Goal: Communication & Community: Ask a question

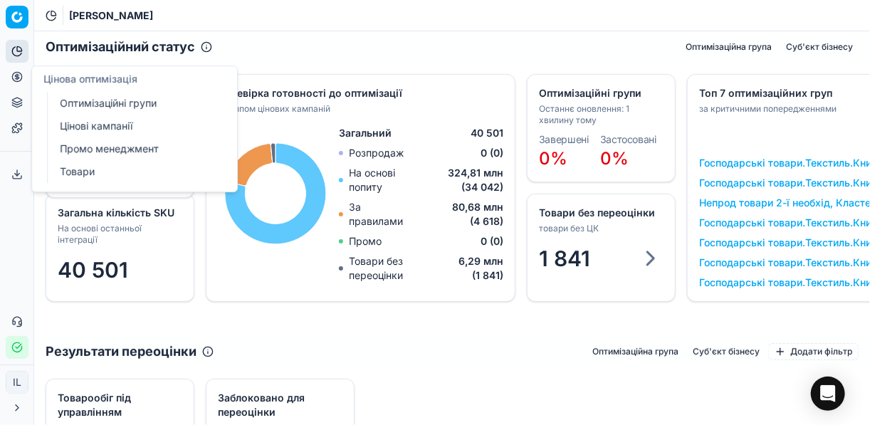
click at [17, 77] on icon at bounding box center [17, 77] width 4 height 4
click at [129, 105] on link "Оптимізаційні групи" at bounding box center [137, 103] width 166 height 20
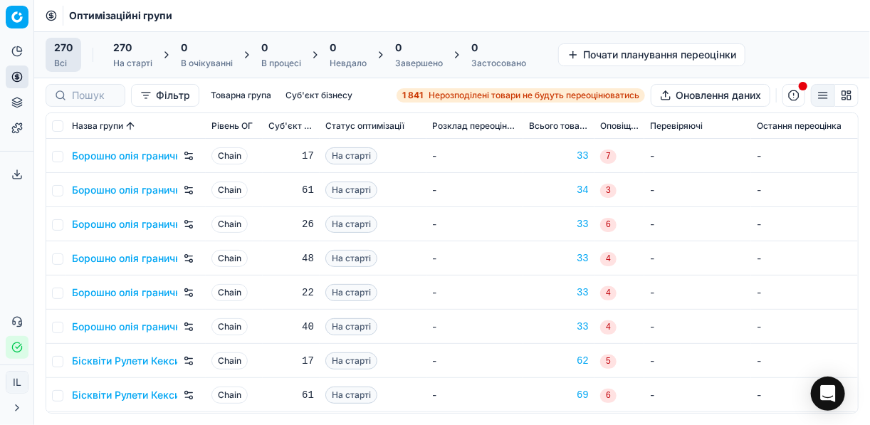
click at [449, 98] on span "Нерозподілені товари не будуть переоцінюватись" at bounding box center [534, 95] width 211 height 11
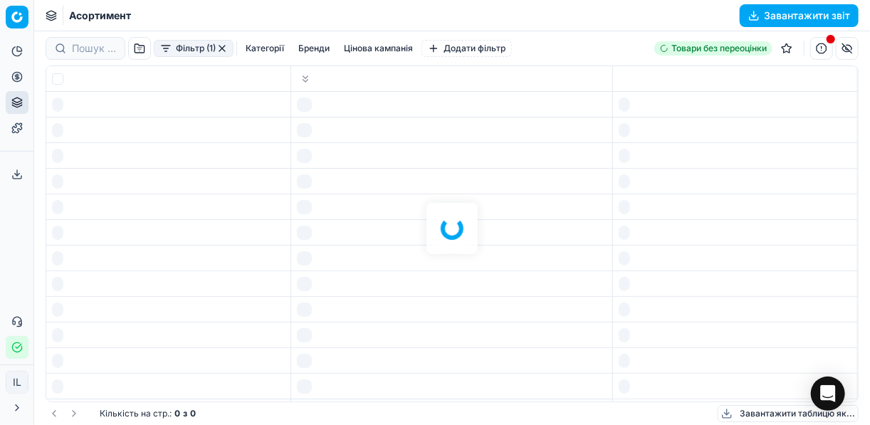
click at [449, 98] on div at bounding box center [452, 228] width 836 height 394
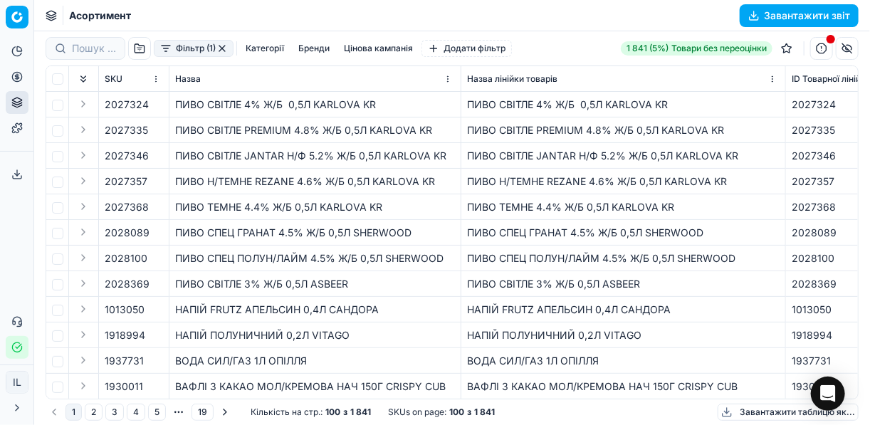
click at [159, 50] on button "Фільтр (1)" at bounding box center [194, 48] width 80 height 17
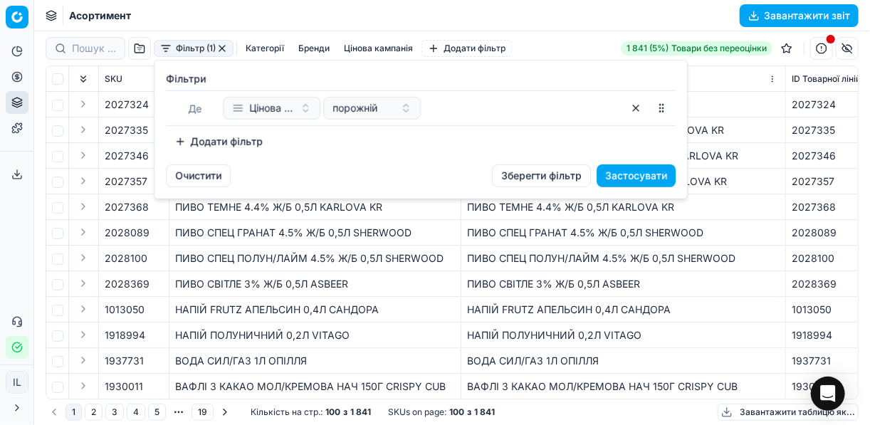
click at [194, 137] on button "Додати фільтр" at bounding box center [218, 141] width 105 height 23
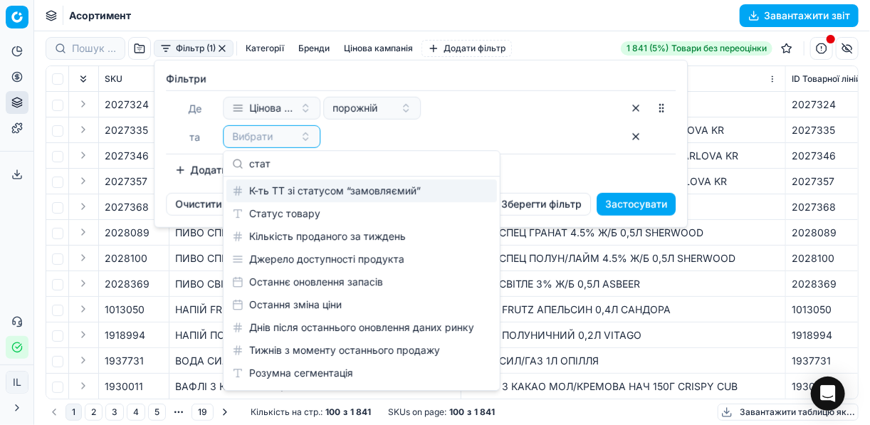
type input "стат"
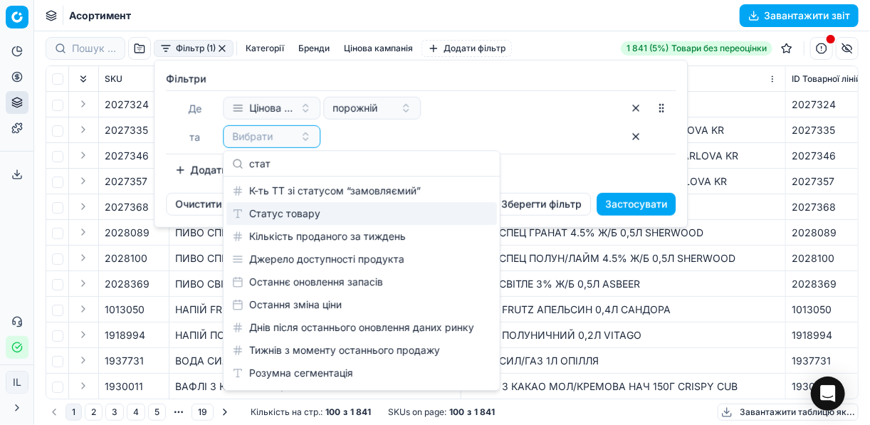
click at [257, 204] on div "Статус товару" at bounding box center [361, 213] width 271 height 23
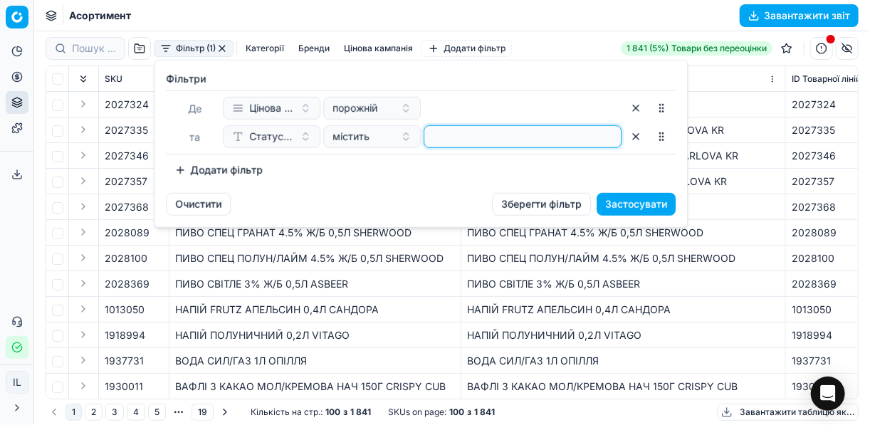
click at [441, 133] on input at bounding box center [522, 136] width 185 height 21
type input "1"
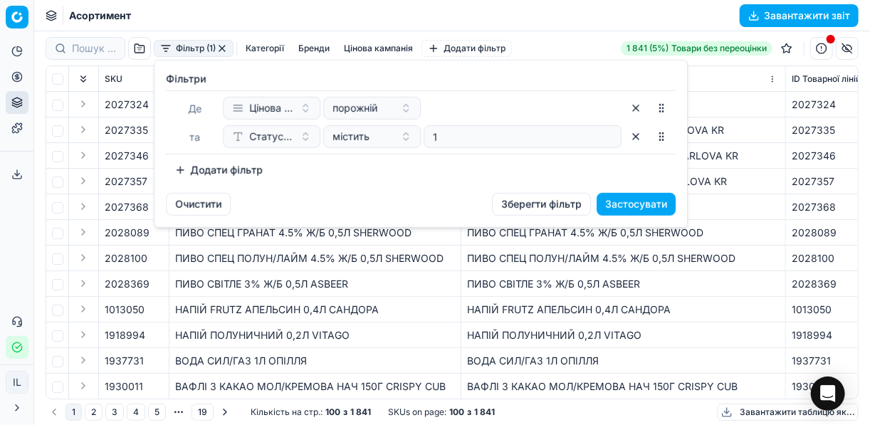
click at [183, 166] on button "Додати фільтр" at bounding box center [218, 170] width 105 height 23
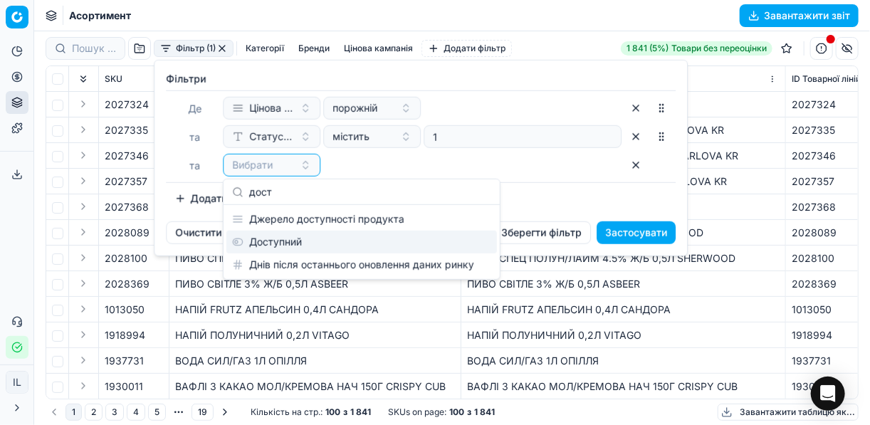
type input "дост"
click at [301, 236] on div "Доступний" at bounding box center [361, 242] width 271 height 23
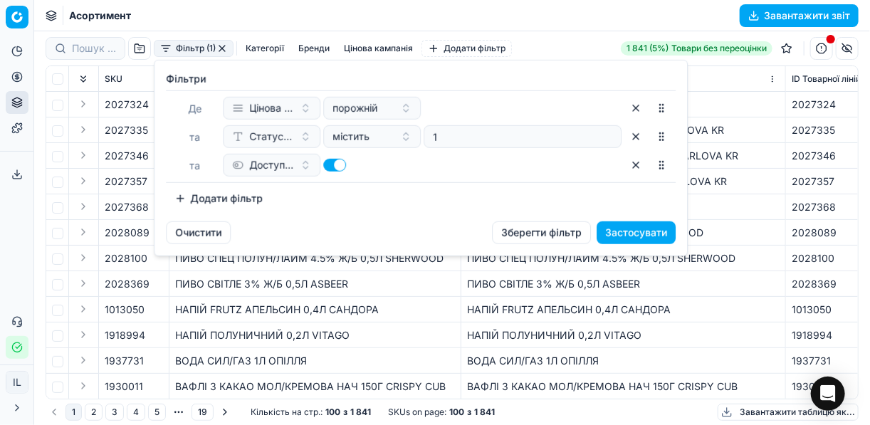
click at [179, 197] on button "Додати фільтр" at bounding box center [218, 198] width 105 height 23
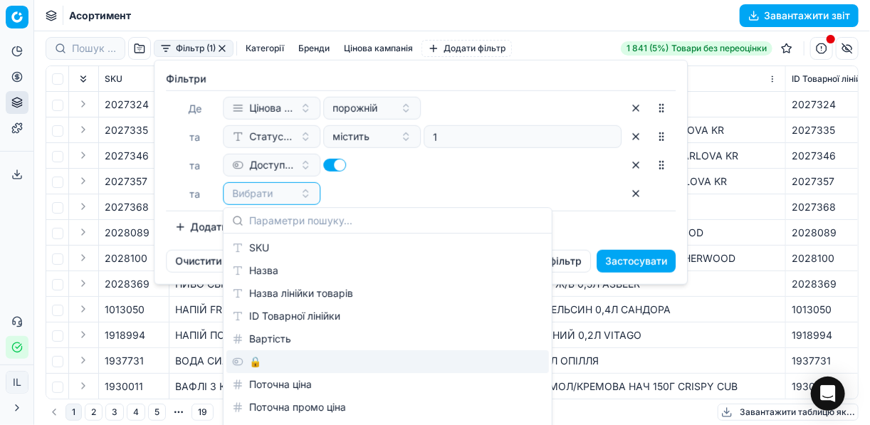
click at [271, 370] on div "🔒" at bounding box center [387, 361] width 323 height 23
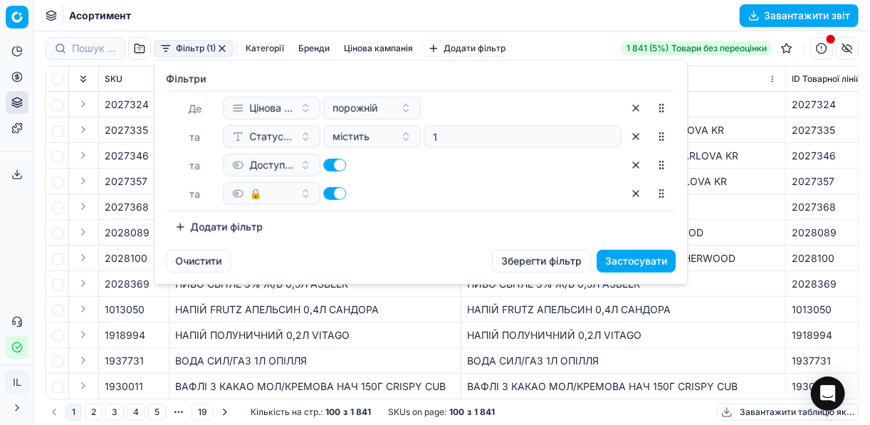
click at [330, 194] on button "button" at bounding box center [334, 193] width 23 height 13
checkbox input "false"
click at [627, 257] on button "Застосувати" at bounding box center [636, 261] width 79 height 23
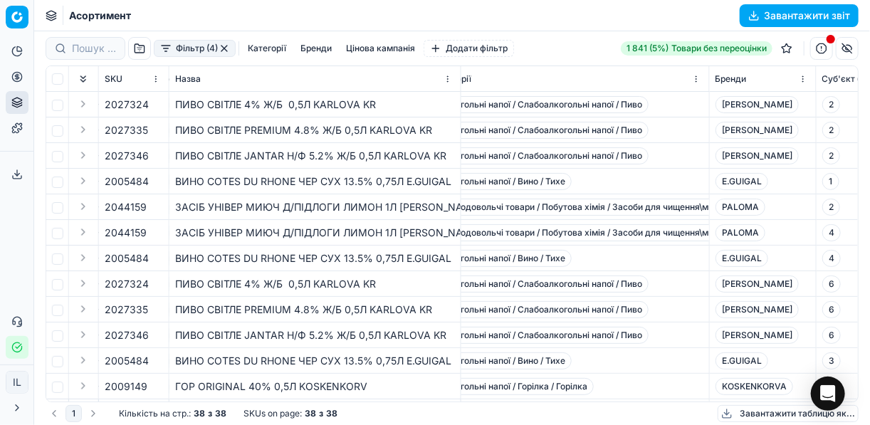
scroll to position [0, 2738]
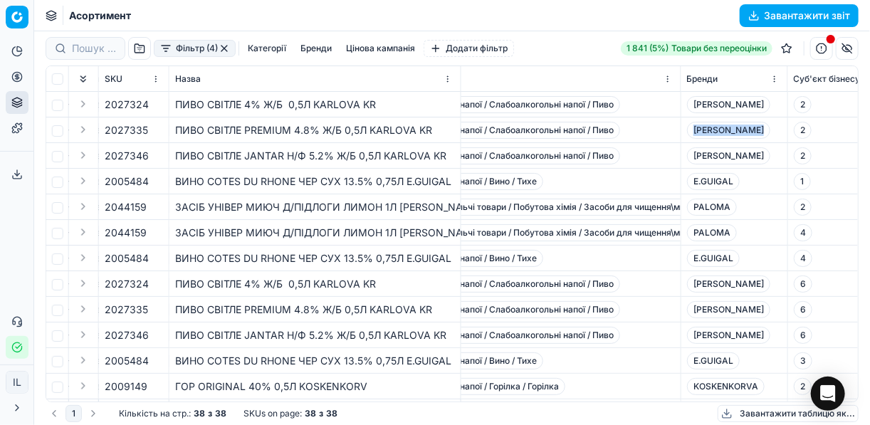
drag, startPoint x: 766, startPoint y: 127, endPoint x: 692, endPoint y: 130, distance: 73.4
click at [692, 130] on span "[PERSON_NAME]" at bounding box center [728, 130] width 83 height 17
copy span "[PERSON_NAME]"
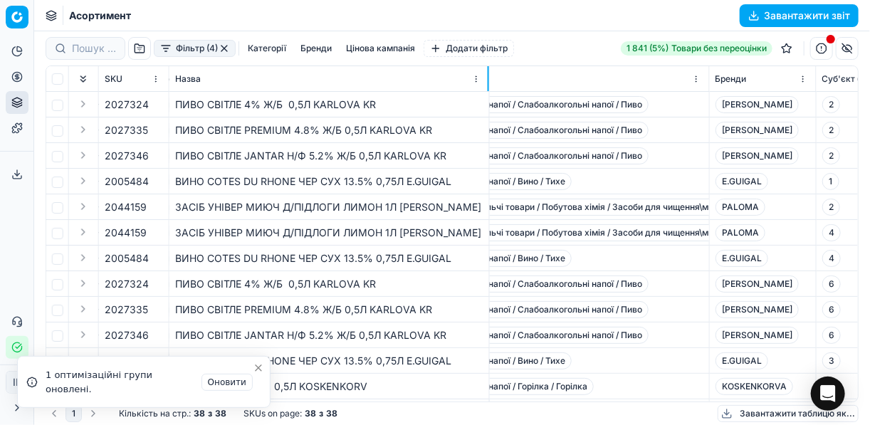
drag, startPoint x: 460, startPoint y: 78, endPoint x: 489, endPoint y: 80, distance: 28.6
click at [489, 80] on div at bounding box center [488, 78] width 1 height 25
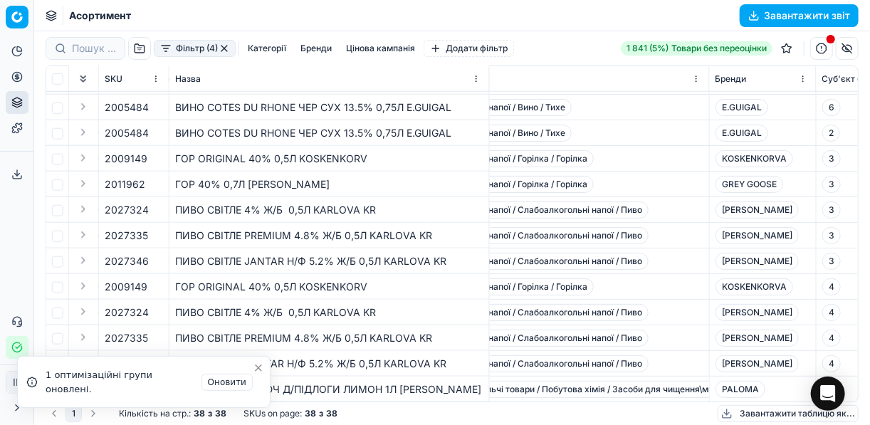
scroll to position [672, 2738]
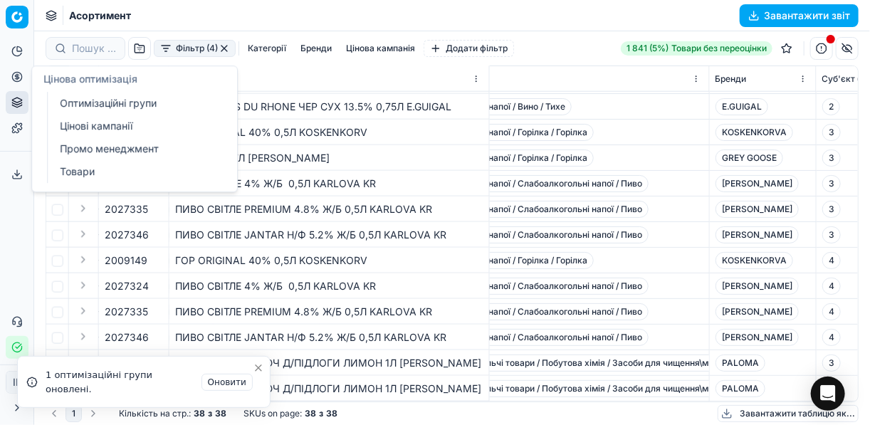
click at [19, 78] on icon at bounding box center [17, 77] width 4 height 4
click at [93, 103] on link "Оптимізаційні групи" at bounding box center [137, 103] width 166 height 20
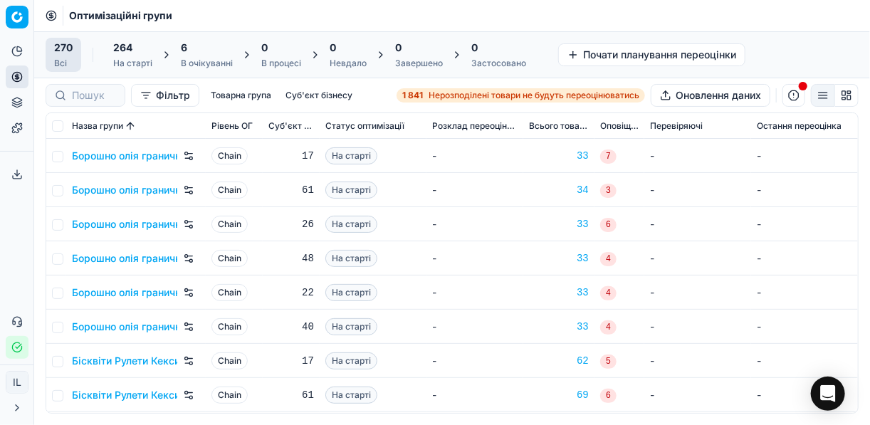
click at [208, 54] on div "6" at bounding box center [207, 48] width 52 height 14
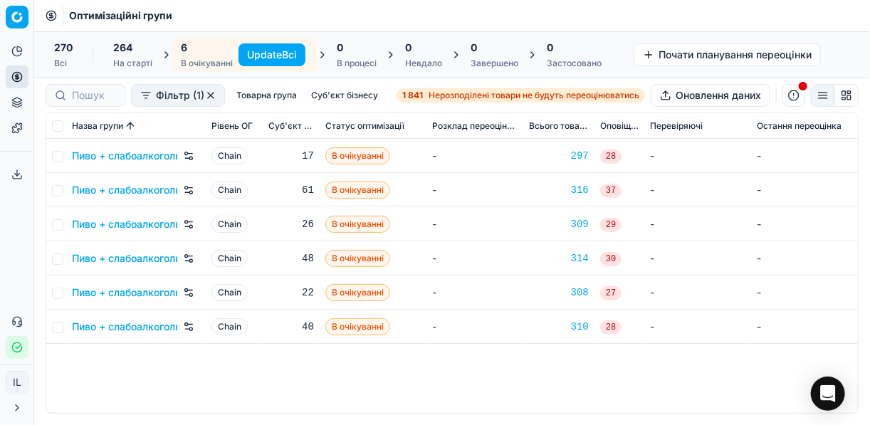
click at [259, 54] on button "Update Всі" at bounding box center [272, 54] width 67 height 23
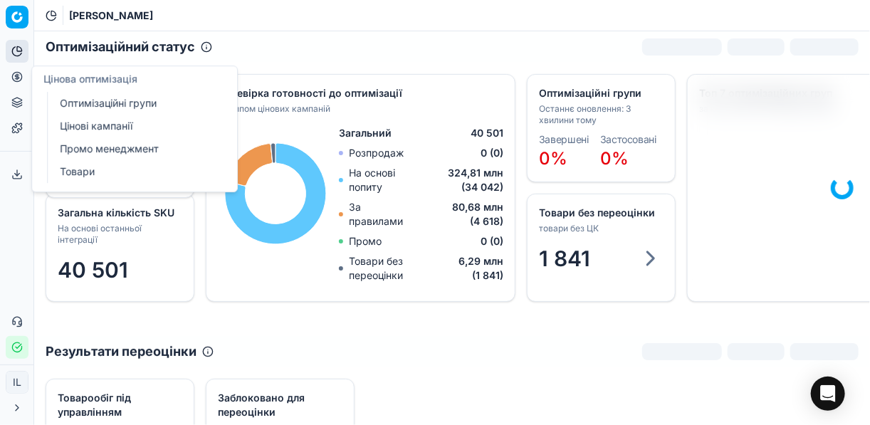
click at [90, 126] on link "Цінові кампанії" at bounding box center [137, 126] width 166 height 20
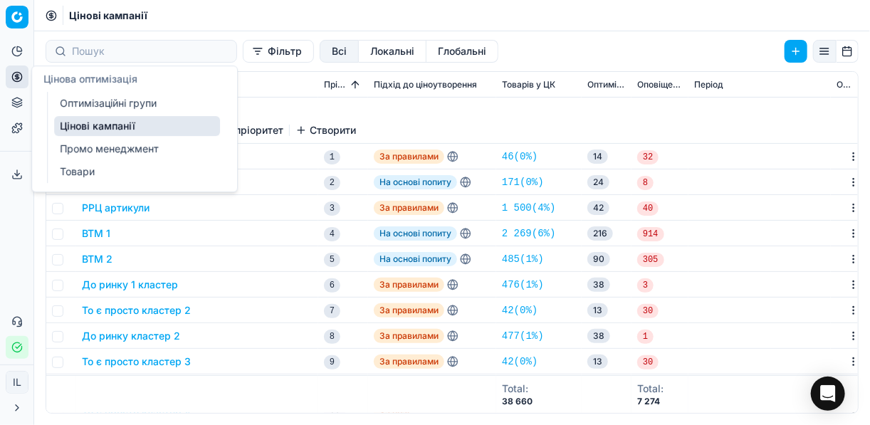
click at [154, 125] on link "Цінові кампанії" at bounding box center [137, 126] width 166 height 20
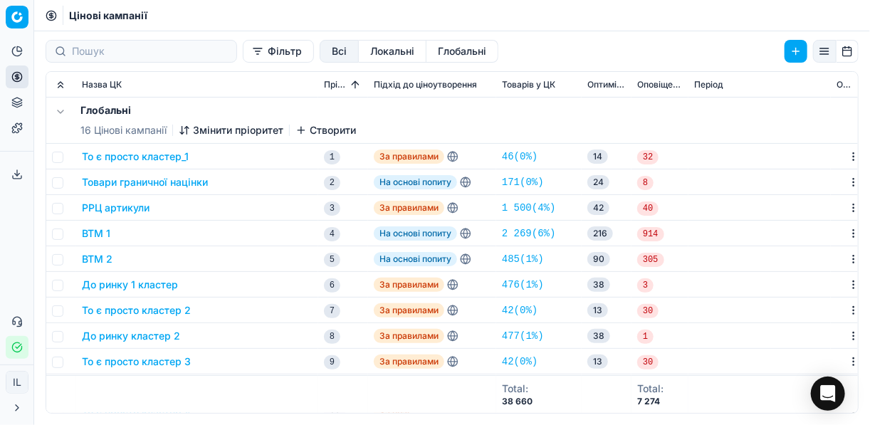
click at [243, 53] on button "Фільтр" at bounding box center [278, 51] width 71 height 23
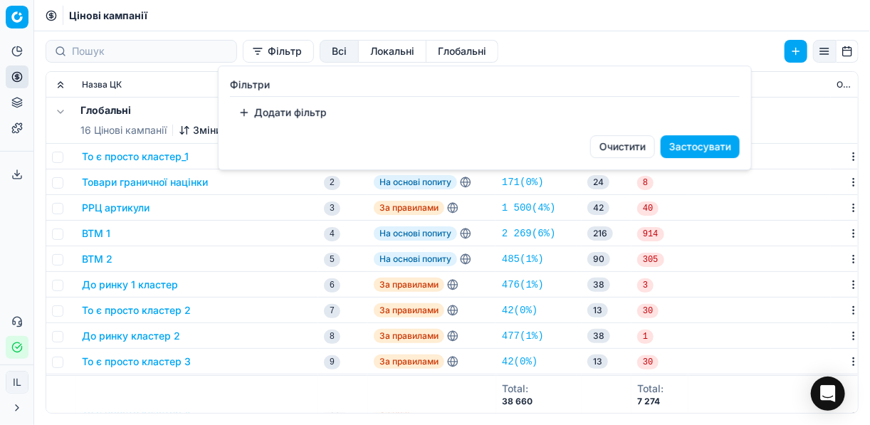
click at [249, 118] on button "Додати фільтр" at bounding box center [282, 112] width 105 height 23
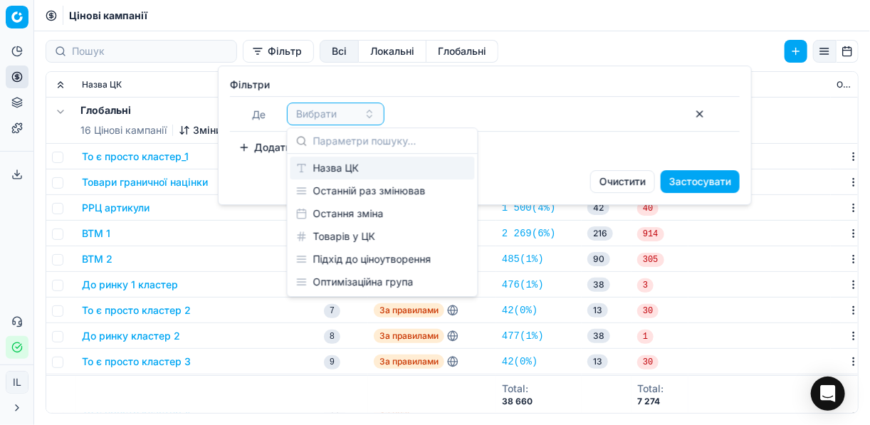
click at [365, 167] on div "Назва ЦК" at bounding box center [383, 168] width 184 height 23
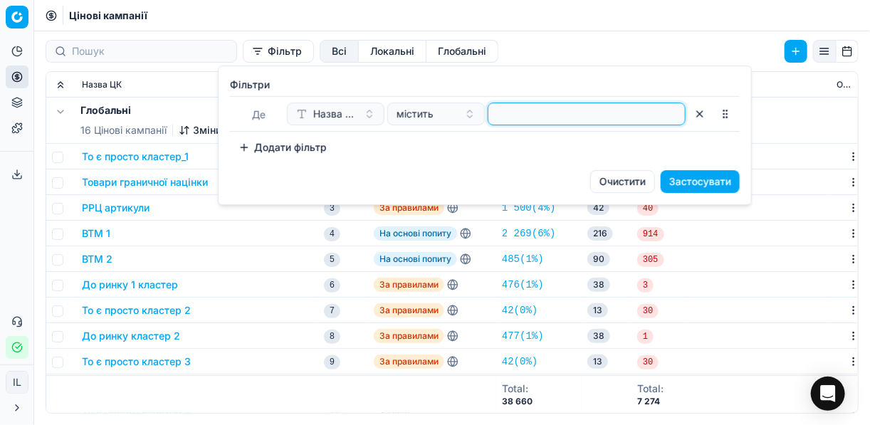
click at [504, 123] on input at bounding box center [586, 113] width 185 height 21
type input "пиво"
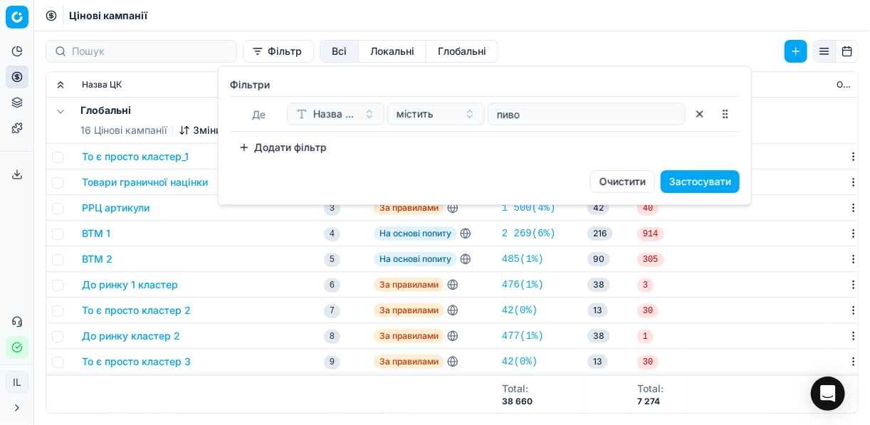
click at [699, 176] on button "Застосувати" at bounding box center [700, 181] width 79 height 23
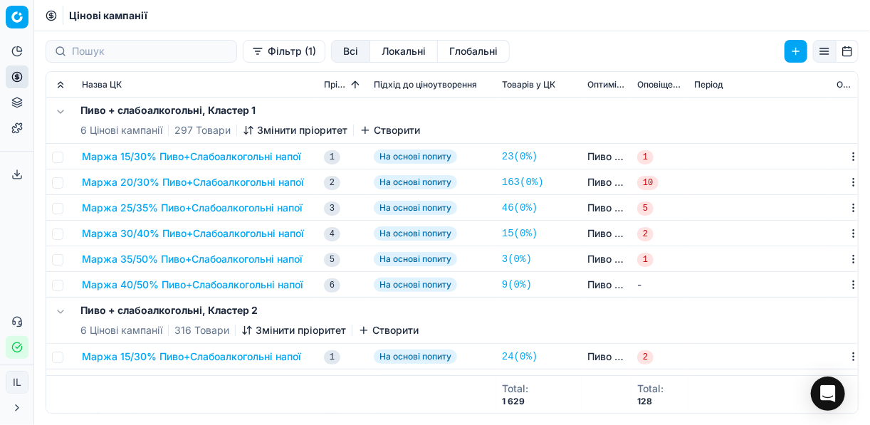
click at [155, 286] on button "Маржа 40/50% Пиво+Слабоалкогольні напої" at bounding box center [193, 285] width 222 height 14
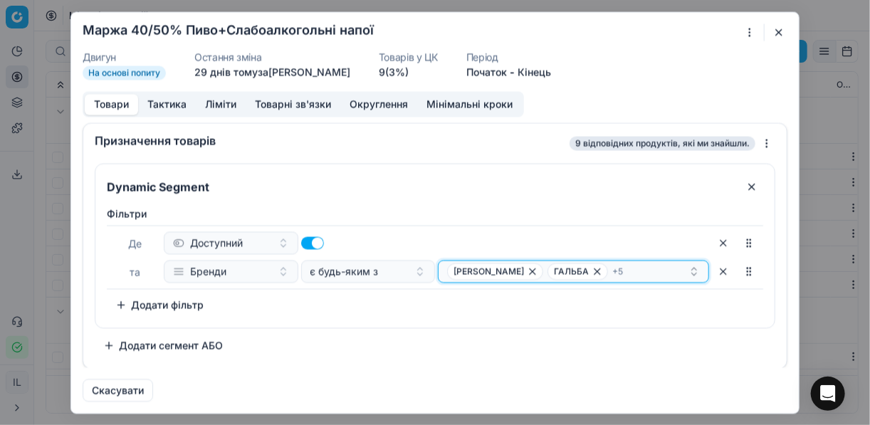
click at [653, 268] on div "HERMANN MULLER ГАЛЬБА + 5" at bounding box center [567, 271] width 241 height 17
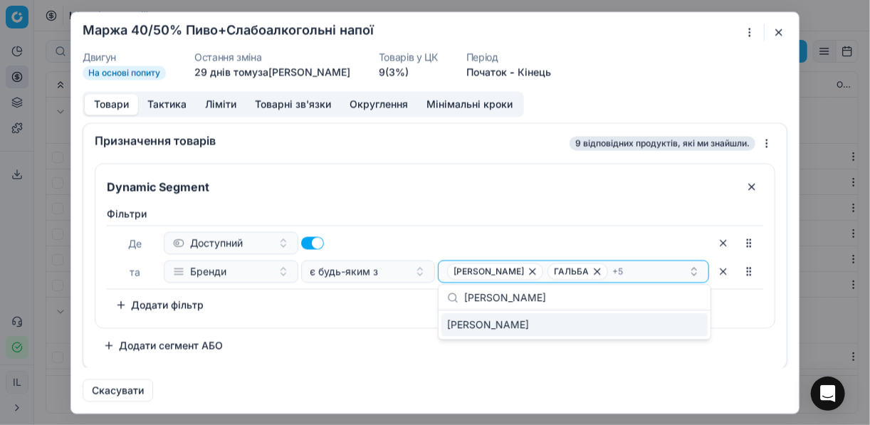
type input "KARLOVA KRCMA"
click at [694, 328] on div "KARLOVA KRCMA" at bounding box center [575, 324] width 266 height 23
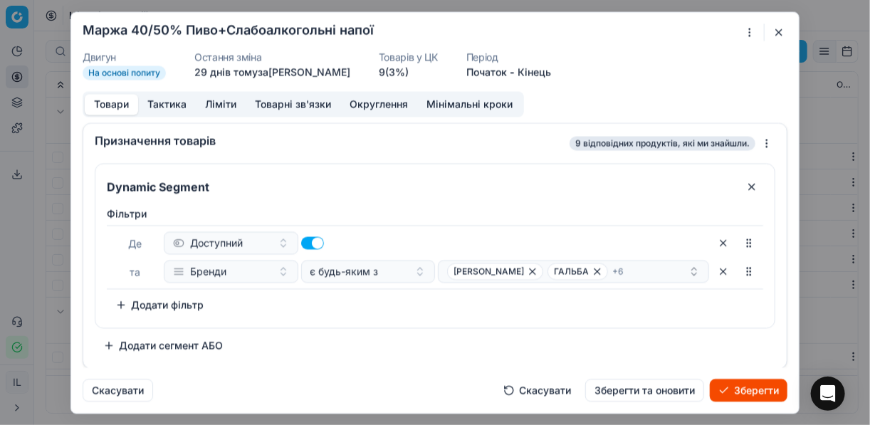
click at [738, 389] on button "Зберегти" at bounding box center [749, 390] width 78 height 23
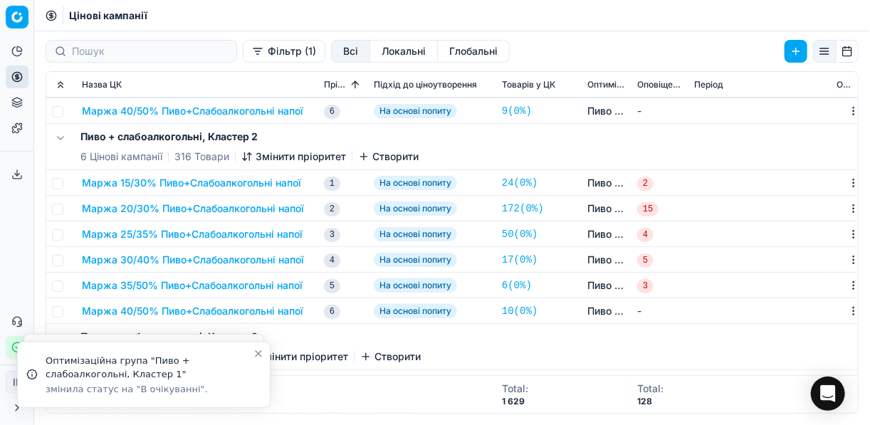
scroll to position [285, 0]
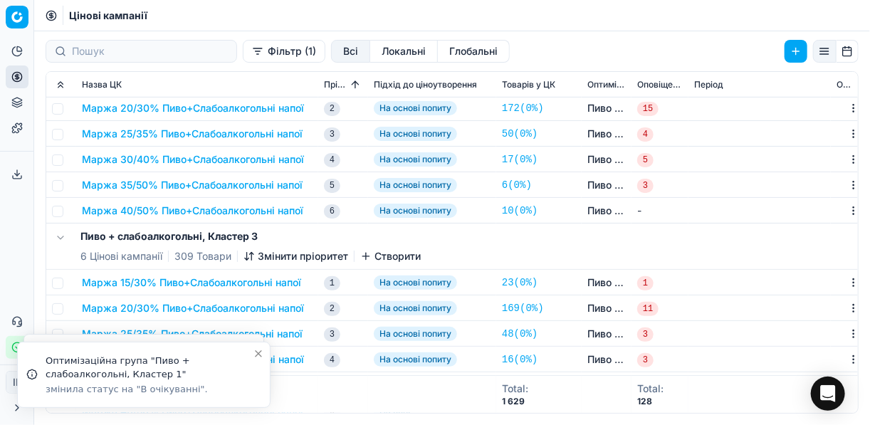
click at [230, 209] on button "Маржа 40/50% Пиво+Слабоалкогольні напої" at bounding box center [193, 211] width 222 height 14
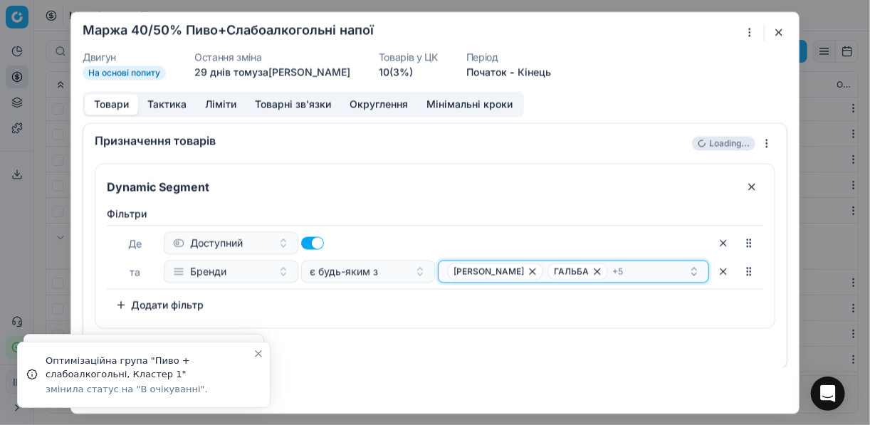
click at [667, 269] on div "HERMANN MULLER ГАЛЬБА + 5" at bounding box center [567, 271] width 241 height 17
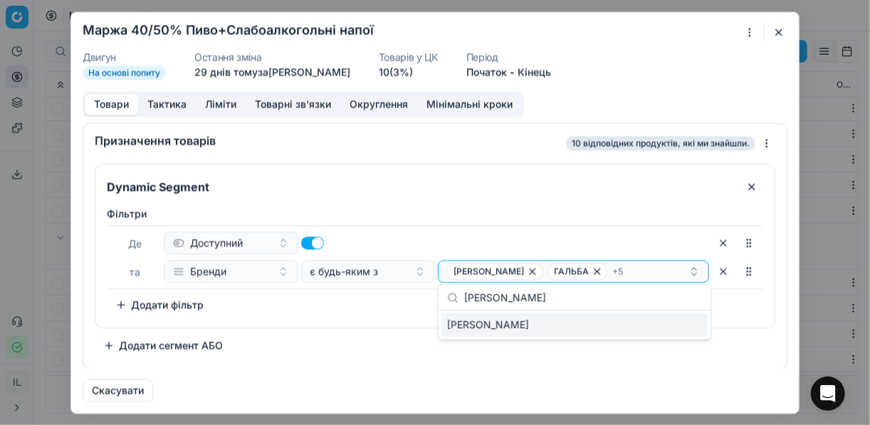
type input "KARLOVA KRCMA"
click at [686, 322] on div "KARLOVA KRCMA" at bounding box center [575, 324] width 266 height 23
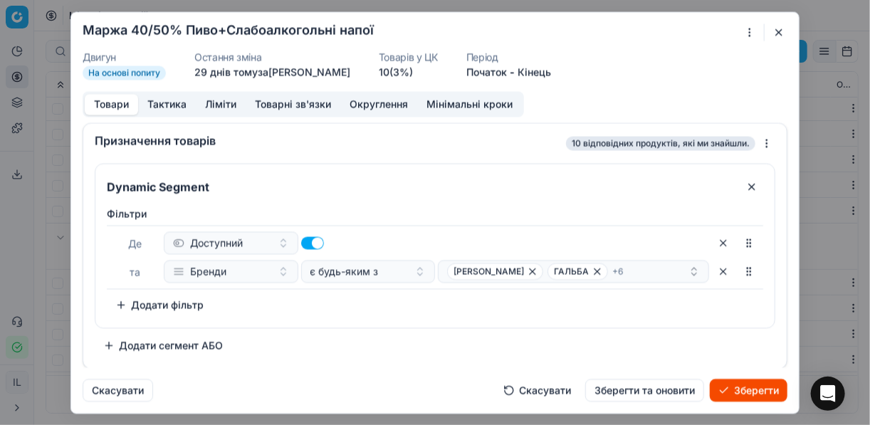
click at [750, 391] on button "Зберегти" at bounding box center [749, 390] width 78 height 23
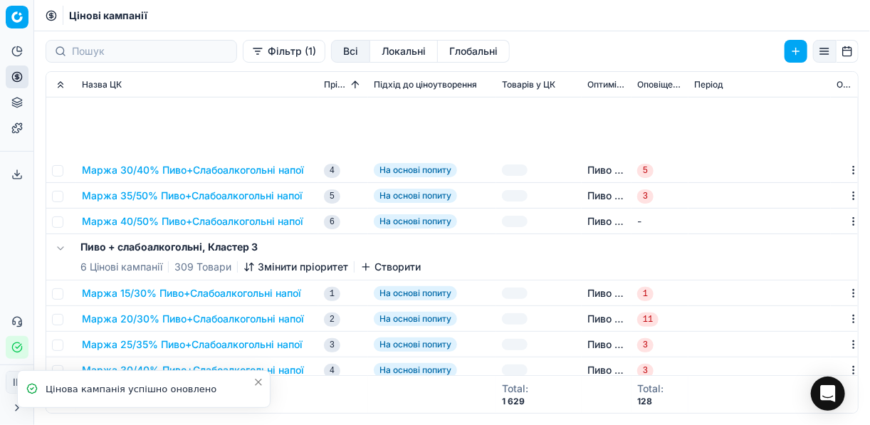
scroll to position [513, 0]
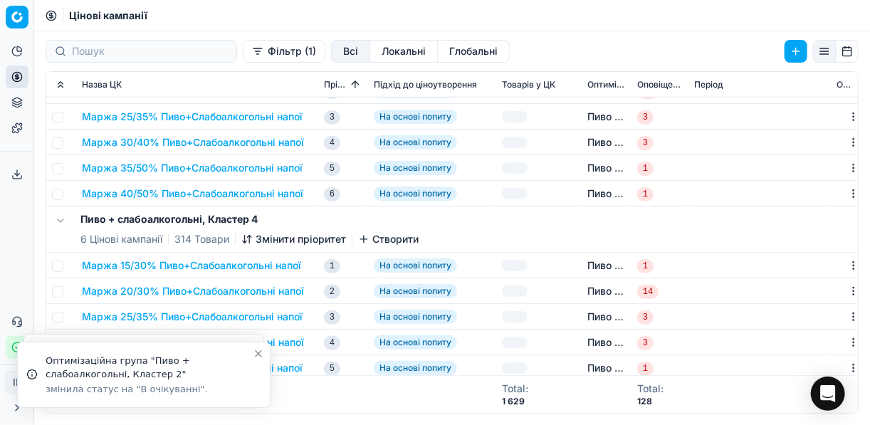
click at [259, 189] on button "Маржа 40/50% Пиво+Слабоалкогольні напої" at bounding box center [193, 194] width 222 height 14
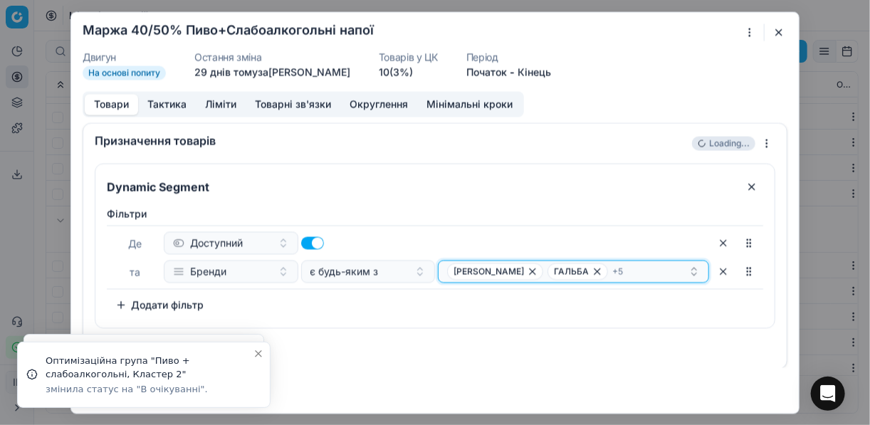
click at [673, 268] on div "HERMANN MULLER ГАЛЬБА + 5" at bounding box center [567, 271] width 241 height 17
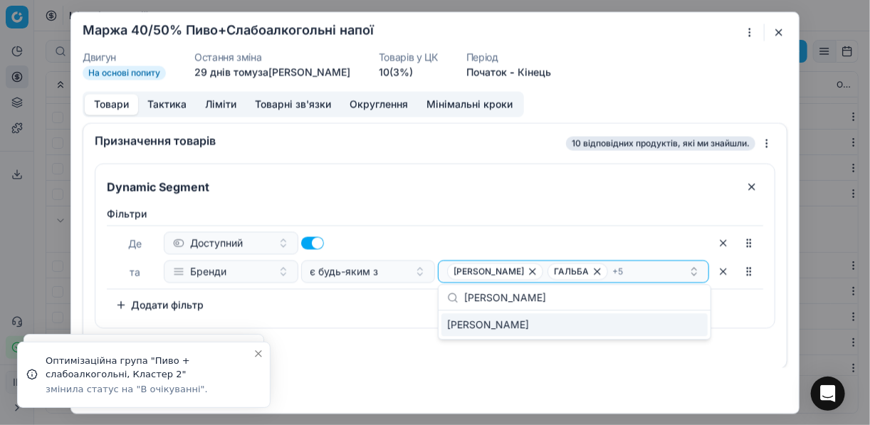
type input "KARLOVA KRCMA"
click at [680, 323] on div "KARLOVA KRCMA" at bounding box center [575, 324] width 266 height 23
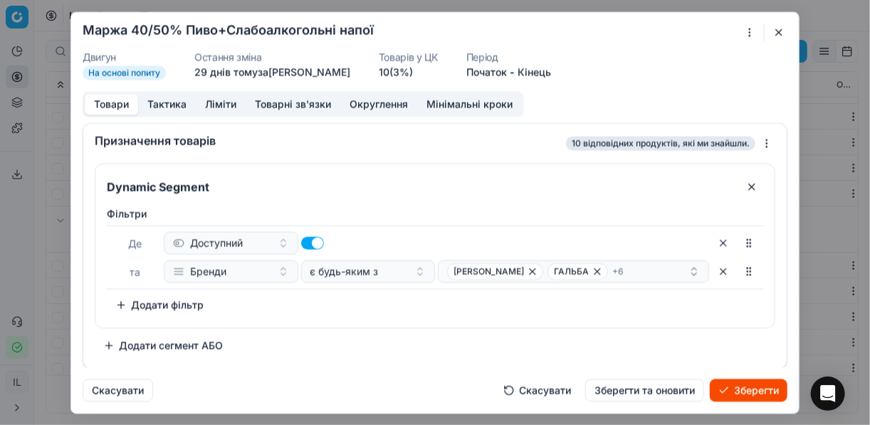
click at [739, 389] on button "Зберегти" at bounding box center [749, 390] width 78 height 23
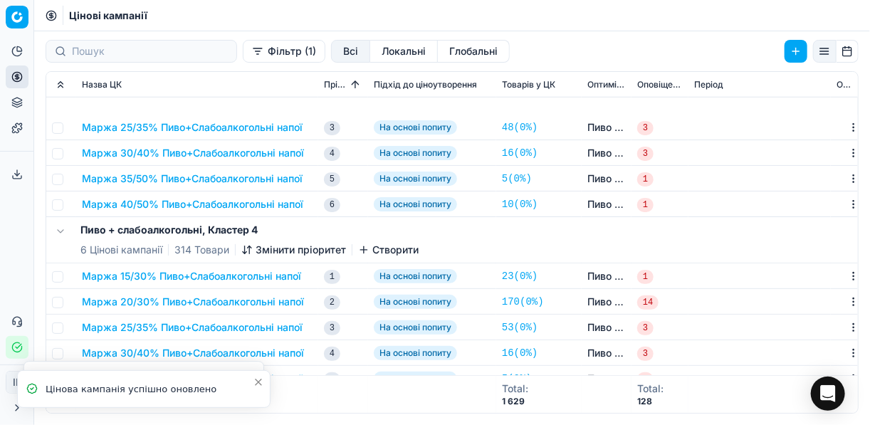
scroll to position [627, 0]
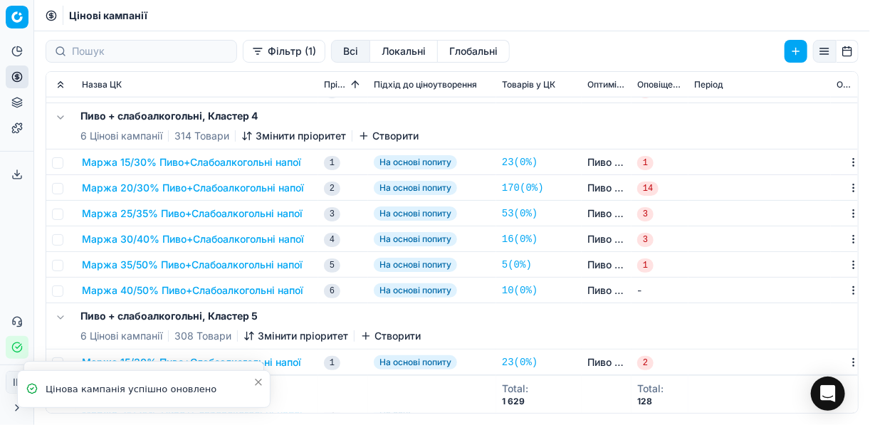
click at [199, 288] on button "Маржа 40/50% Пиво+Слабоалкогольні напої" at bounding box center [193, 290] width 222 height 14
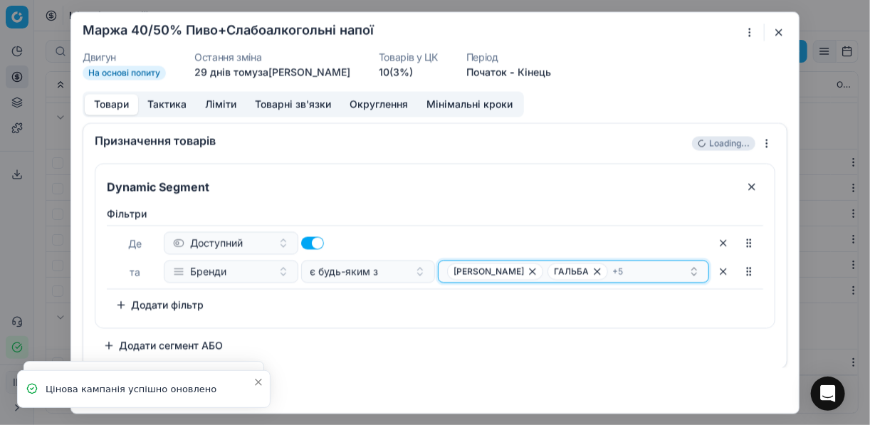
click at [650, 271] on div "HERMANN MULLER ГАЛЬБА + 5" at bounding box center [567, 271] width 241 height 17
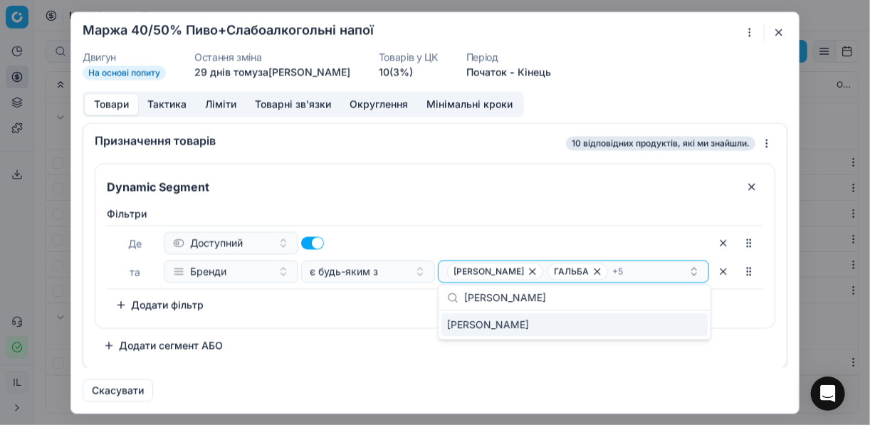
type input "KARLOVA KRCMA"
click at [689, 332] on div "KARLOVA KRCMA" at bounding box center [575, 324] width 266 height 23
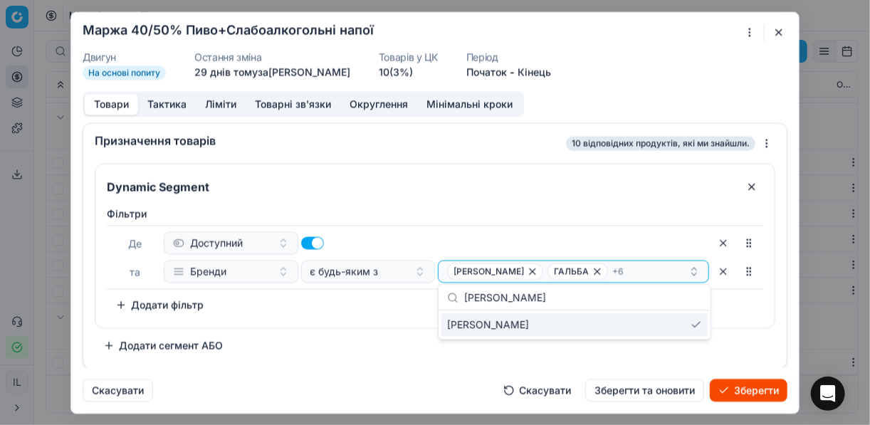
click at [747, 388] on button "Зберегти" at bounding box center [749, 390] width 78 height 23
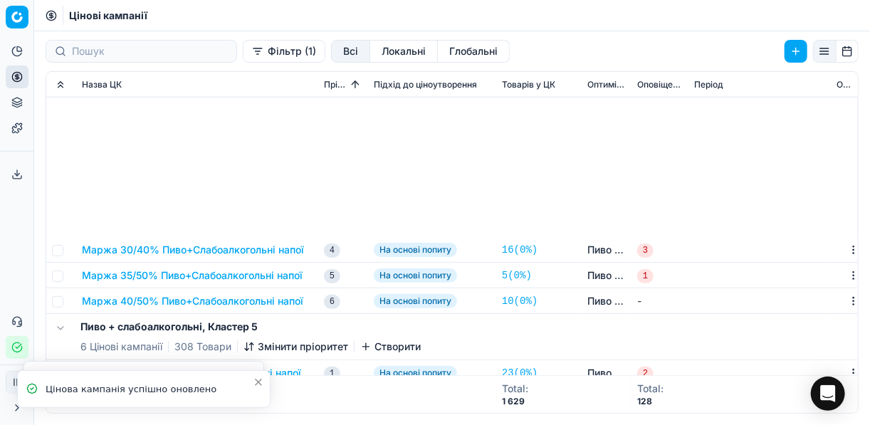
scroll to position [855, 0]
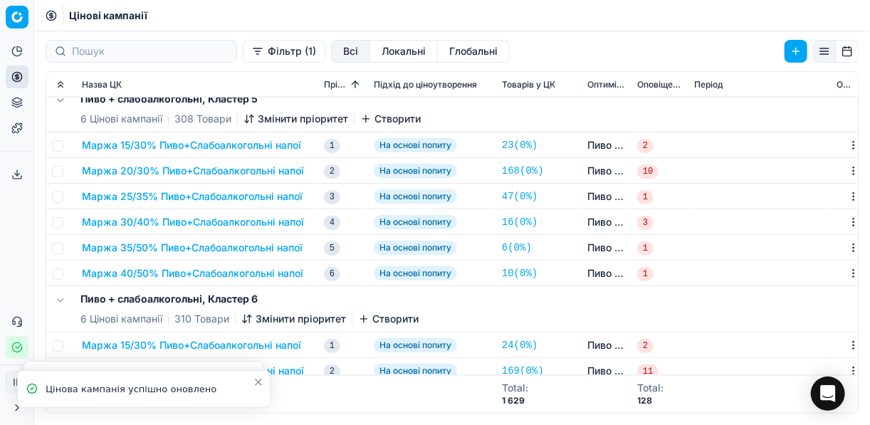
click at [186, 276] on button "Маржа 40/50% Пиво+Слабоалкогольні напої" at bounding box center [193, 273] width 222 height 14
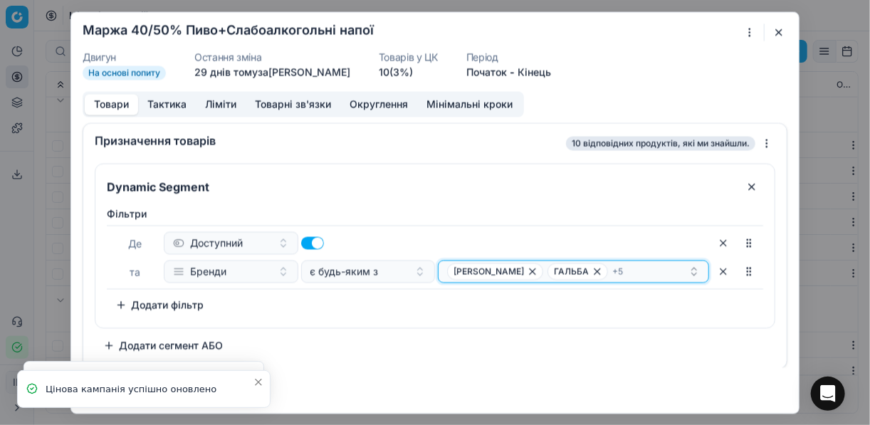
click at [659, 269] on div "HERMANN MULLER ГАЛЬБА + 5" at bounding box center [567, 271] width 241 height 17
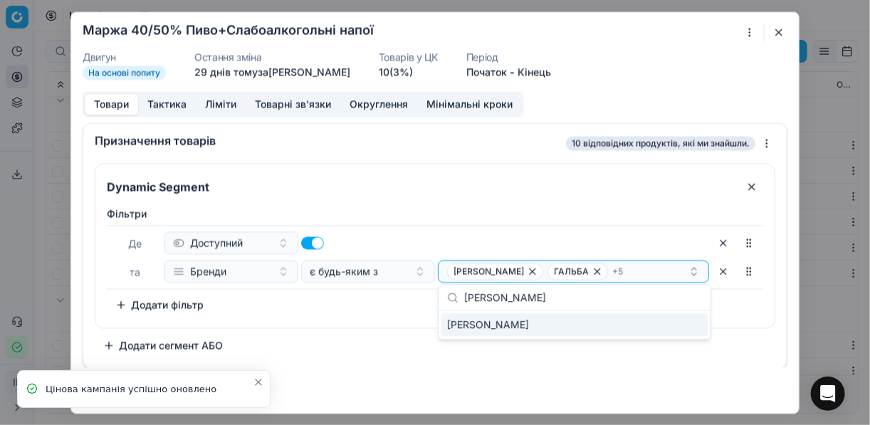
type input "KARLOVA KRCMA"
click at [698, 326] on div "KARLOVA KRCMA" at bounding box center [575, 324] width 266 height 23
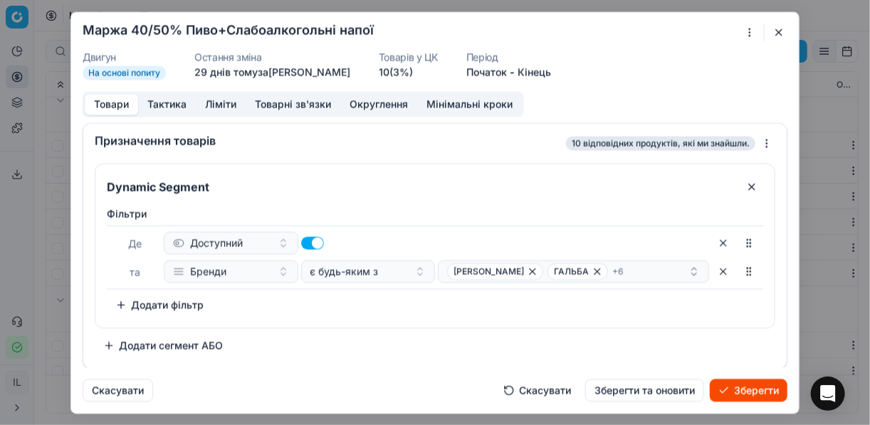
click at [746, 382] on button "Зберегти" at bounding box center [749, 390] width 78 height 23
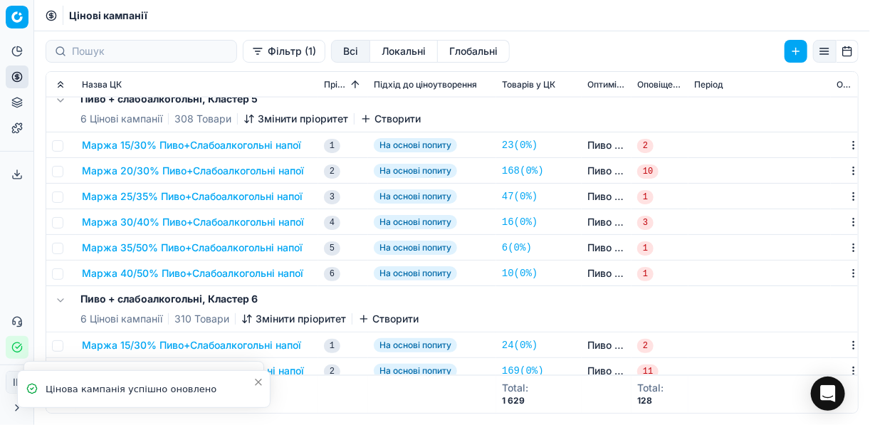
scroll to position [964, 0]
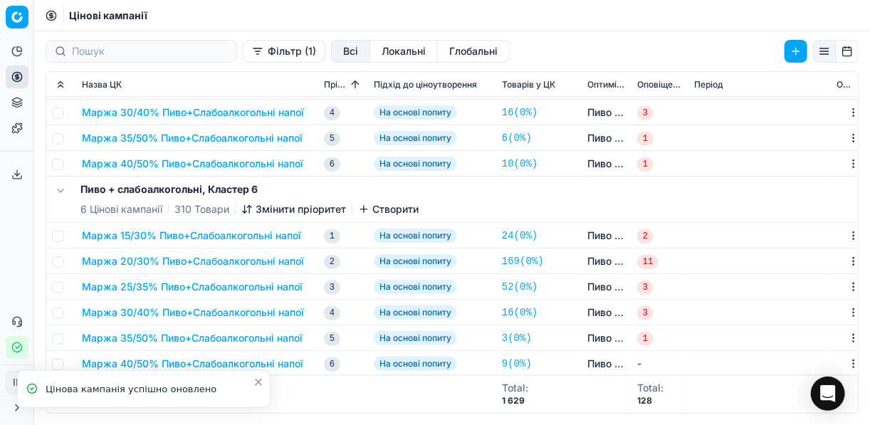
click at [287, 364] on button "Маржа 40/50% Пиво+Слабоалкогольні напої" at bounding box center [193, 364] width 222 height 14
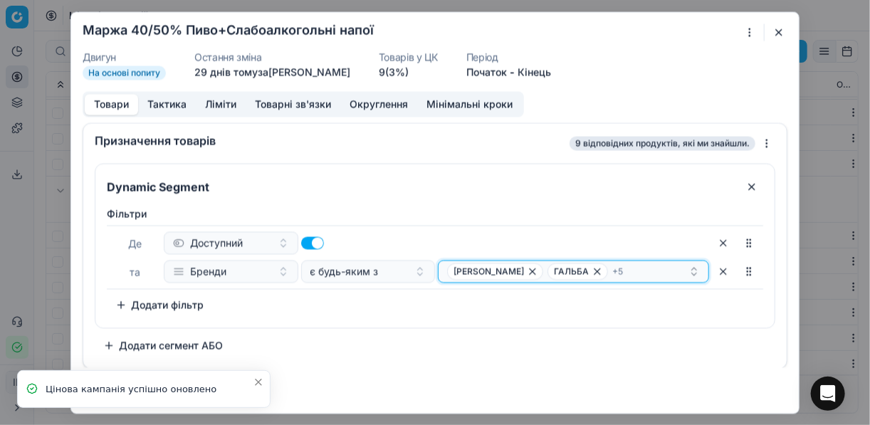
click at [659, 271] on div "HERMANN MULLER ГАЛЬБА + 5" at bounding box center [567, 271] width 241 height 17
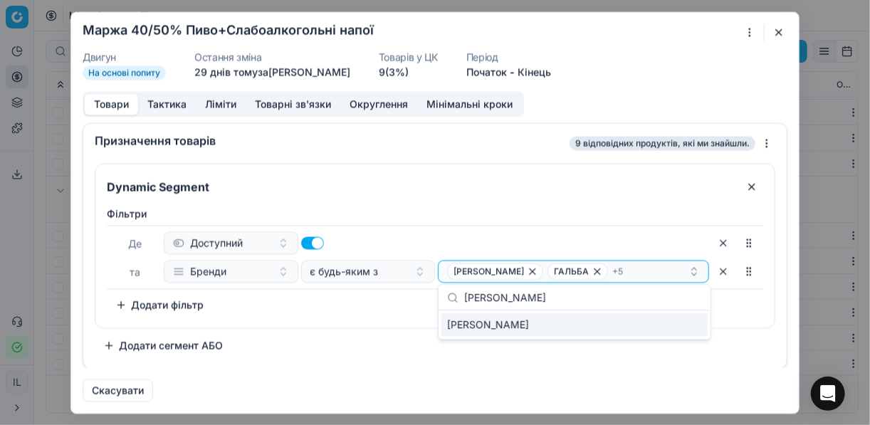
type input "KARLOVA KRCMA"
click at [681, 326] on div "KARLOVA KRCMA" at bounding box center [575, 324] width 266 height 23
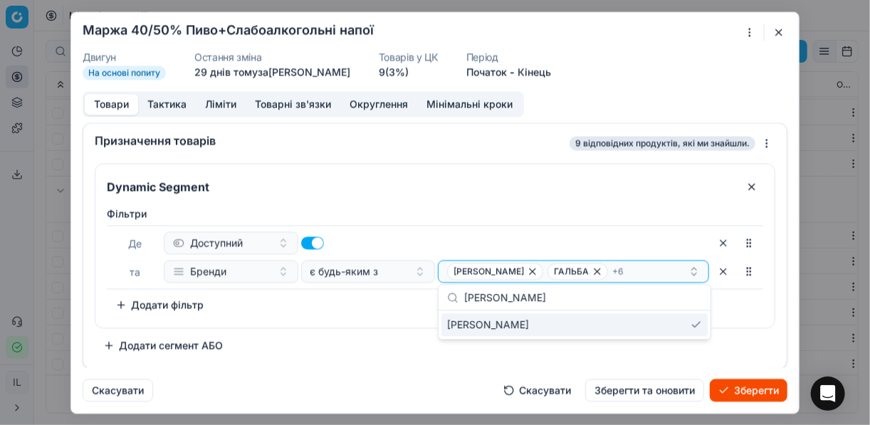
click at [747, 389] on button "Зберегти" at bounding box center [749, 390] width 78 height 23
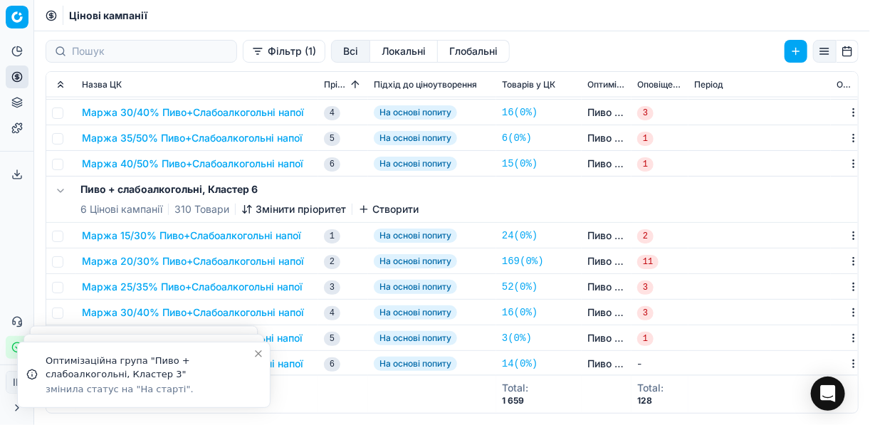
click at [243, 53] on button "Фільтр (1)" at bounding box center [284, 51] width 83 height 23
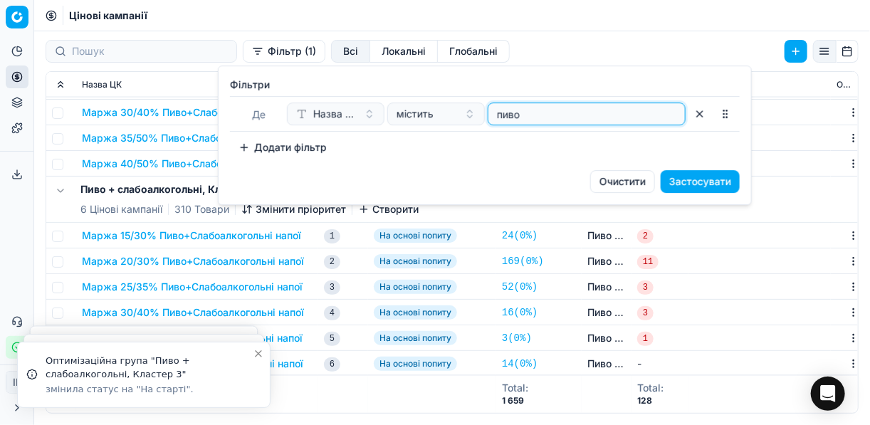
click at [536, 113] on input "пиво" at bounding box center [586, 113] width 185 height 21
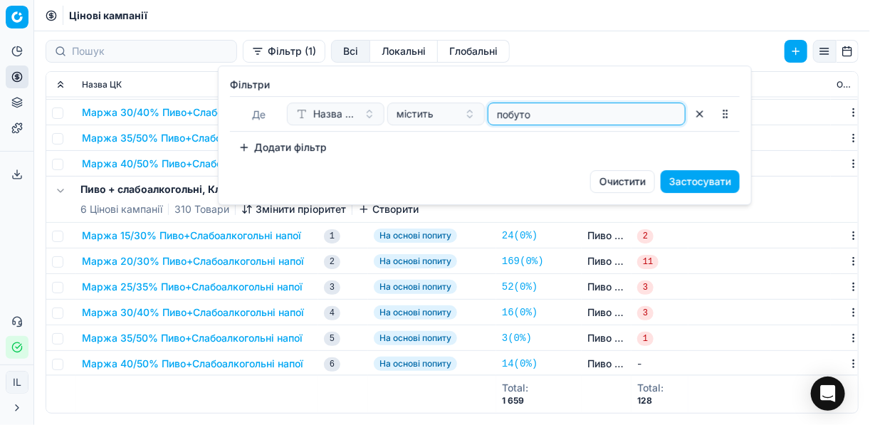
type input "побуто"
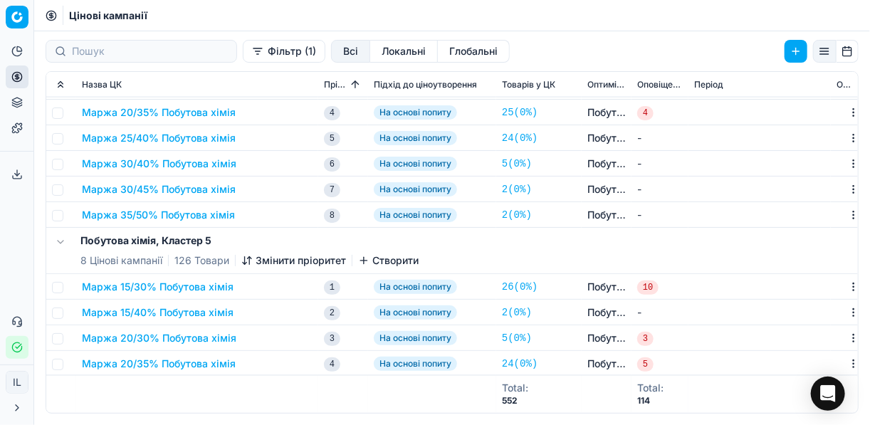
scroll to position [793, 0]
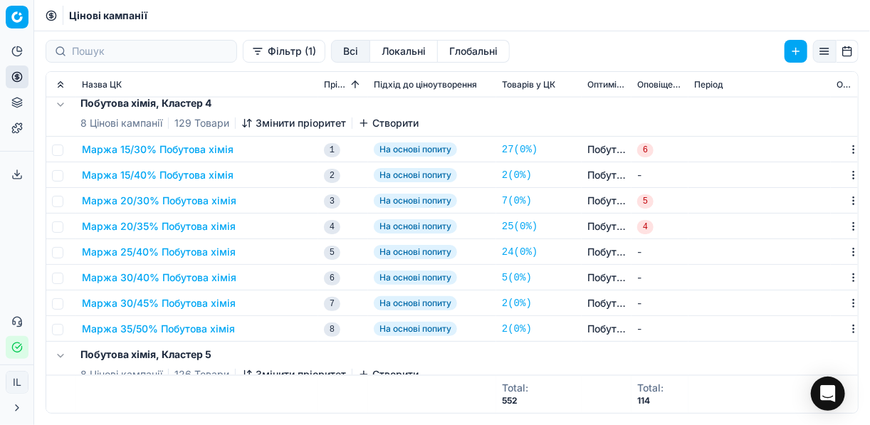
click at [181, 150] on button "Маржа 15/30% Побутова хімія" at bounding box center [158, 149] width 152 height 14
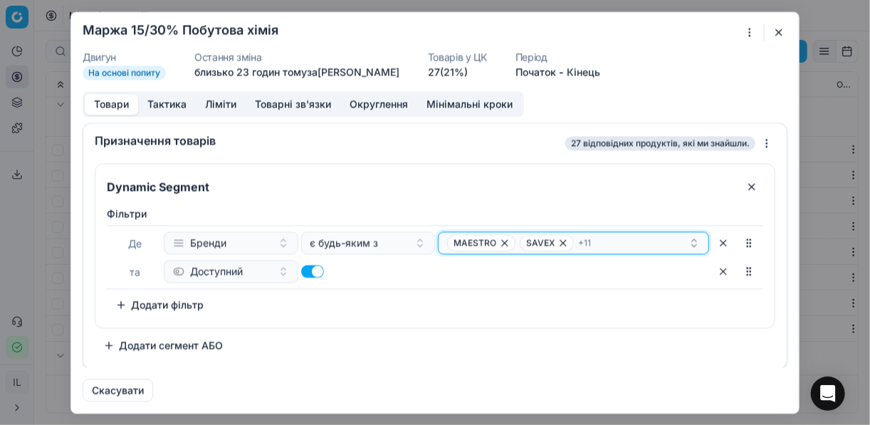
click at [624, 243] on div "MAESTRO SAVEX + 11" at bounding box center [567, 242] width 241 height 17
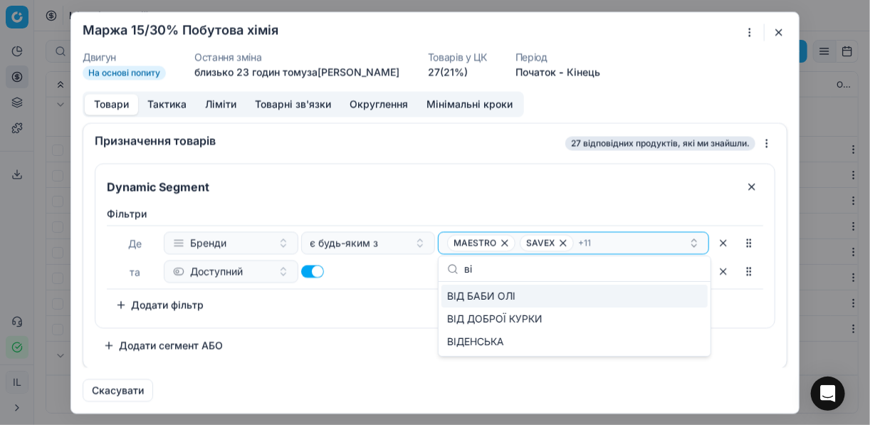
type input "в"
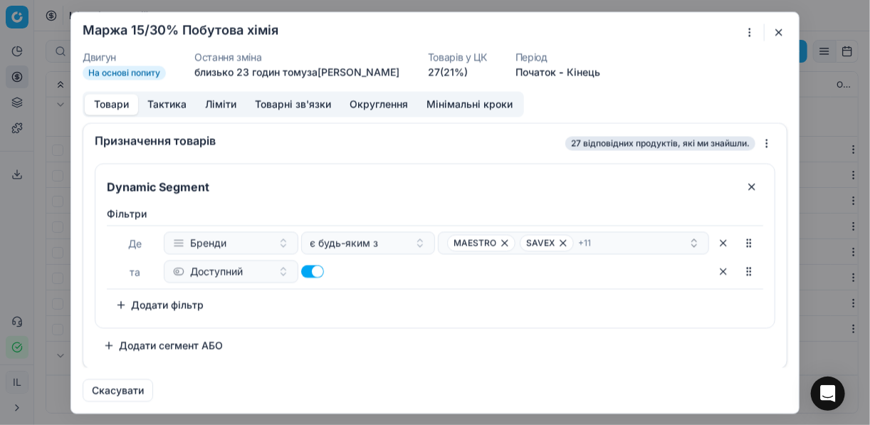
click at [675, 354] on div "Dynamic Segment Фiльтри Де Бренди є будь-яким з MAESTRO SAVEX + 11 та Доступний…" at bounding box center [435, 260] width 681 height 194
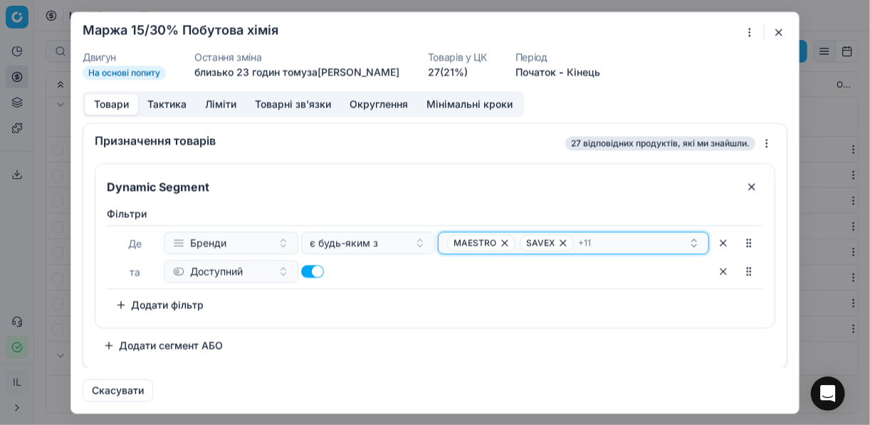
click at [625, 237] on div "MAESTRO SAVEX + 11" at bounding box center [567, 242] width 241 height 17
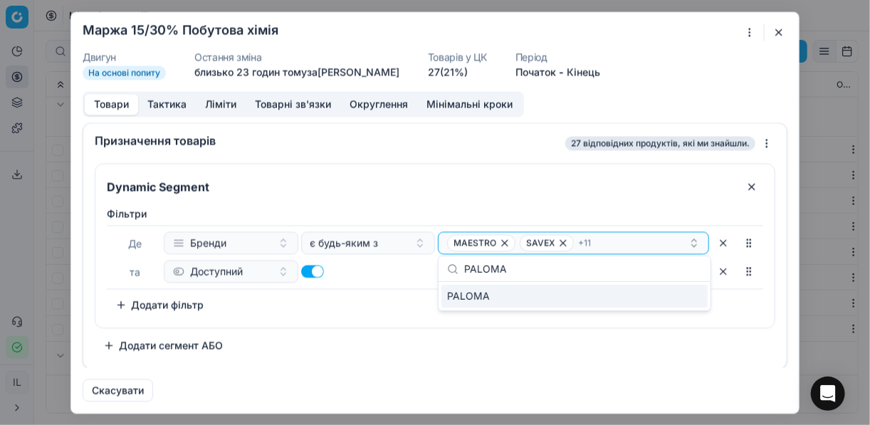
type input "PALOMA"
click at [672, 296] on div "PALOMA" at bounding box center [575, 296] width 266 height 23
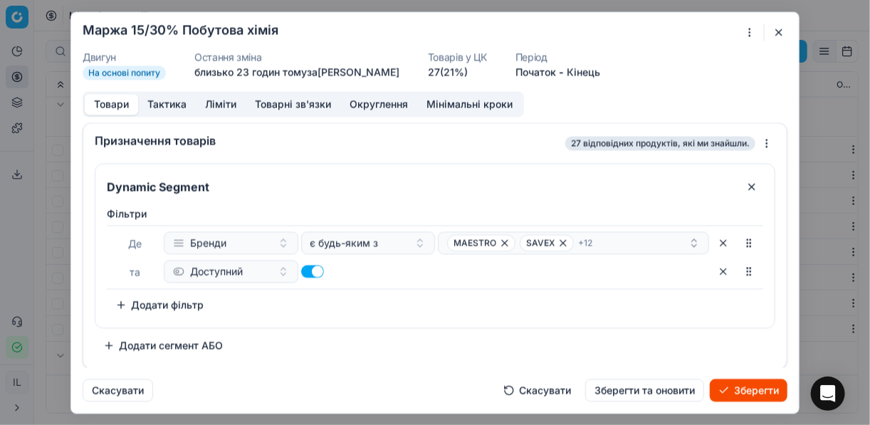
click at [739, 392] on button "Зберегти" at bounding box center [749, 390] width 78 height 23
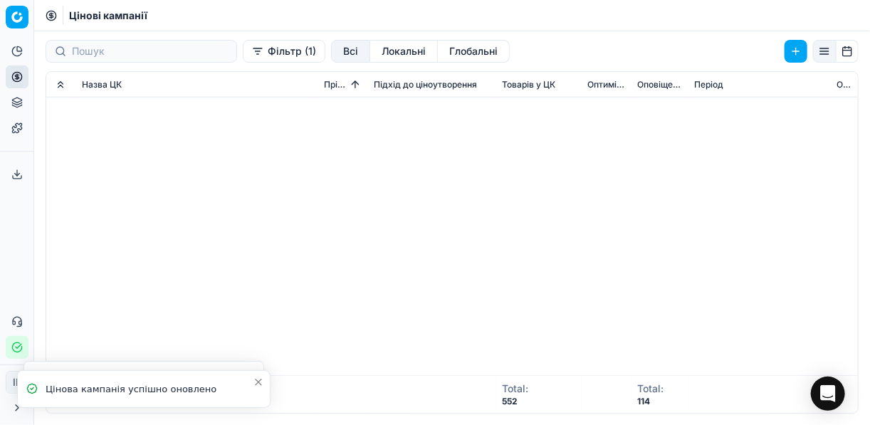
scroll to position [0, 0]
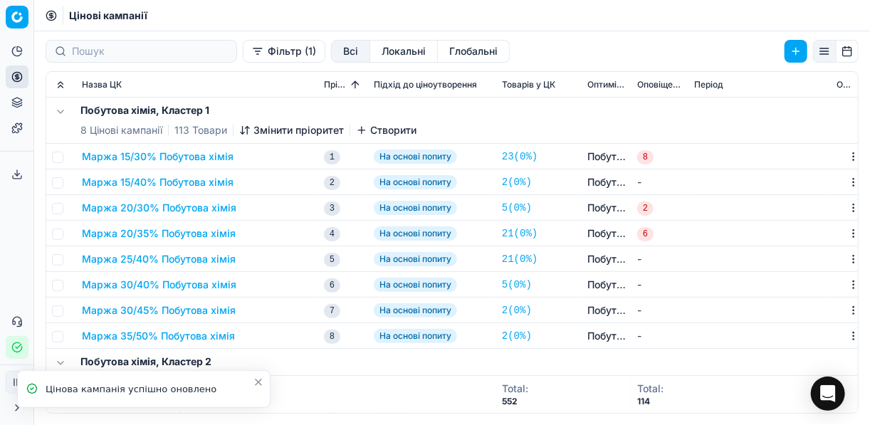
click at [165, 160] on button "Маржа 15/30% Побутова хімія" at bounding box center [158, 157] width 152 height 14
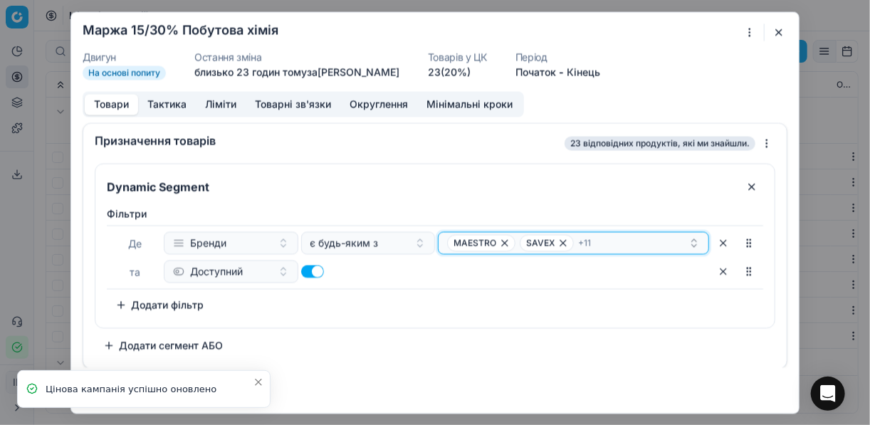
click at [639, 244] on div "MAESTRO SAVEX + 11" at bounding box center [567, 242] width 241 height 17
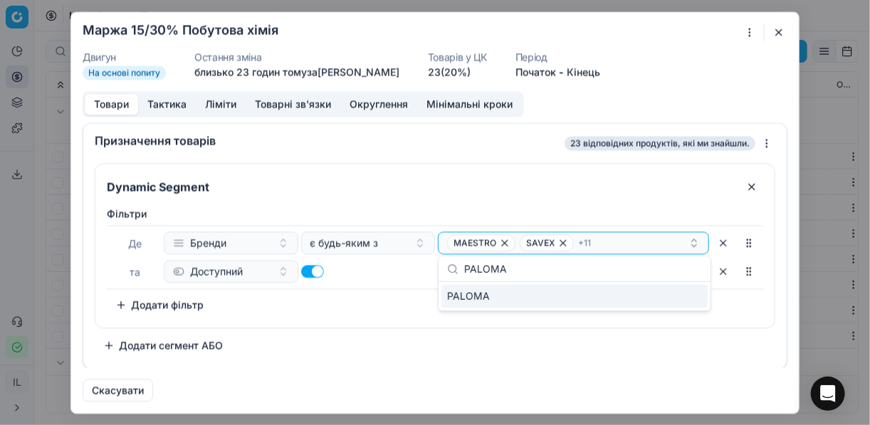
type input "PALOMA"
click at [691, 301] on div "PALOMA" at bounding box center [575, 296] width 266 height 23
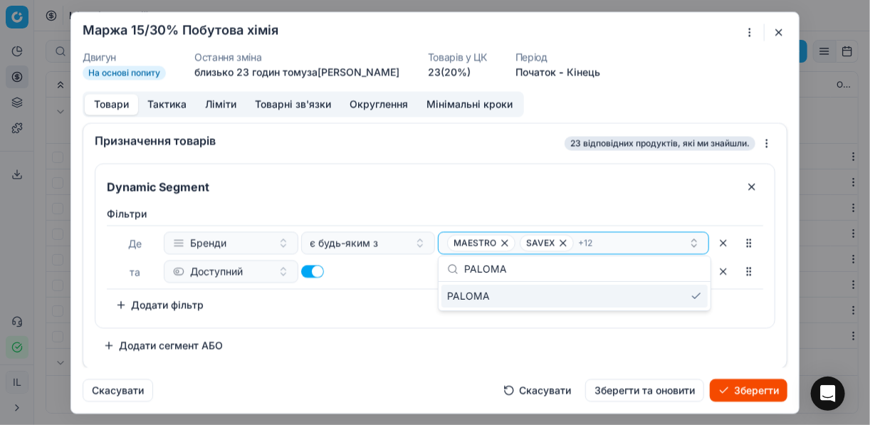
click at [748, 390] on button "Зберегти" at bounding box center [749, 390] width 78 height 23
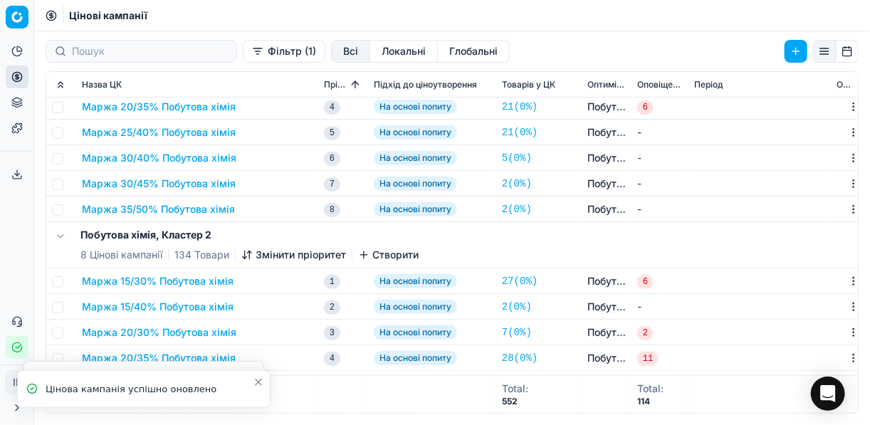
scroll to position [228, 0]
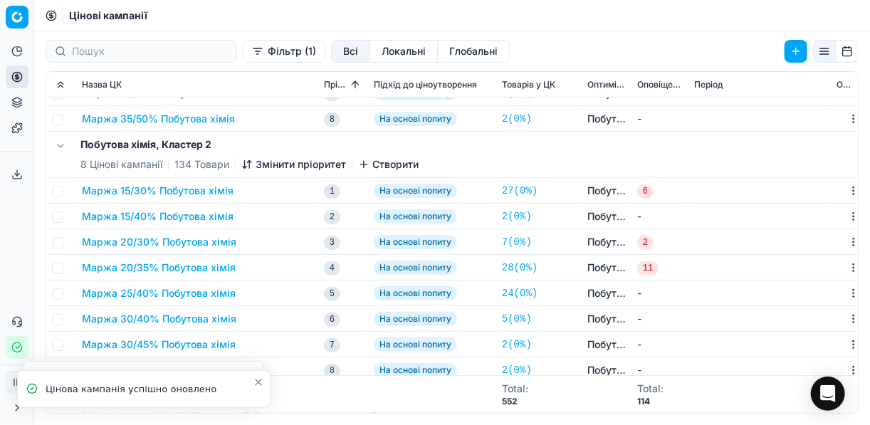
click at [184, 189] on button "Маржа 15/30% Побутова хімія" at bounding box center [158, 191] width 152 height 14
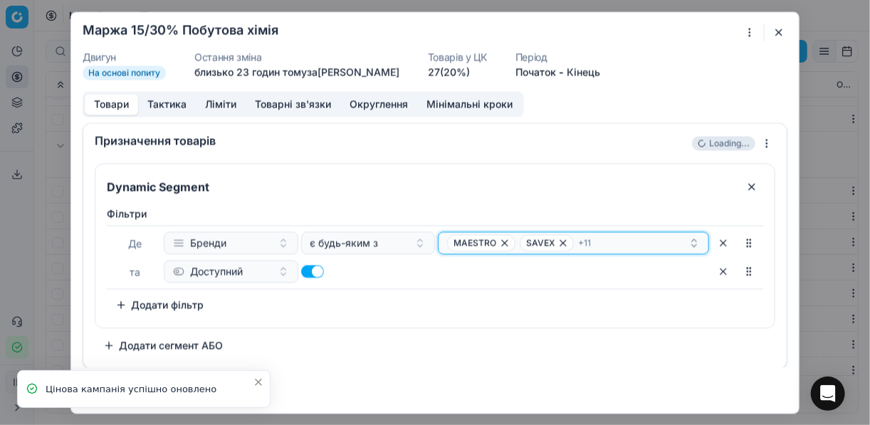
click at [620, 244] on div "MAESTRO SAVEX + 11" at bounding box center [567, 242] width 241 height 17
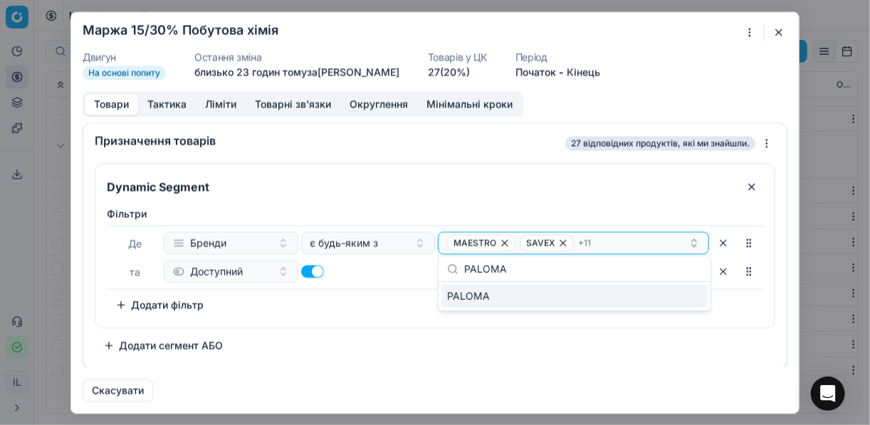
type input "PALOMA"
click at [629, 298] on div "PALOMA" at bounding box center [575, 296] width 266 height 23
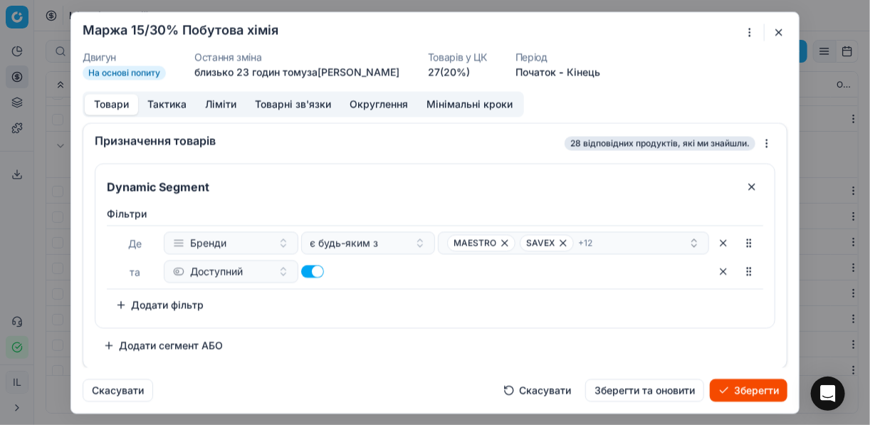
click at [741, 390] on button "Зберегти" at bounding box center [749, 390] width 78 height 23
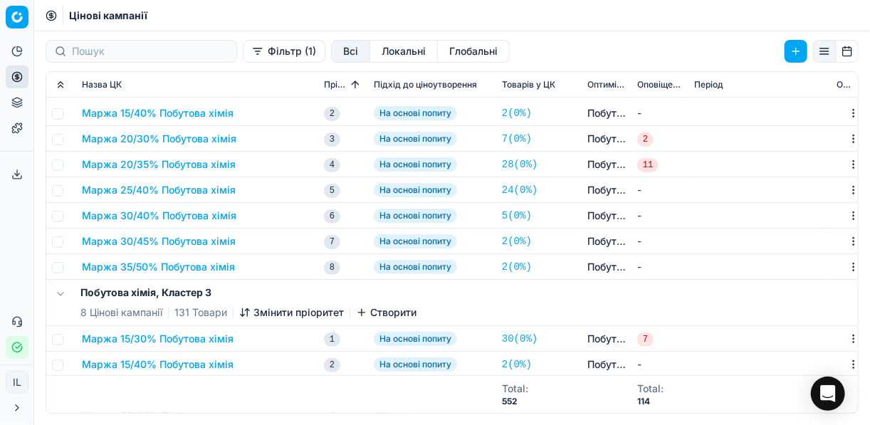
scroll to position [456, 0]
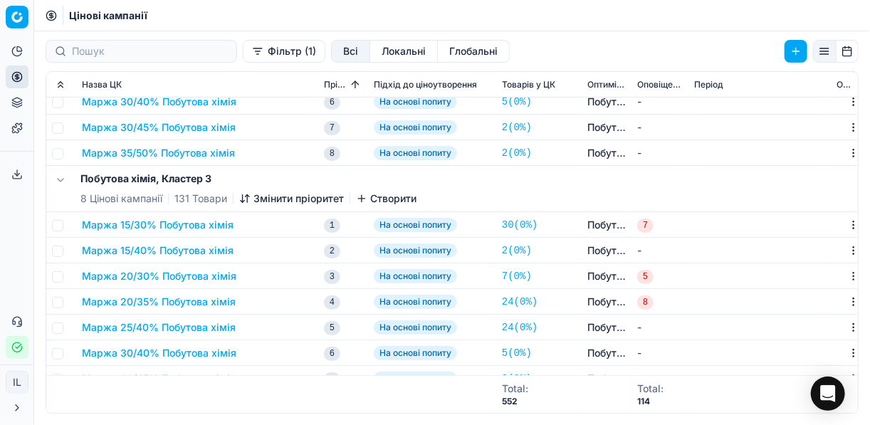
click at [178, 223] on button "Маржа 15/30% Побутова хімія" at bounding box center [158, 225] width 152 height 14
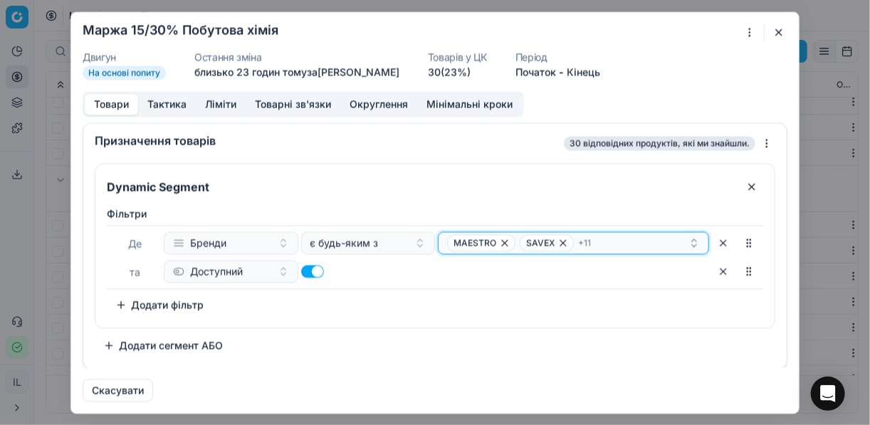
click at [621, 249] on div "MAESTRO SAVEX + 11" at bounding box center [567, 242] width 241 height 17
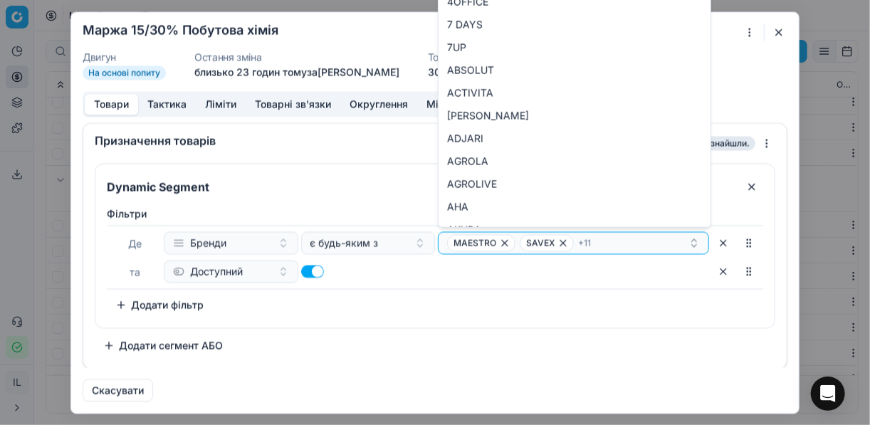
type input "PALOMA"
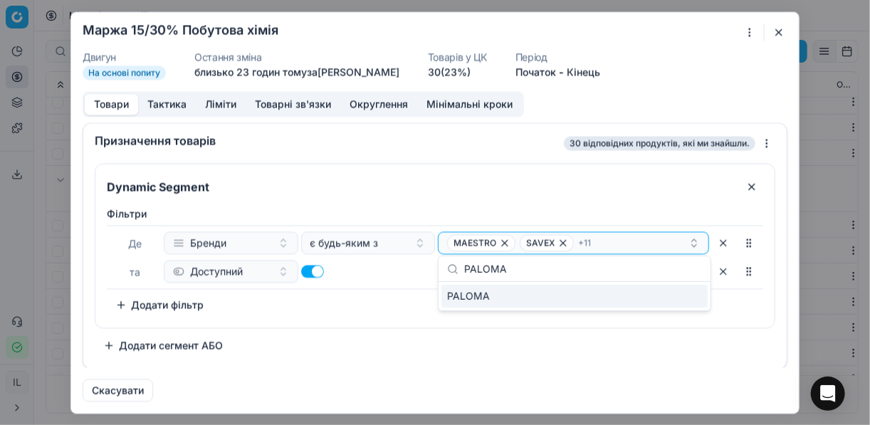
click at [685, 312] on div "Фiльтри Де Бренди є будь-яким з MAESTRO SAVEX + 11 та Доступний To pick up a so…" at bounding box center [435, 262] width 657 height 110
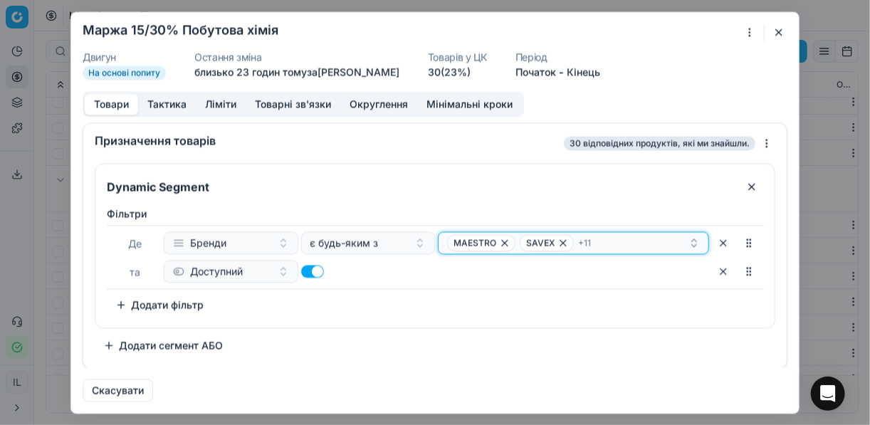
click at [660, 241] on div "MAESTRO SAVEX + 11" at bounding box center [567, 242] width 241 height 17
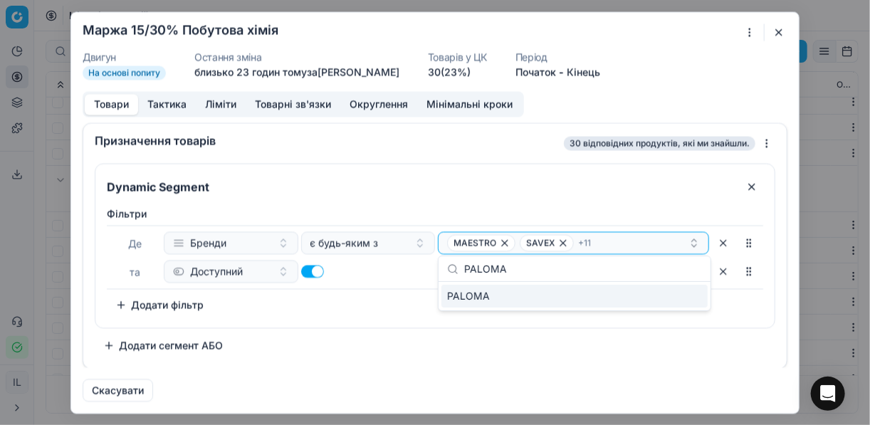
type input "PALOMA"
click at [648, 298] on div "PALOMA" at bounding box center [575, 296] width 266 height 23
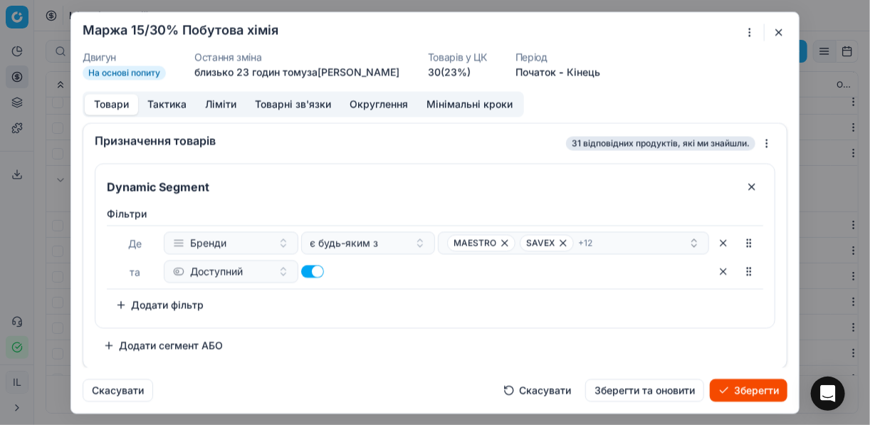
click at [744, 393] on button "Зберегти" at bounding box center [749, 390] width 78 height 23
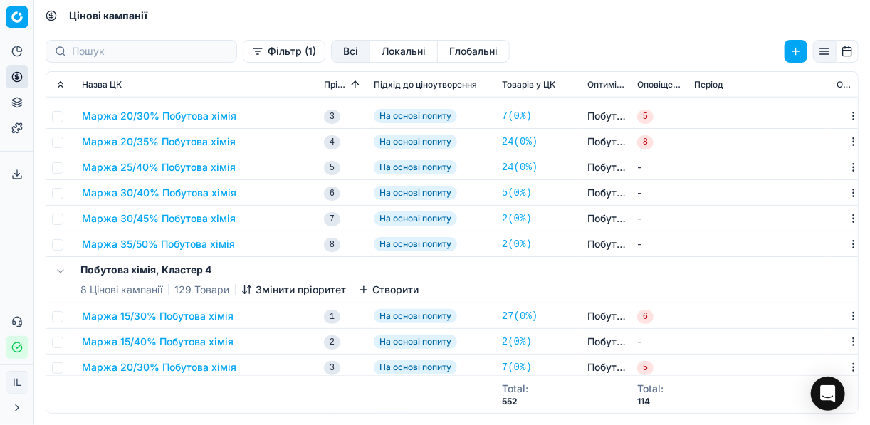
scroll to position [684, 0]
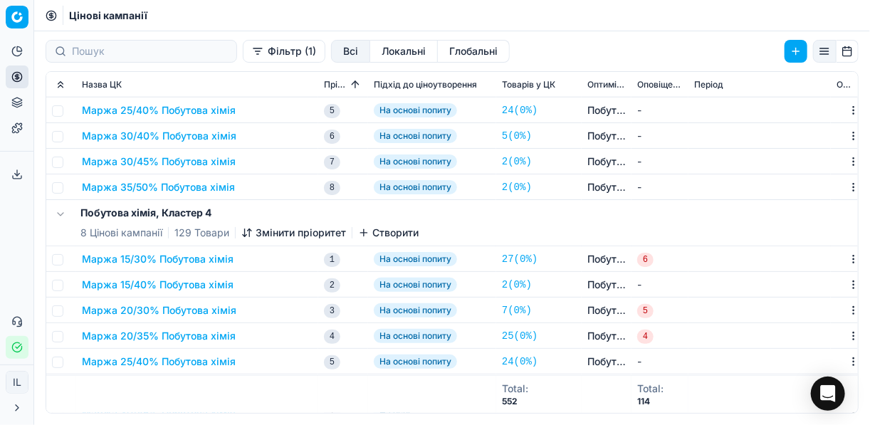
click at [165, 255] on button "Маржа 15/30% Побутова хімія" at bounding box center [158, 259] width 152 height 14
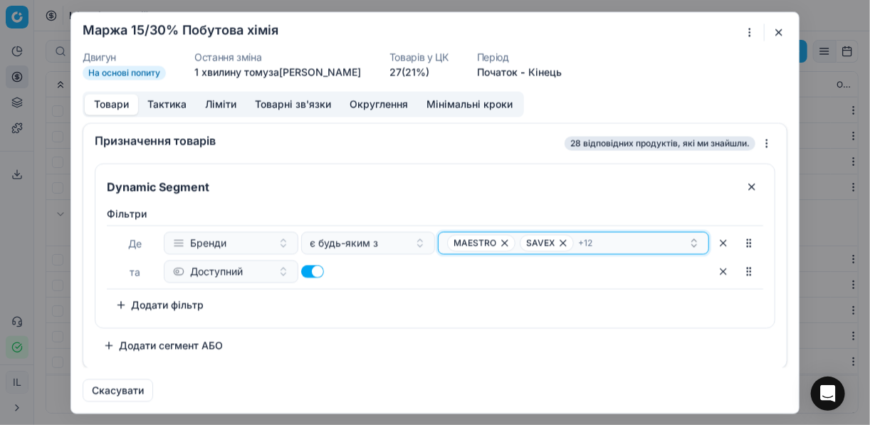
click at [621, 244] on div "MAESTRO SAVEX + 12" at bounding box center [567, 242] width 241 height 17
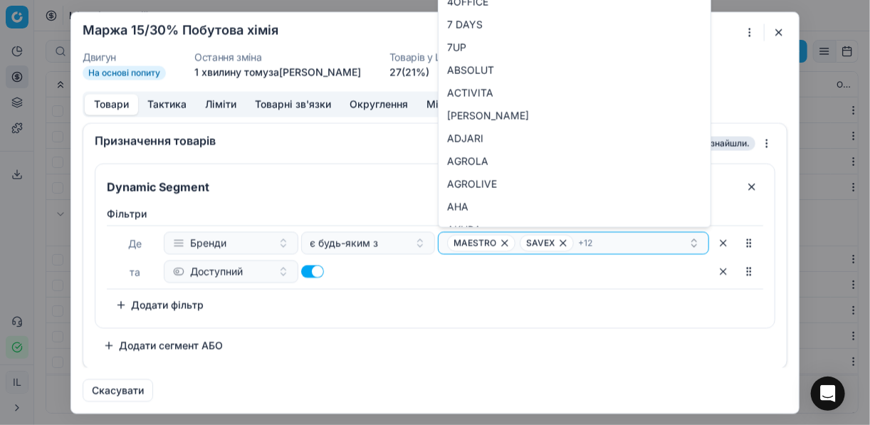
type input "PALOMA"
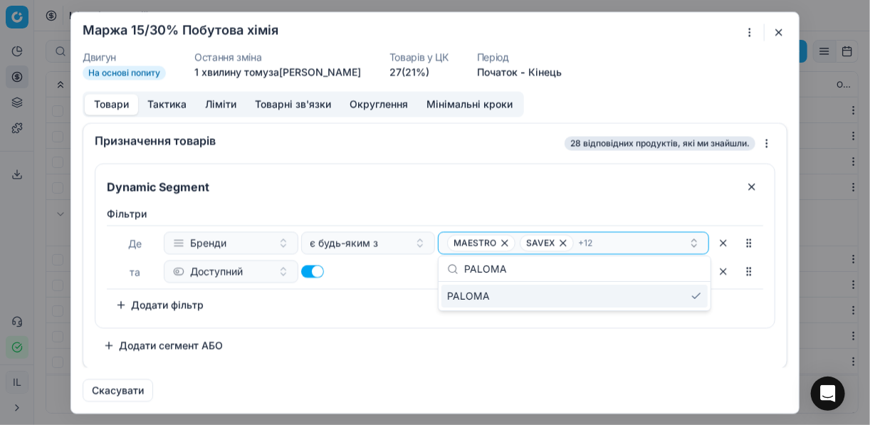
click at [361, 322] on div "Фiльтри Де Бренди є будь-яким з MAESTRO SAVEX + 12 та Доступний To pick up a so…" at bounding box center [434, 264] width 679 height 127
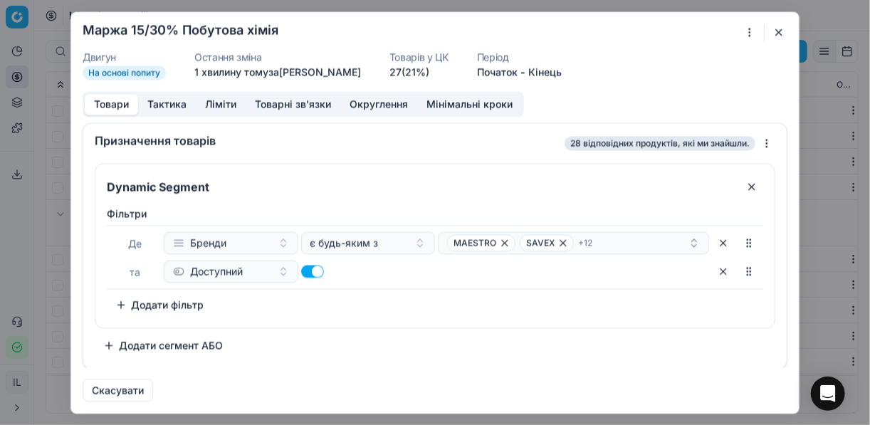
click at [783, 33] on button "button" at bounding box center [779, 32] width 17 height 17
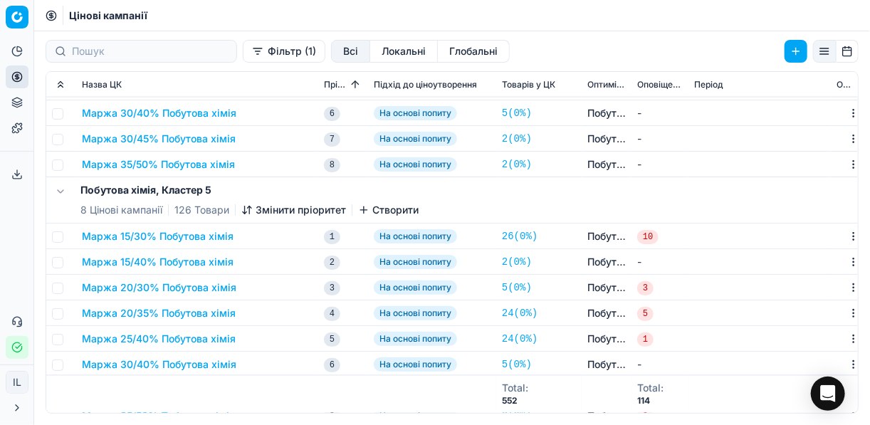
scroll to position [1026, 0]
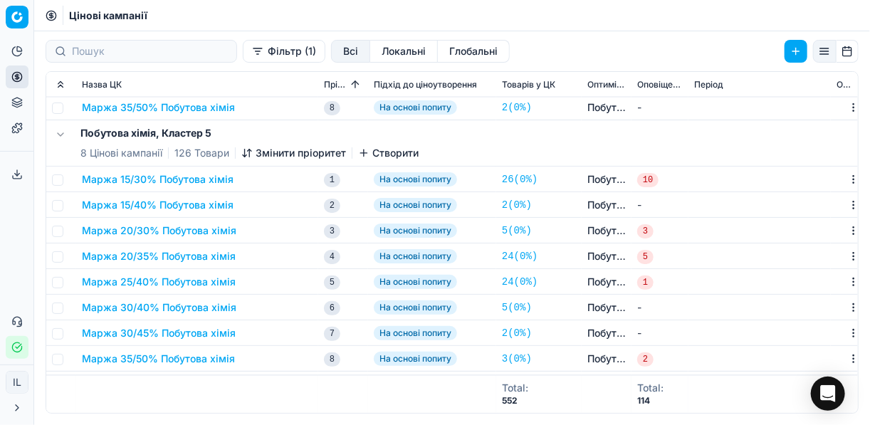
click at [181, 177] on button "Маржа 15/30% Побутова хімія" at bounding box center [158, 179] width 152 height 14
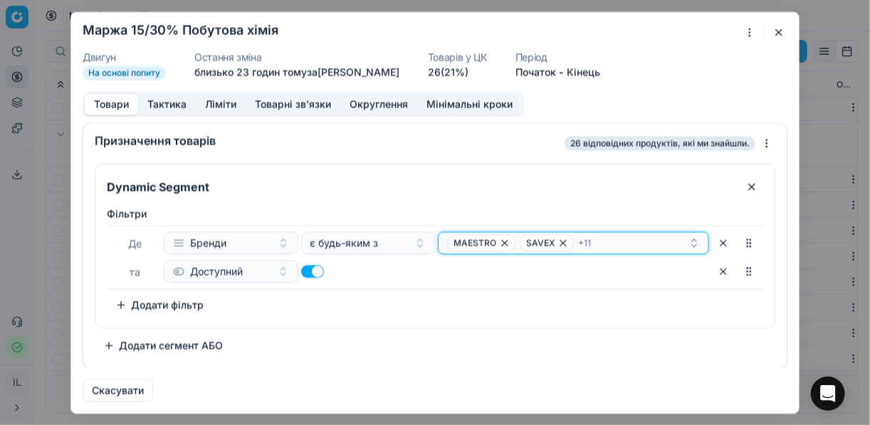
click at [628, 237] on div "MAESTRO SAVEX + 11" at bounding box center [567, 242] width 241 height 17
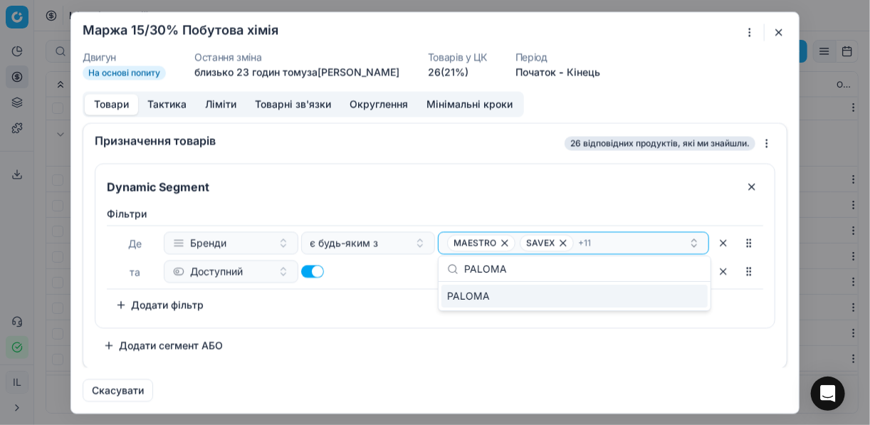
type input "PALOMA"
click at [689, 291] on div "PALOMA" at bounding box center [575, 296] width 266 height 23
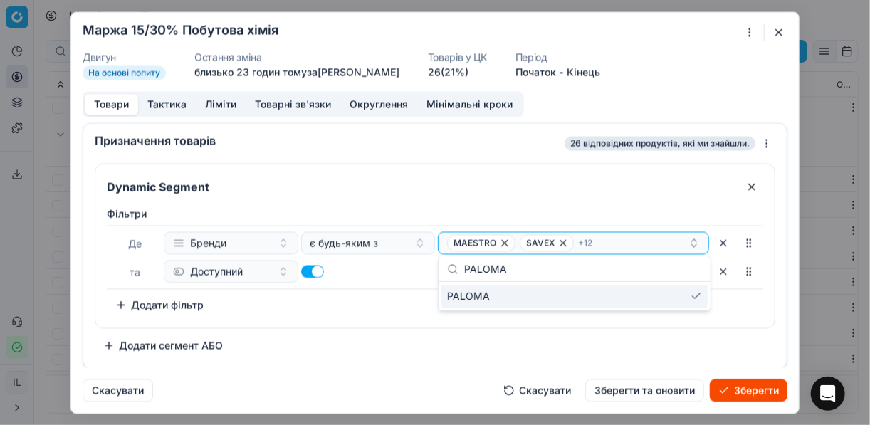
click at [757, 396] on button "Зберегти" at bounding box center [749, 390] width 78 height 23
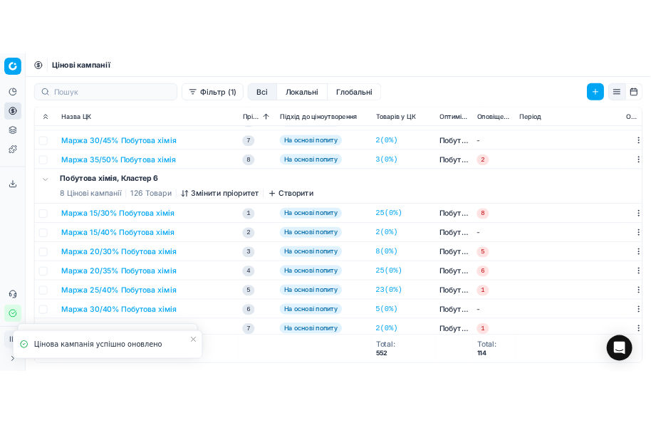
scroll to position [1283, 0]
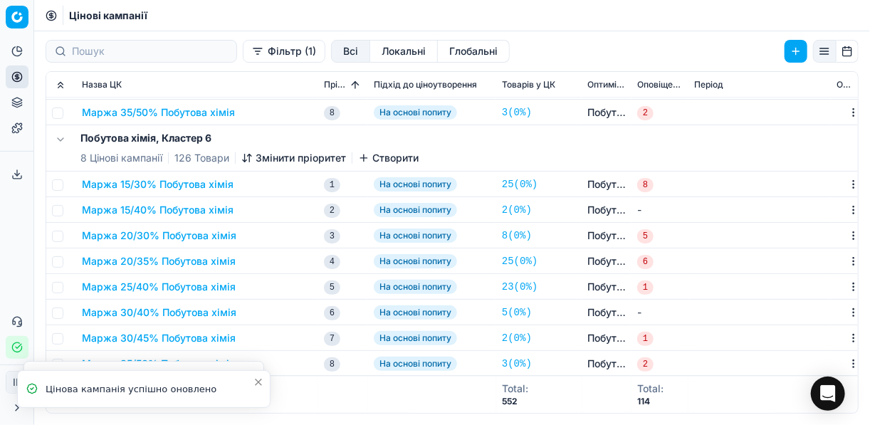
click at [163, 185] on button "Маржа 15/30% Побутова хімія" at bounding box center [158, 184] width 152 height 14
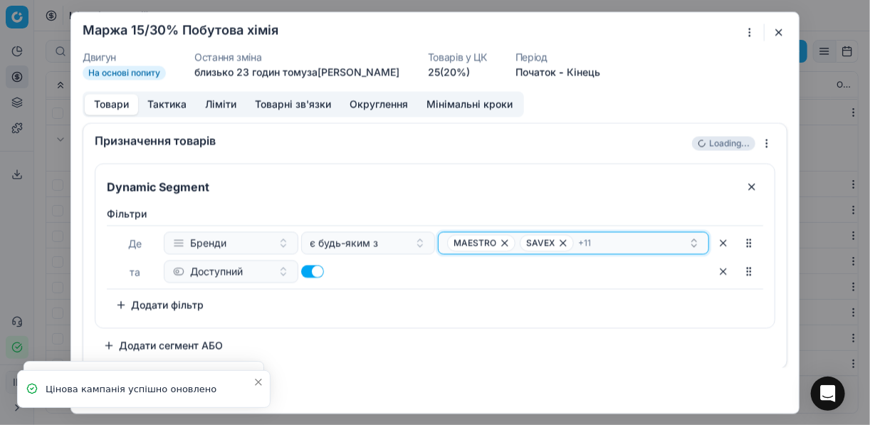
click at [650, 246] on div "MAESTRO SAVEX + 11" at bounding box center [567, 242] width 241 height 17
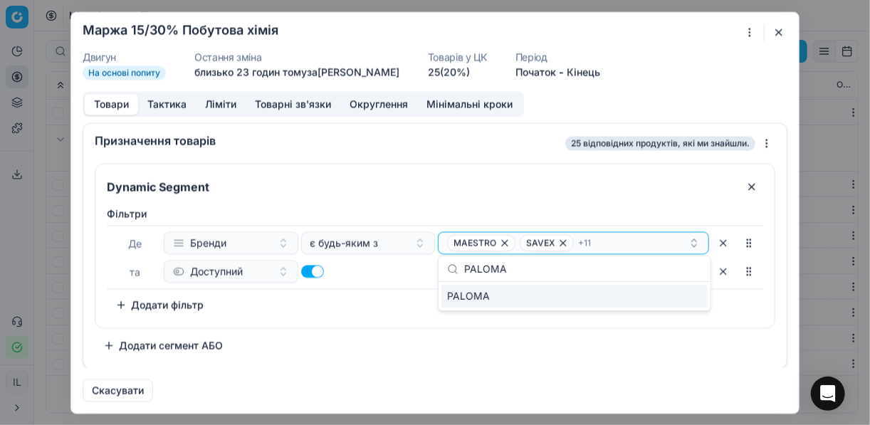
type input "PALOMA"
click at [694, 306] on div "PALOMA" at bounding box center [575, 296] width 266 height 23
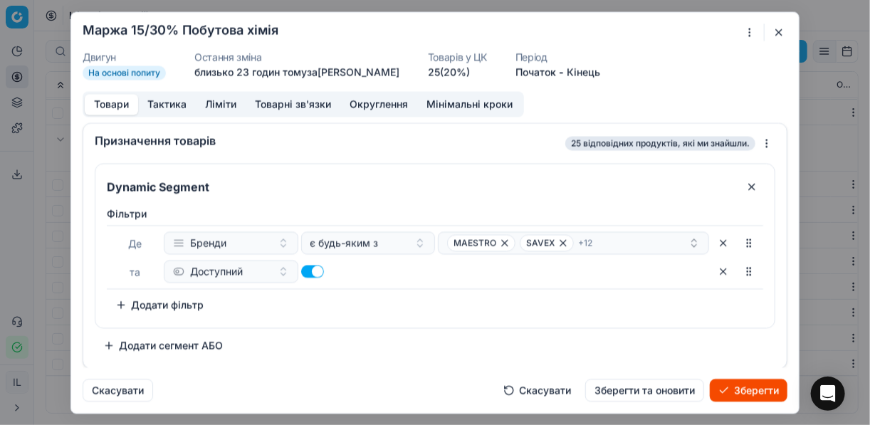
click at [738, 380] on button "Зберегти" at bounding box center [749, 390] width 78 height 23
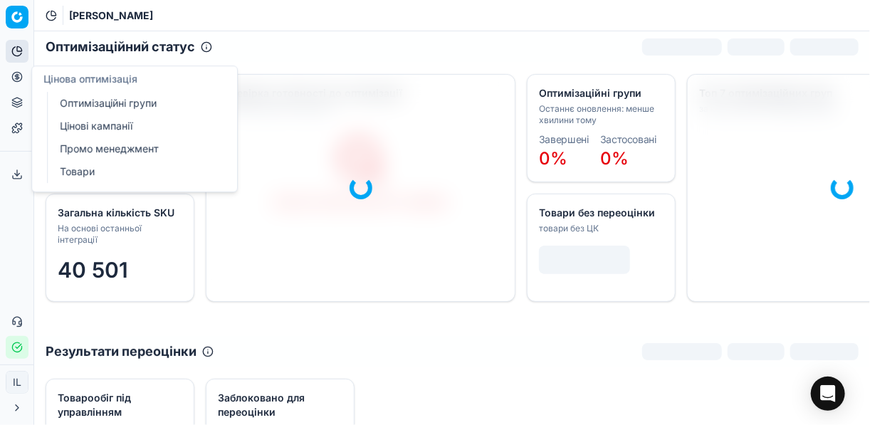
click at [16, 75] on icon at bounding box center [17, 77] width 4 height 4
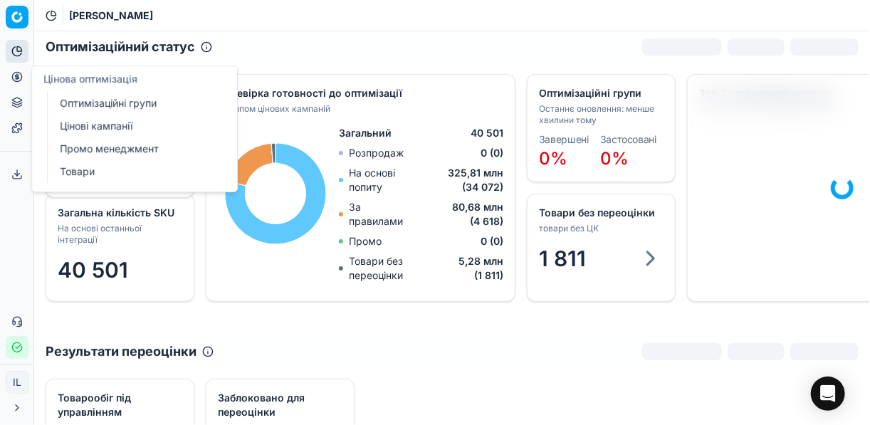
click at [85, 126] on link "Цінові кампанії" at bounding box center [137, 126] width 166 height 20
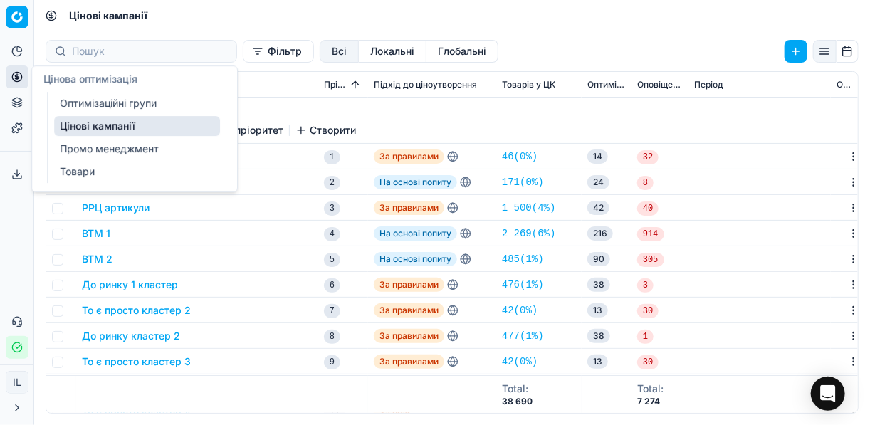
click at [17, 80] on icon at bounding box center [17, 77] width 0 height 6
click at [96, 104] on link "Оптимізаційні групи" at bounding box center [137, 103] width 166 height 20
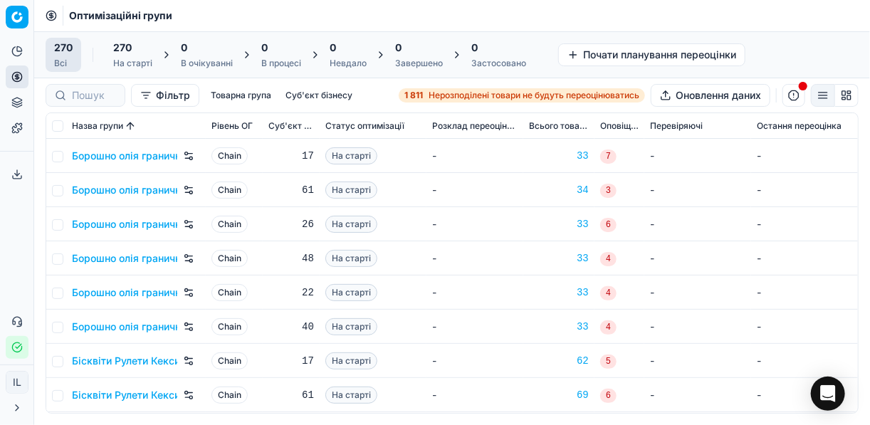
click at [449, 95] on span "Нерозподілені товари не будуть переоцінюватись" at bounding box center [534, 95] width 211 height 11
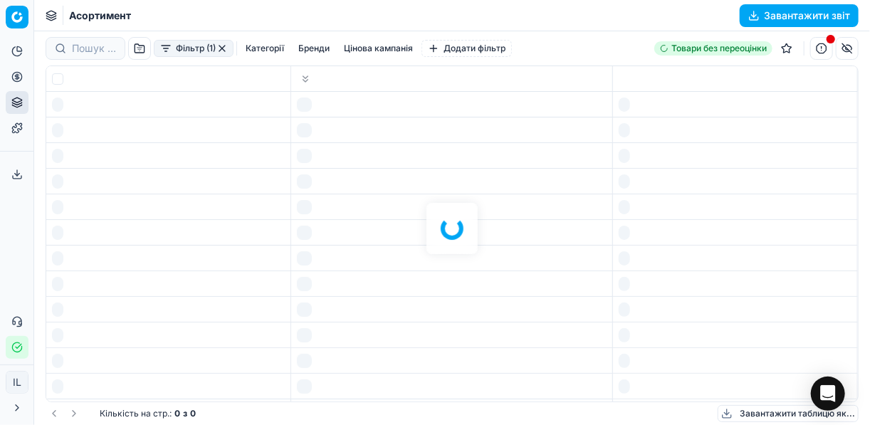
click at [449, 95] on div at bounding box center [452, 228] width 836 height 394
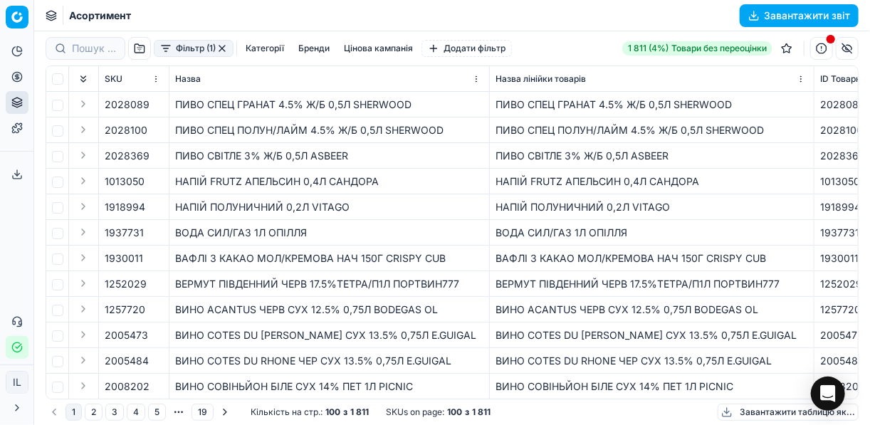
click at [165, 51] on button "Фільтр (1)" at bounding box center [194, 48] width 80 height 17
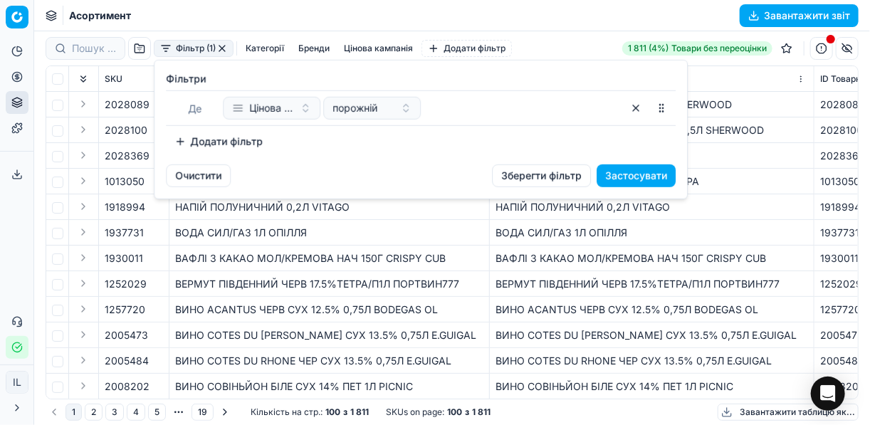
click at [186, 145] on button "Додати фільтр" at bounding box center [218, 141] width 105 height 23
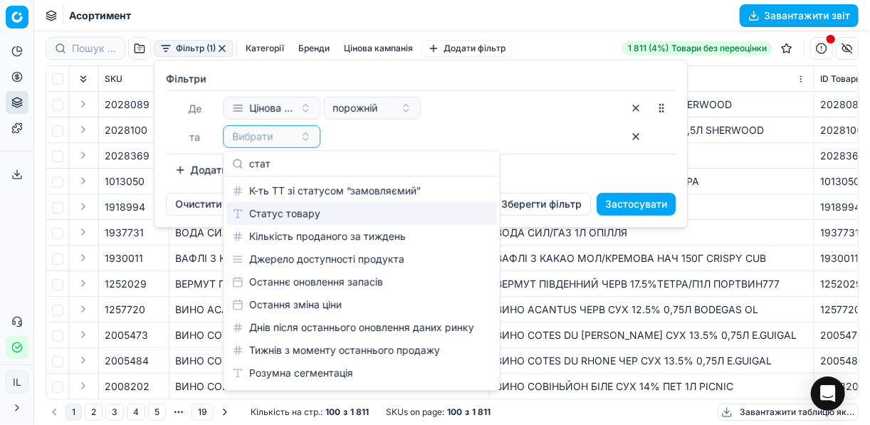
type input "стат"
click at [329, 214] on div "Статус товару" at bounding box center [361, 213] width 271 height 23
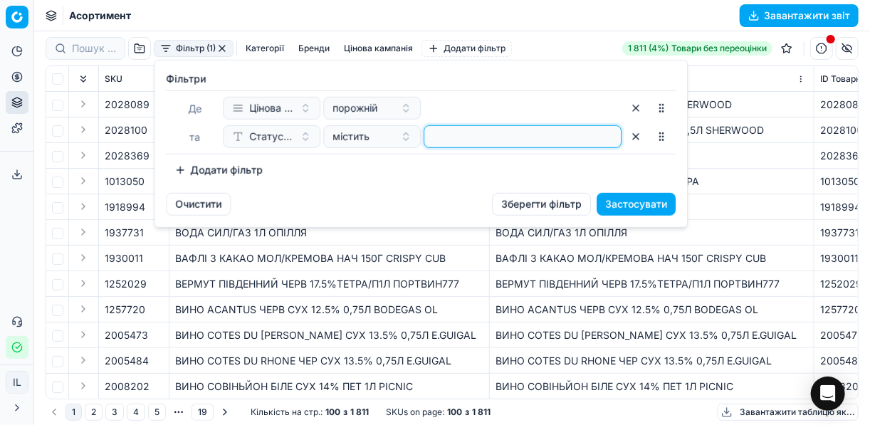
click at [458, 127] on input at bounding box center [522, 136] width 185 height 21
type input "1"
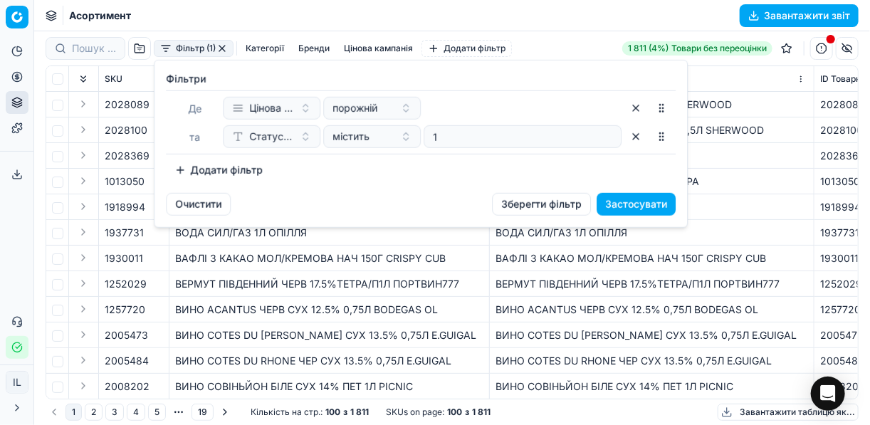
click at [187, 164] on button "Додати фільтр" at bounding box center [218, 170] width 105 height 23
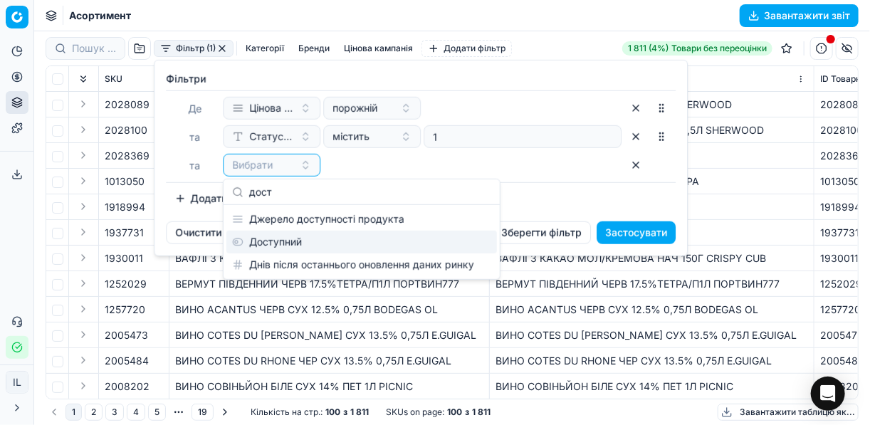
type input "дост"
click at [269, 237] on div "Доступний" at bounding box center [361, 242] width 271 height 23
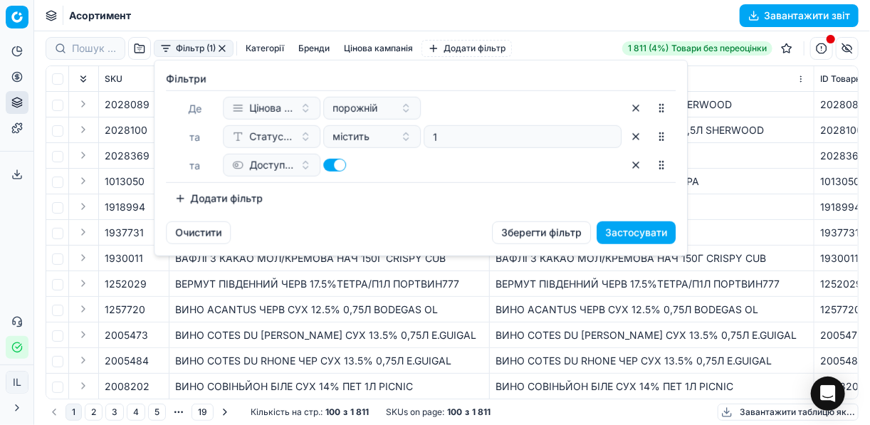
click at [192, 194] on button "Додати фільтр" at bounding box center [218, 198] width 105 height 23
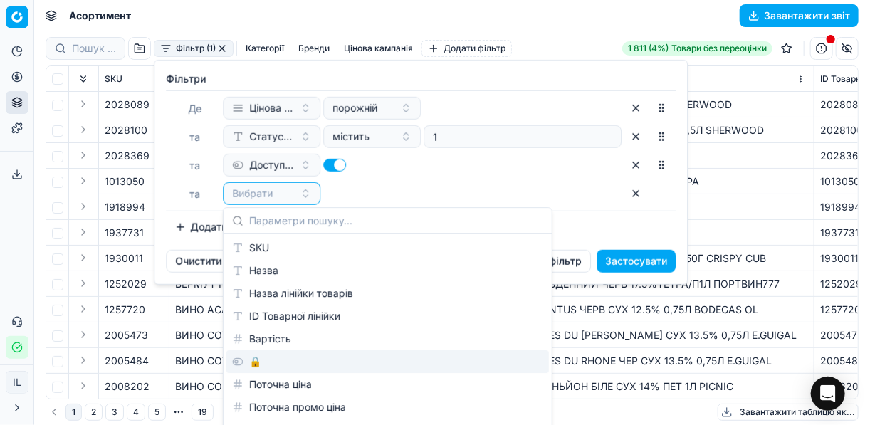
click at [268, 356] on div "🔒" at bounding box center [387, 361] width 323 height 23
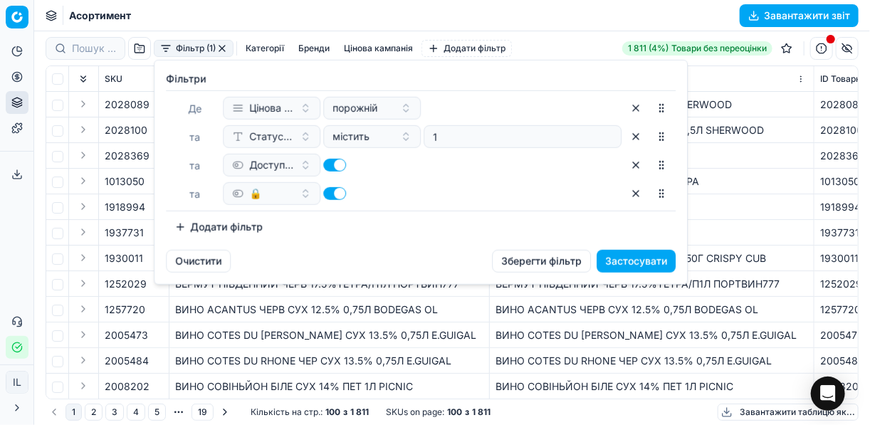
click at [328, 189] on button "button" at bounding box center [334, 193] width 23 height 13
checkbox input "false"
click at [619, 266] on button "Застосувати" at bounding box center [636, 261] width 79 height 23
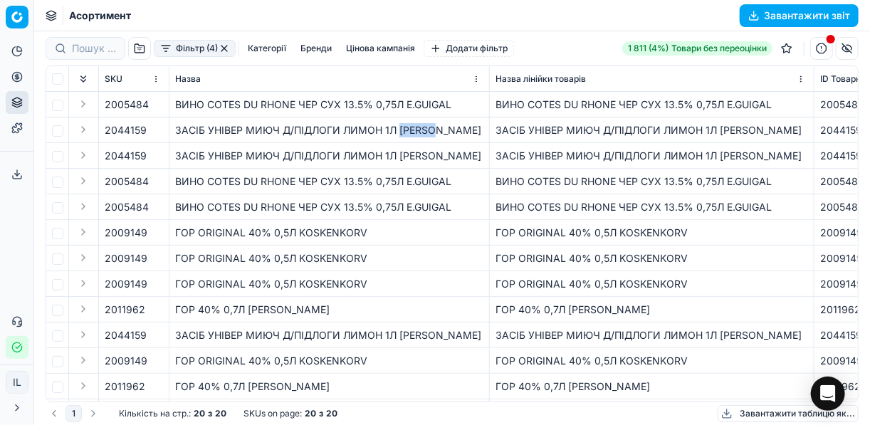
drag, startPoint x: 439, startPoint y: 130, endPoint x: 400, endPoint y: 127, distance: 38.6
click at [400, 127] on div "ЗАСІБ УНІВЕР МИЮЧ Д/ПІДЛОГИ ЛИМОН 1Л PALOMA" at bounding box center [329, 130] width 308 height 14
copy div "PALOMA"
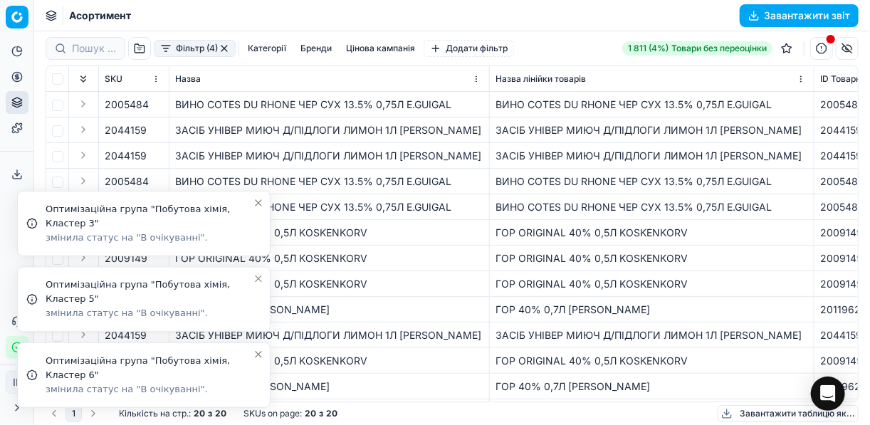
click at [258, 355] on icon "Close toast" at bounding box center [258, 354] width 11 height 11
click at [255, 355] on icon "Close toast" at bounding box center [258, 354] width 11 height 11
click at [256, 355] on icon "Close toast" at bounding box center [258, 354] width 11 height 11
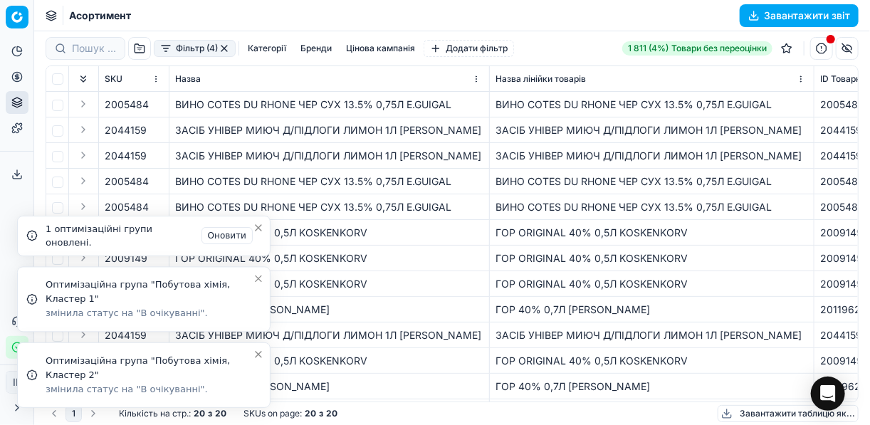
click at [258, 352] on icon "Close toast" at bounding box center [258, 354] width 11 height 11
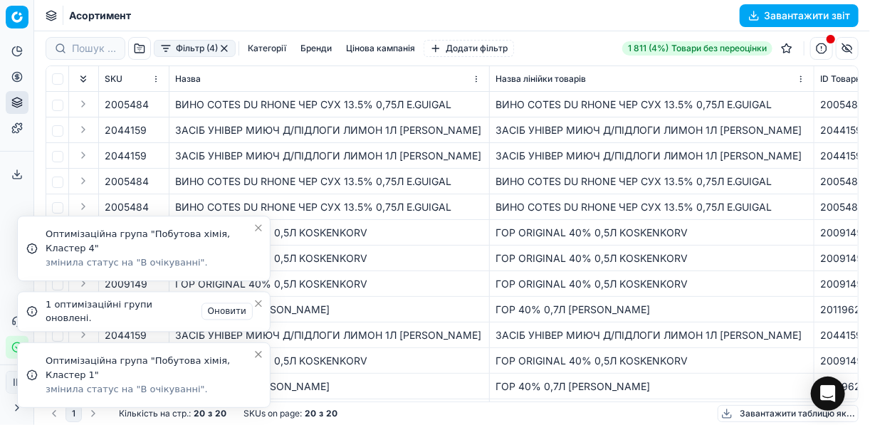
click at [259, 305] on icon "Close toast" at bounding box center [258, 303] width 11 height 11
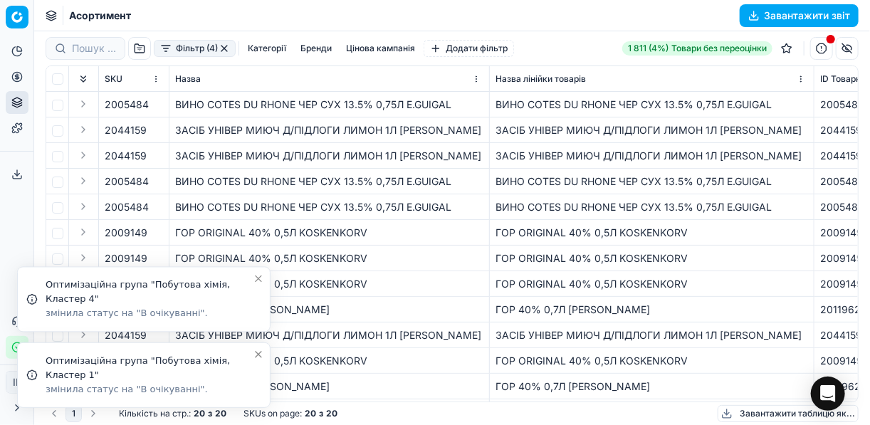
click at [253, 280] on icon "Close toast" at bounding box center [258, 278] width 11 height 11
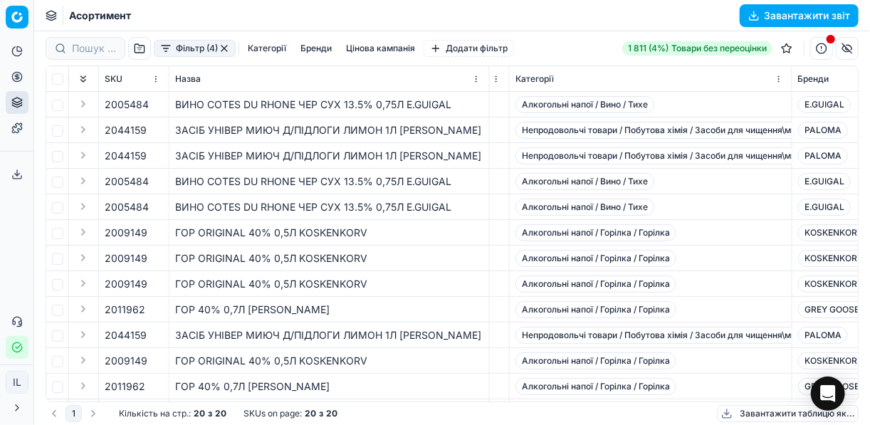
scroll to position [0, 2678]
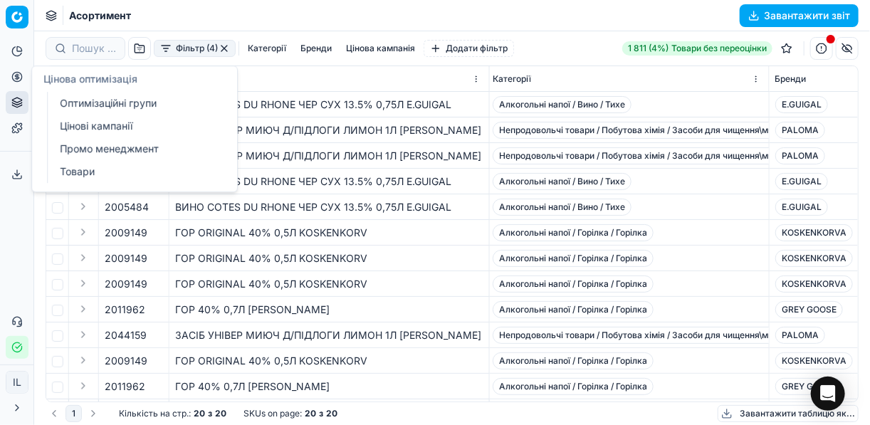
click at [23, 75] on button "Цінова оптимізація" at bounding box center [17, 77] width 23 height 23
click at [93, 102] on link "Оптимізаційні групи" at bounding box center [137, 103] width 166 height 20
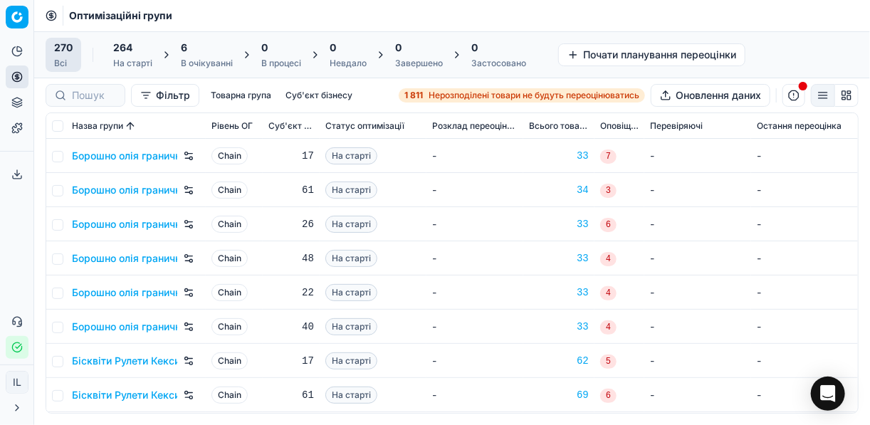
click at [208, 53] on div "6" at bounding box center [207, 48] width 52 height 14
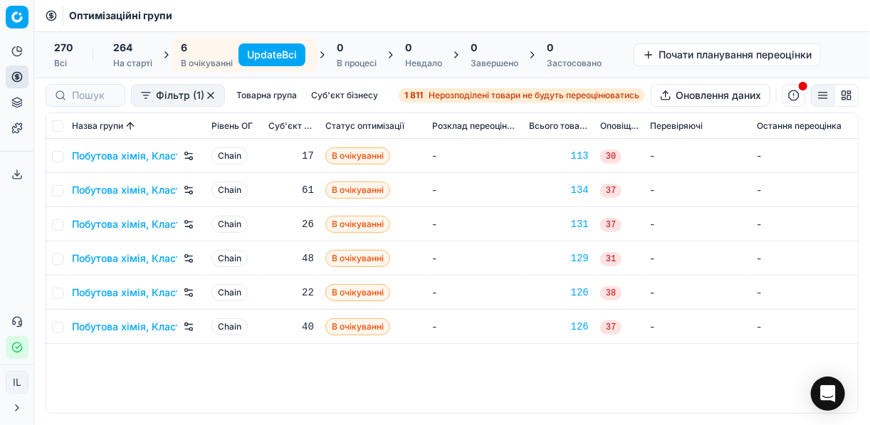
click at [242, 51] on button "Update Всі" at bounding box center [272, 54] width 67 height 23
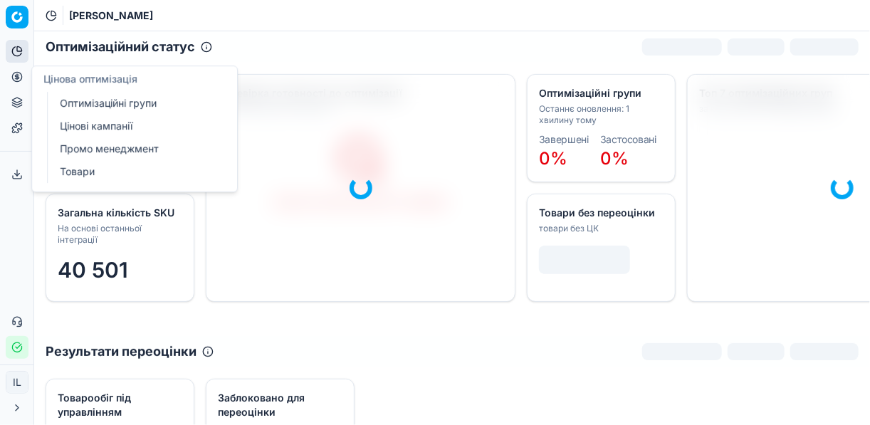
click at [85, 103] on link "Оптимізаційні групи" at bounding box center [137, 103] width 166 height 20
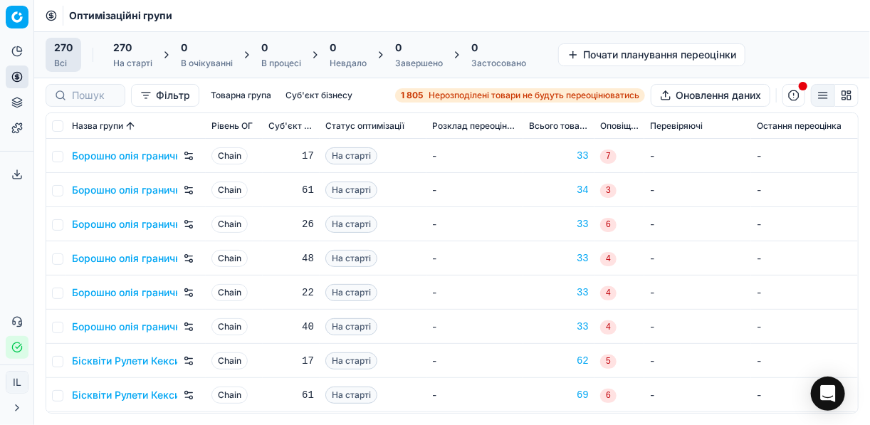
click at [454, 91] on span "Нерозподілені товари не будуть переоцінюватись" at bounding box center [534, 95] width 211 height 11
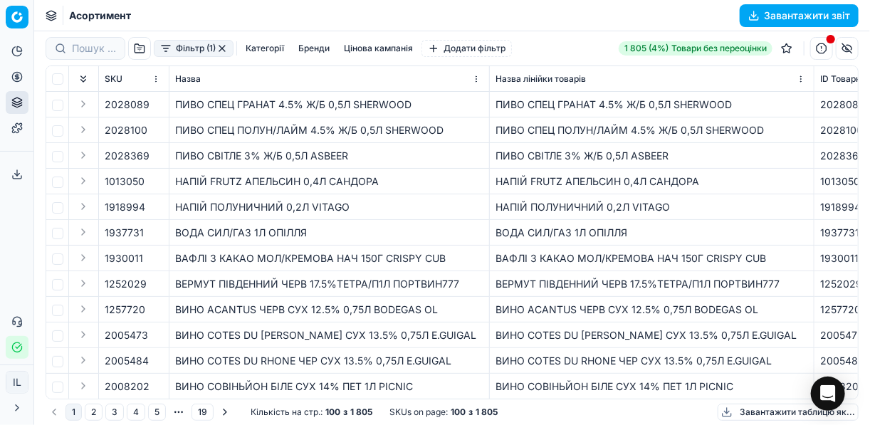
click at [165, 55] on button "Фільтр (1)" at bounding box center [194, 48] width 80 height 17
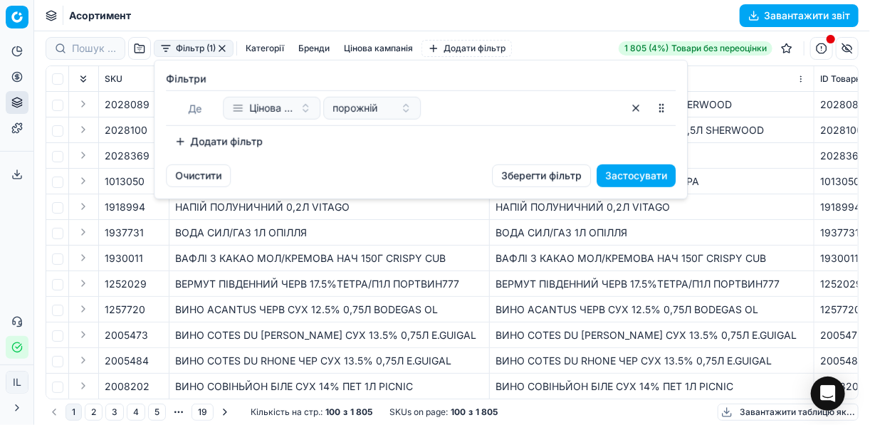
click at [188, 140] on button "Додати фільтр" at bounding box center [218, 141] width 105 height 23
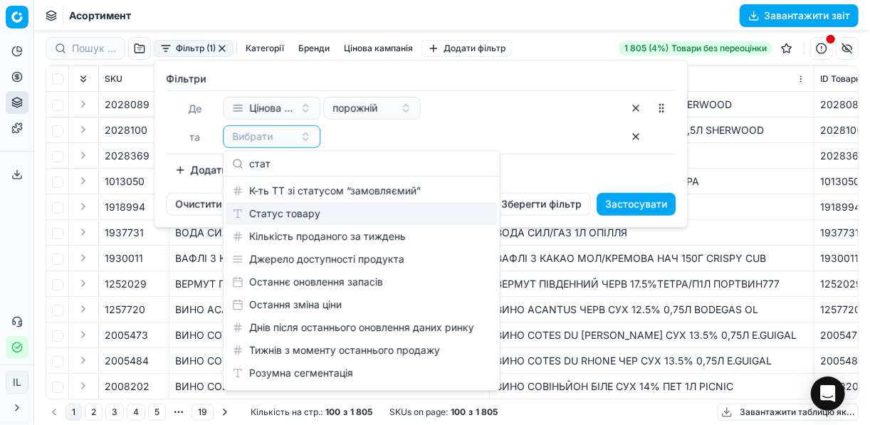
type input "стат"
click at [283, 213] on div "Статус товару" at bounding box center [361, 213] width 271 height 23
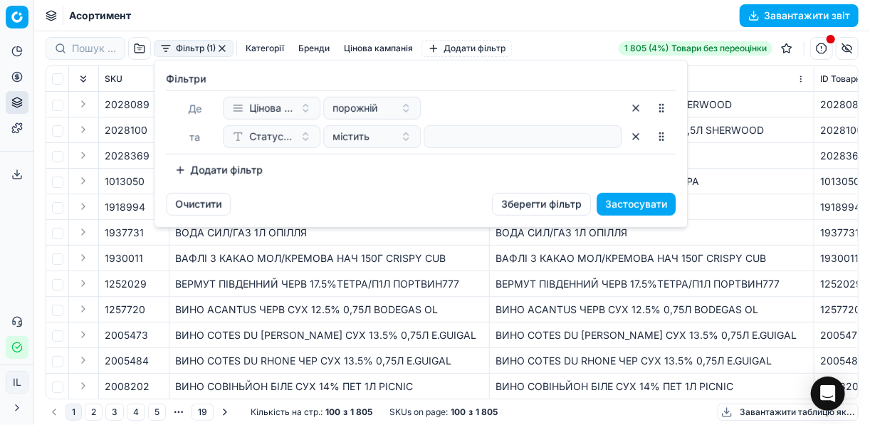
click at [192, 164] on button "Додати фільтр" at bounding box center [218, 170] width 105 height 23
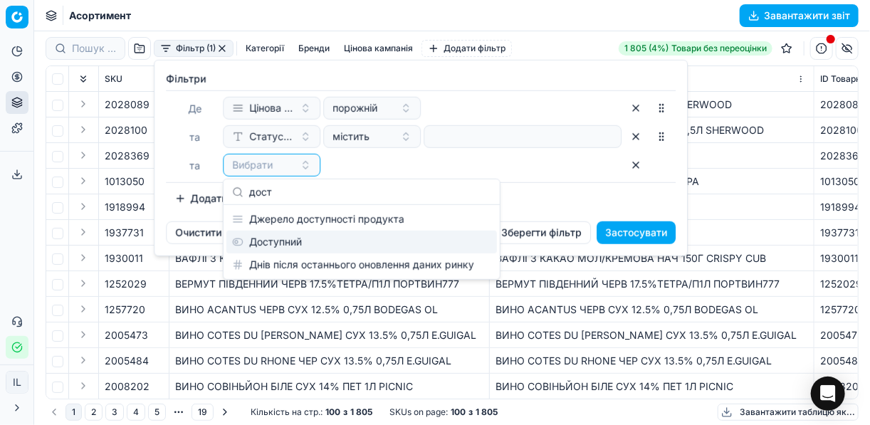
type input "дост"
click at [264, 244] on div "Доступний" at bounding box center [361, 242] width 271 height 23
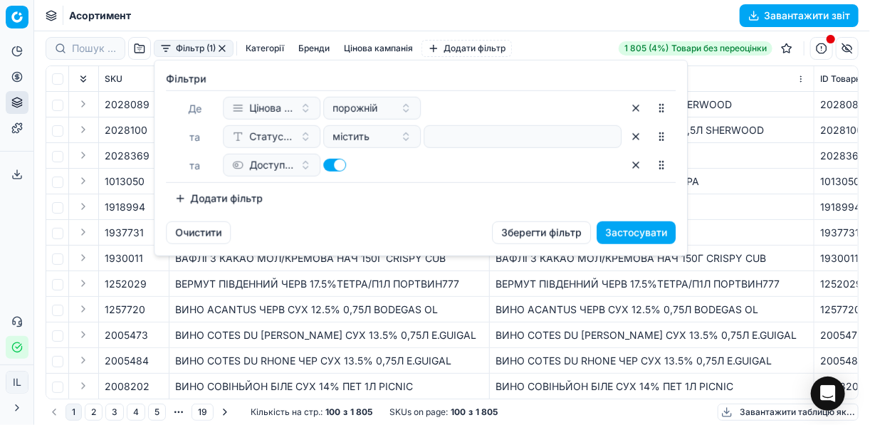
click at [192, 196] on button "Додати фільтр" at bounding box center [218, 198] width 105 height 23
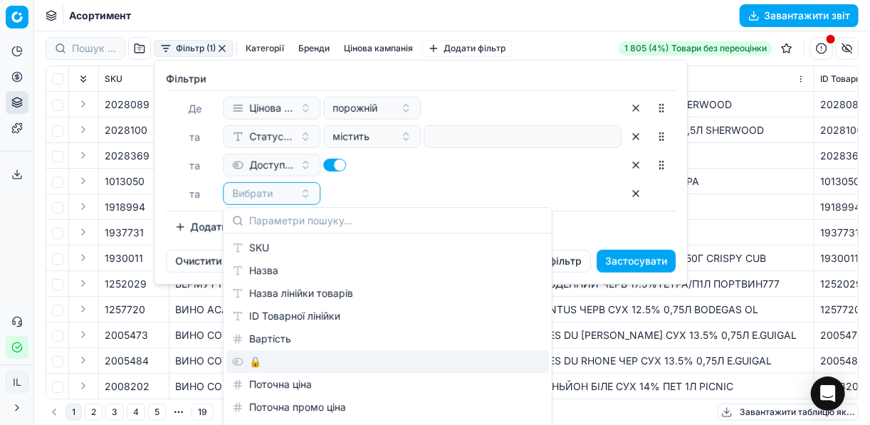
click at [251, 363] on div "🔒" at bounding box center [387, 361] width 323 height 23
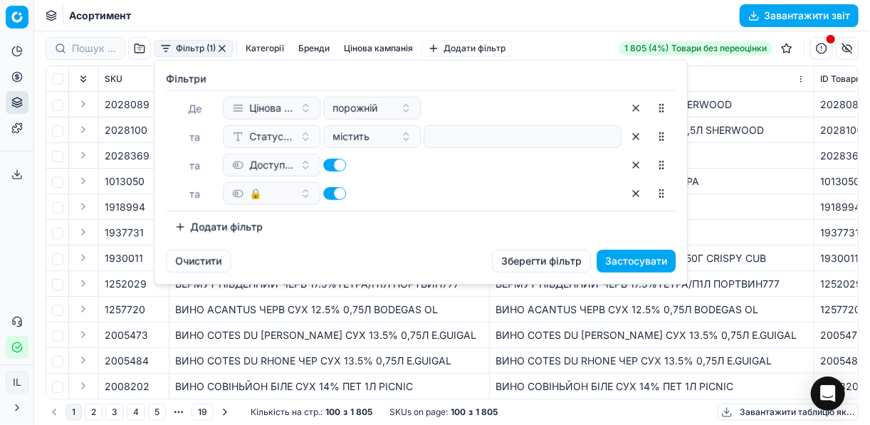
click at [333, 194] on button "button" at bounding box center [334, 193] width 23 height 13
checkbox input "false"
click at [611, 257] on button "Застосувати" at bounding box center [636, 261] width 79 height 23
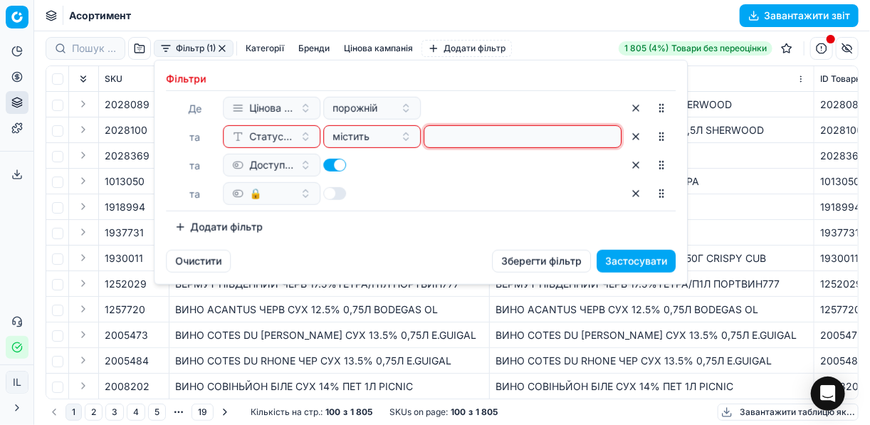
click at [516, 142] on input at bounding box center [522, 136] width 185 height 21
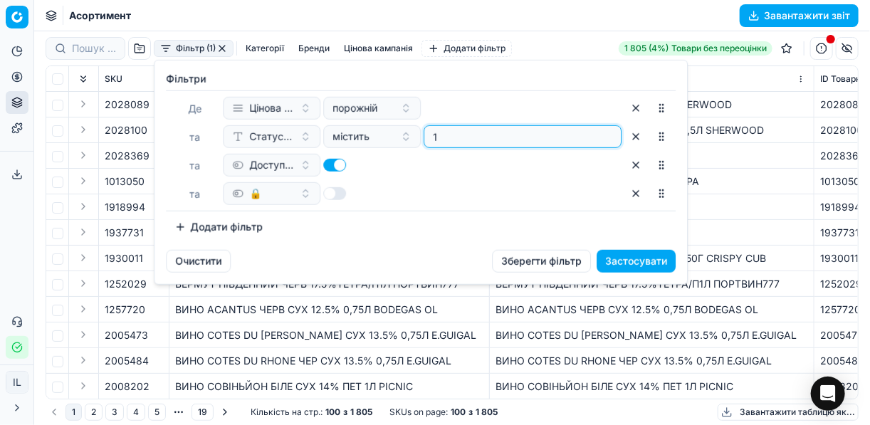
type input "1"
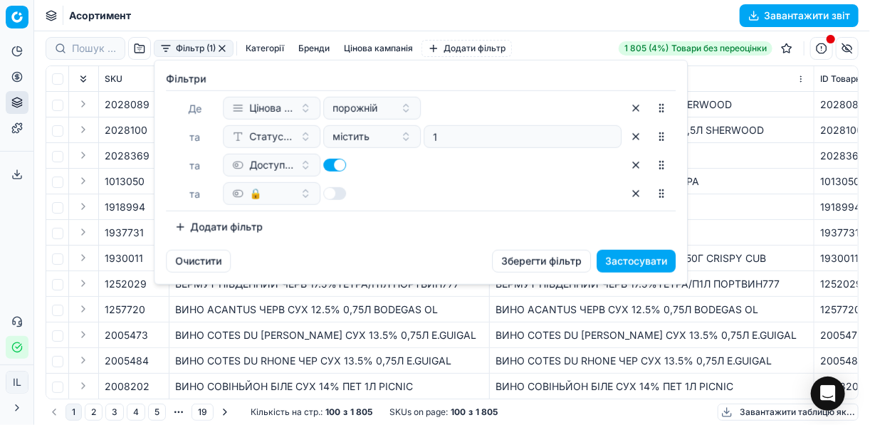
click at [632, 259] on button "Застосувати" at bounding box center [636, 261] width 79 height 23
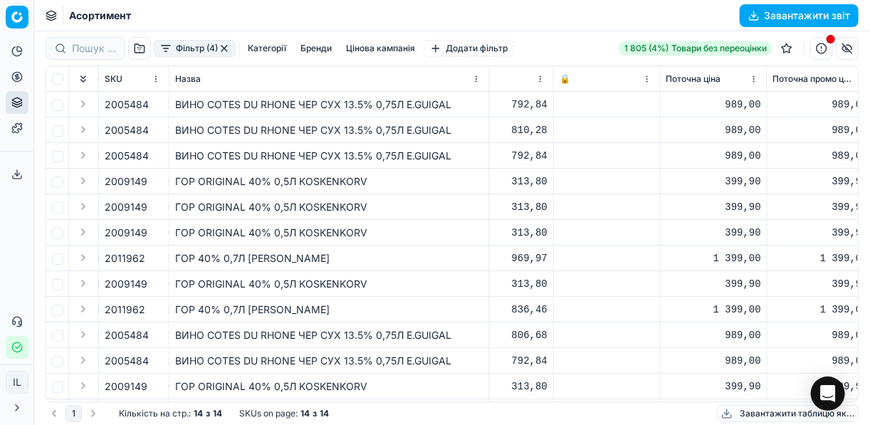
scroll to position [0, 486]
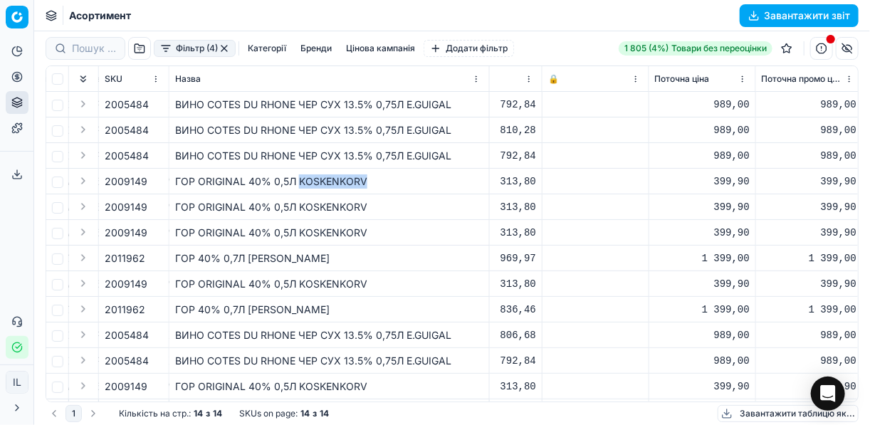
drag, startPoint x: 366, startPoint y: 179, endPoint x: 298, endPoint y: 183, distance: 67.8
click at [298, 183] on div "ГОР ORIGINAL 40% 0,5Л KOSKENKORV" at bounding box center [329, 182] width 308 height 14
copy div "KOSKENKORV"
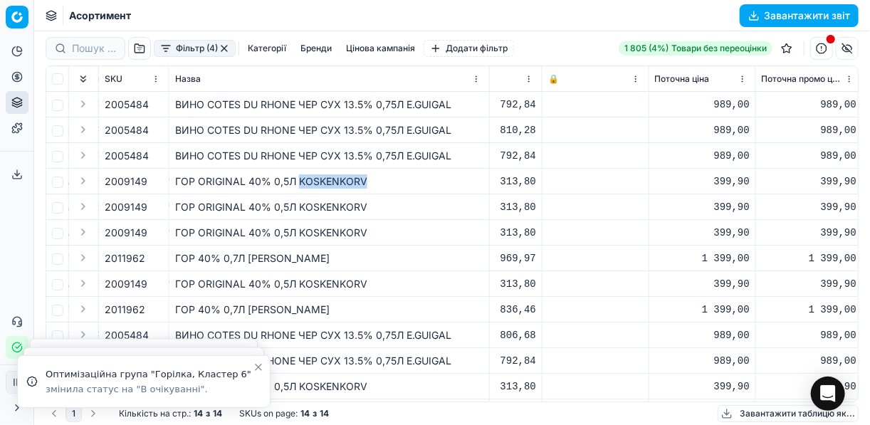
drag, startPoint x: 360, startPoint y: 182, endPoint x: 298, endPoint y: 182, distance: 62.0
click at [298, 182] on div "ГОР ORIGINAL 40% 0,5Л KOSKENKORV" at bounding box center [329, 182] width 308 height 14
copy div "KOSKENKORV"
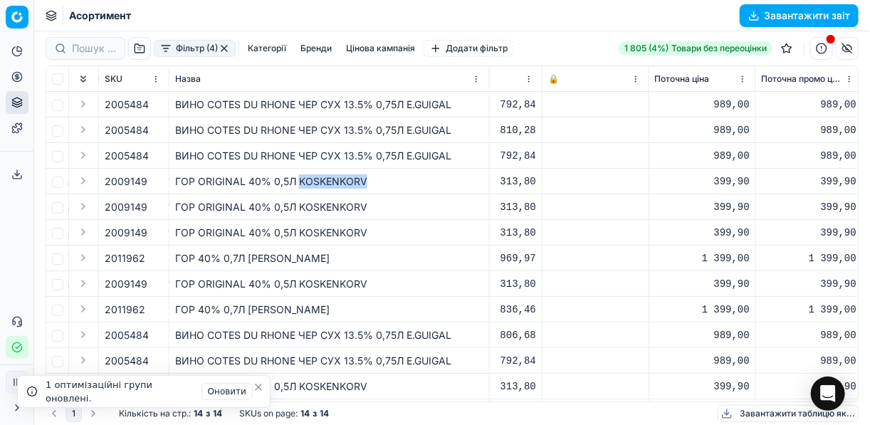
click at [256, 387] on icon "Close toast" at bounding box center [258, 387] width 11 height 11
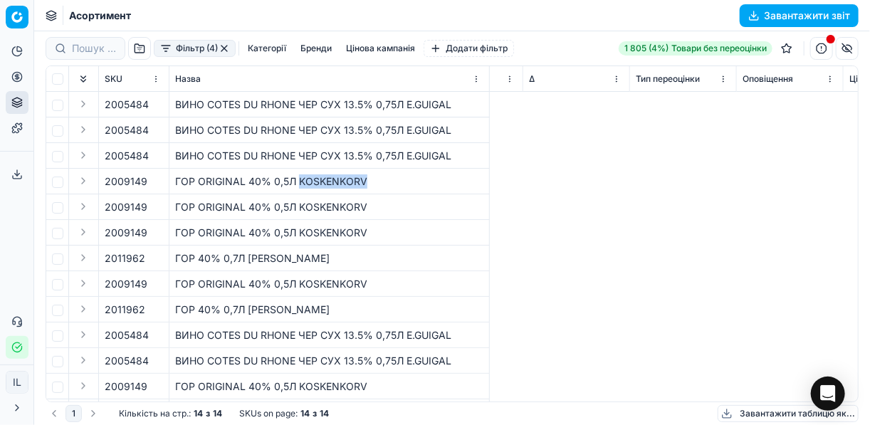
scroll to position [0, 0]
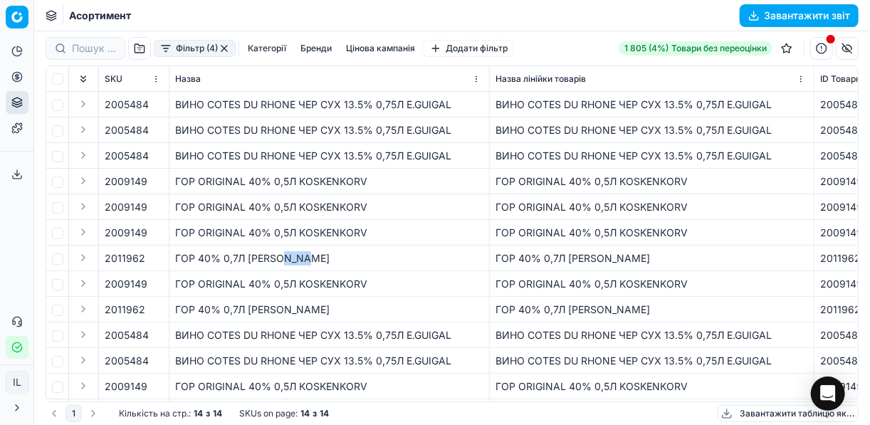
drag, startPoint x: 313, startPoint y: 262, endPoint x: 287, endPoint y: 264, distance: 25.7
click at [287, 264] on div "ГОР 40% 0,7Л GREY GOOSE" at bounding box center [329, 258] width 308 height 14
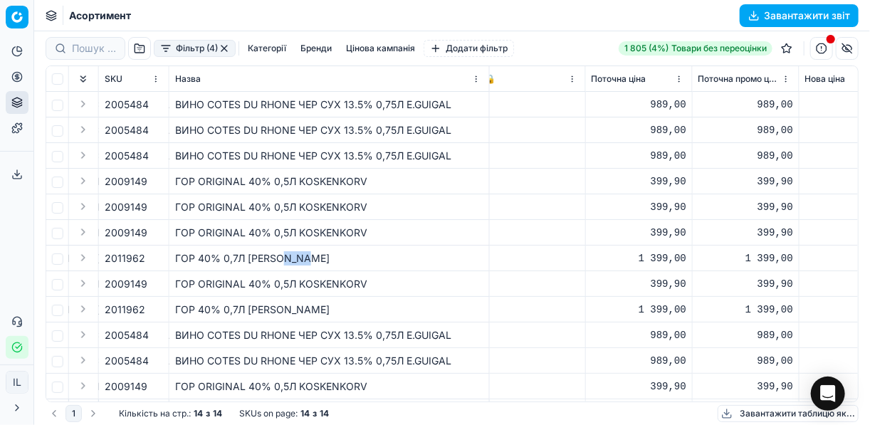
scroll to position [0, 481]
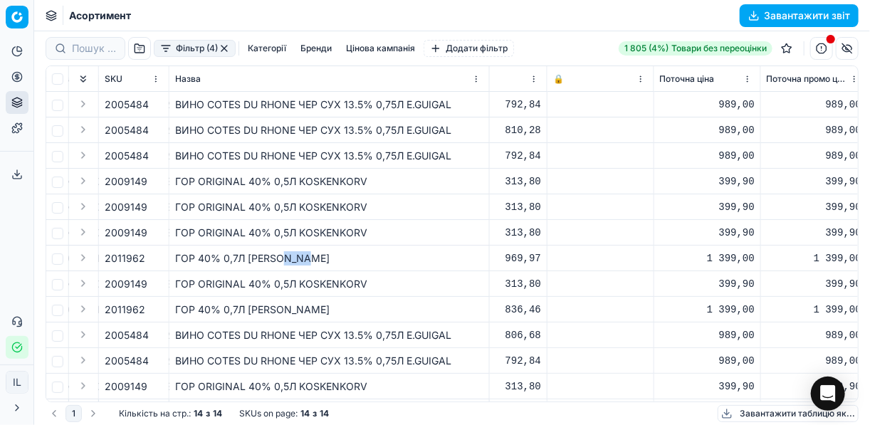
click at [375, 263] on div "ГОР 40% 0,7Л GREY GOOSE" at bounding box center [329, 258] width 308 height 14
click at [370, 277] on div "ГОР ORIGINAL 40% 0,5Л KOSKENKORV" at bounding box center [329, 284] width 308 height 14
drag, startPoint x: 313, startPoint y: 260, endPoint x: 249, endPoint y: 257, distance: 64.2
click at [249, 257] on div "ГОР 40% 0,7Л GREY GOOSE" at bounding box center [329, 258] width 308 height 14
copy div "GREY GOOSE"
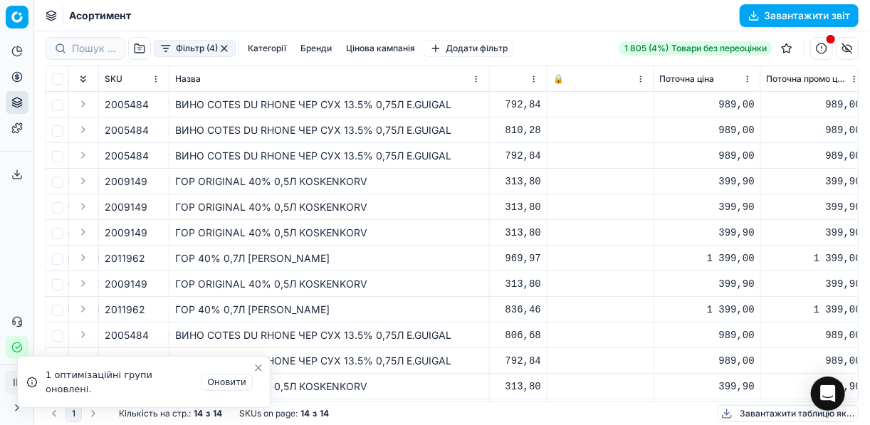
click at [223, 51] on button "button" at bounding box center [224, 48] width 11 height 11
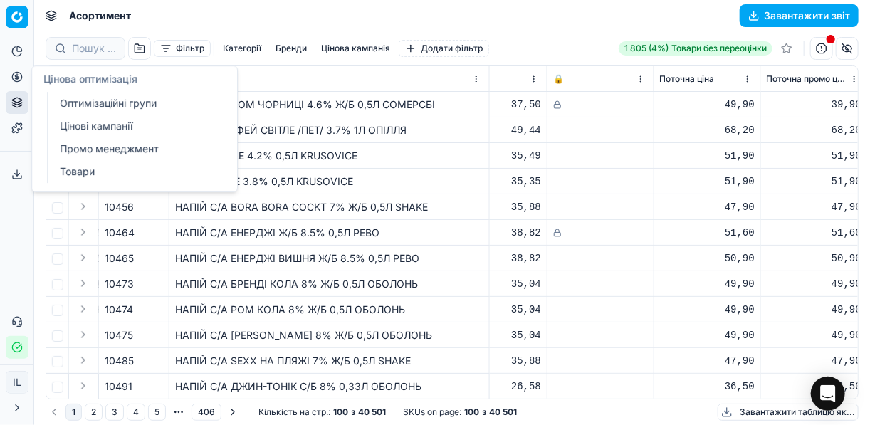
click at [19, 80] on icon at bounding box center [16, 76] width 11 height 11
click at [90, 104] on link "Оптимізаційні групи" at bounding box center [137, 103] width 166 height 20
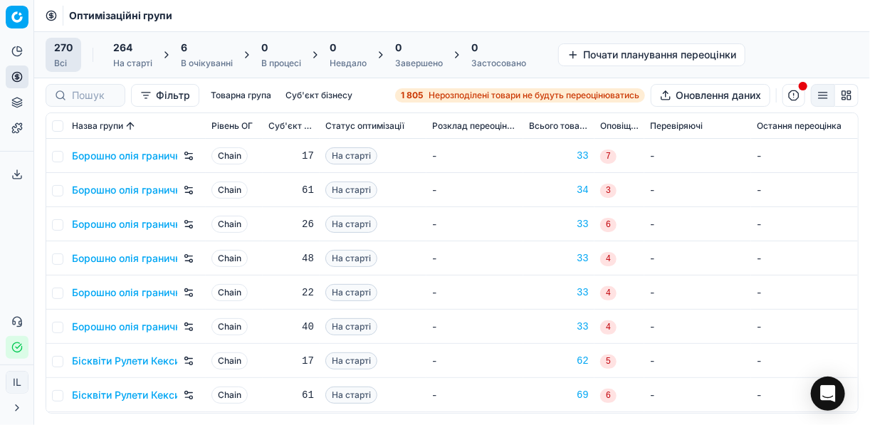
click at [417, 94] on strong "1 805" at bounding box center [412, 95] width 22 height 11
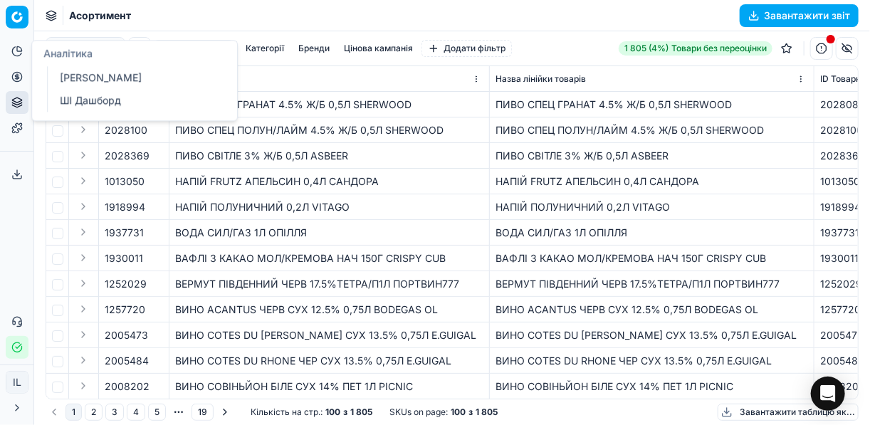
click at [16, 53] on icon at bounding box center [16, 51] width 11 height 11
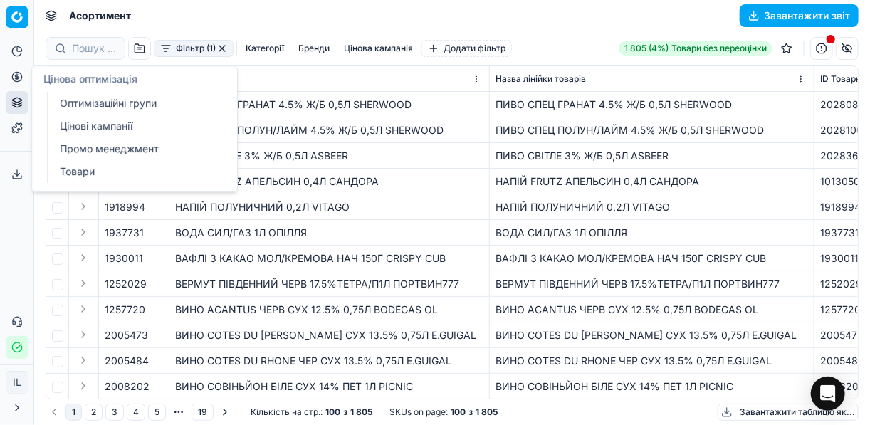
click at [25, 79] on button "Цінова оптимізація" at bounding box center [17, 77] width 23 height 23
click at [83, 101] on link "Оптимізаційні групи" at bounding box center [137, 103] width 166 height 20
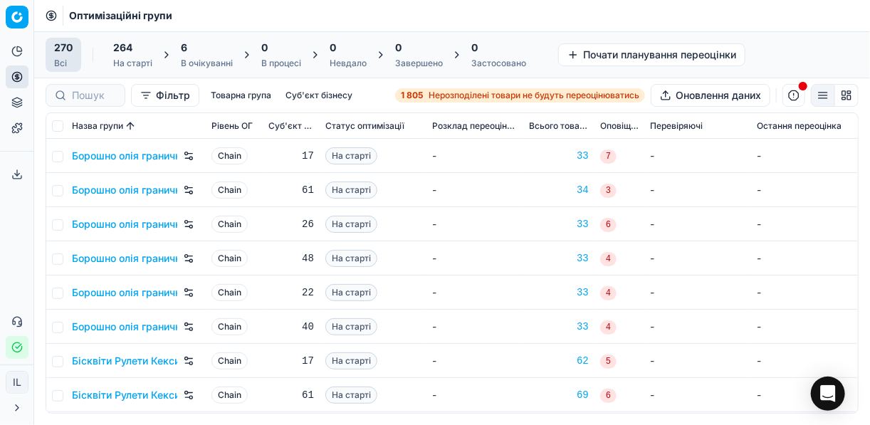
click at [217, 51] on div "6" at bounding box center [207, 48] width 52 height 14
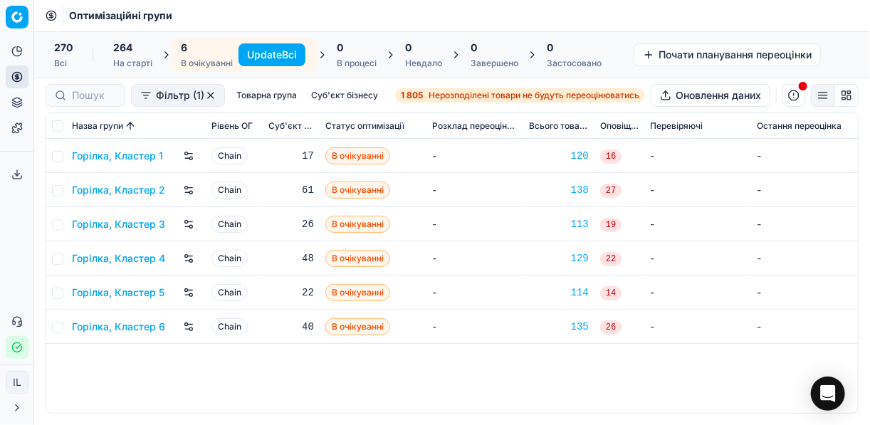
click at [278, 58] on button "Update Всі" at bounding box center [272, 54] width 67 height 23
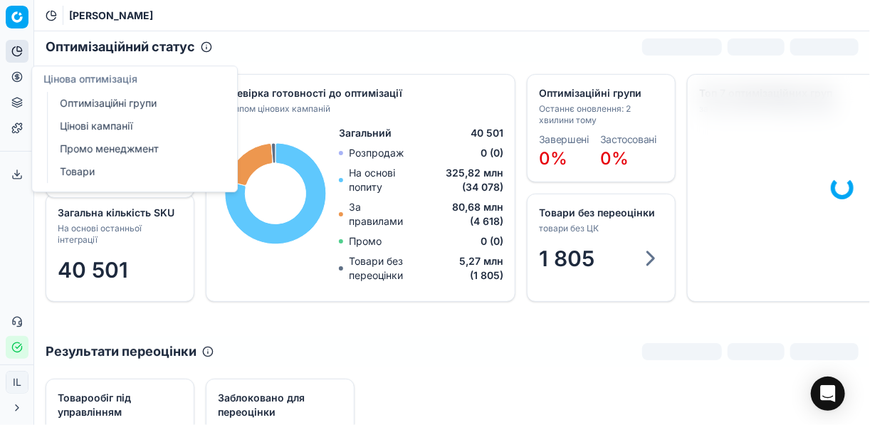
click at [95, 123] on link "Цінові кампанії" at bounding box center [137, 126] width 166 height 20
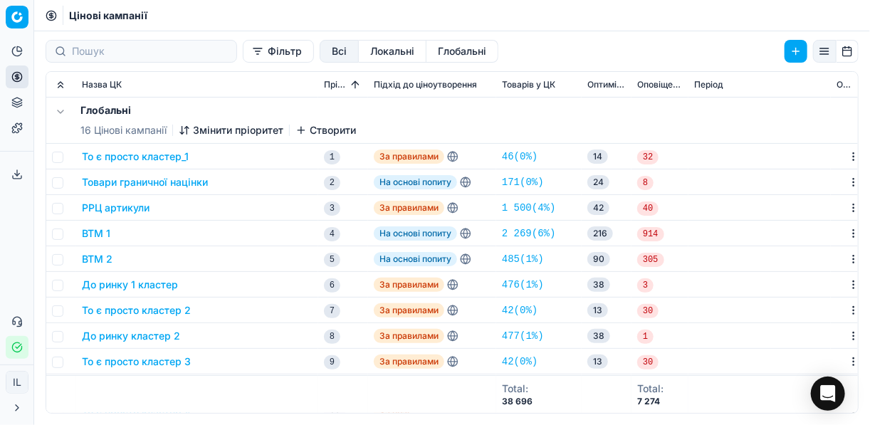
click at [243, 51] on button "Фільтр" at bounding box center [278, 51] width 71 height 23
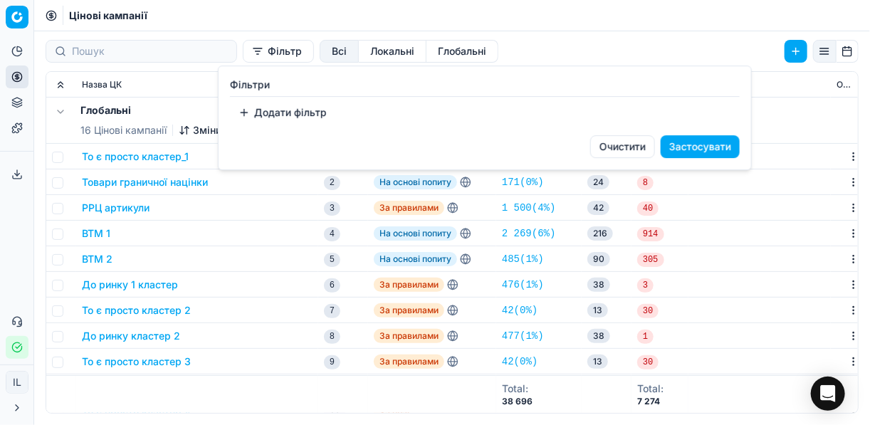
click at [249, 114] on button "Додати фільтр" at bounding box center [282, 112] width 105 height 23
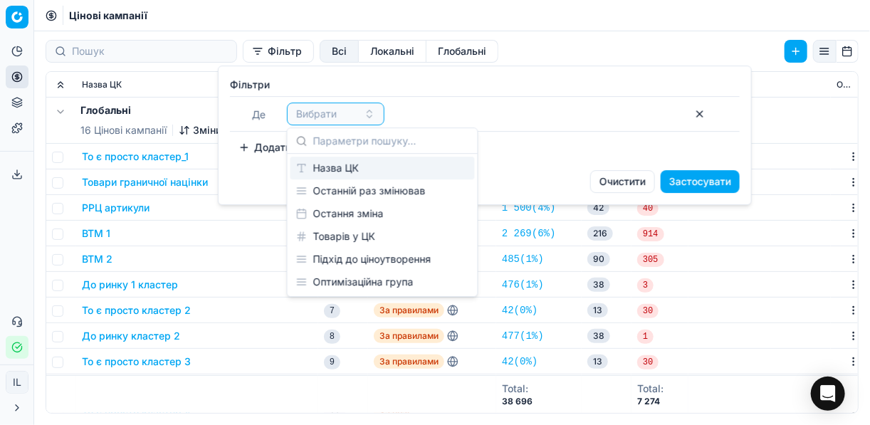
click at [343, 165] on div "Назва ЦК" at bounding box center [383, 168] width 184 height 23
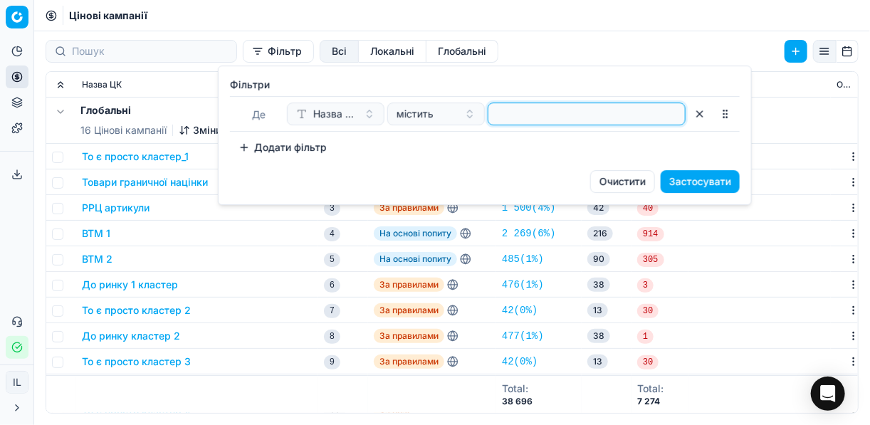
click at [501, 121] on input at bounding box center [586, 113] width 185 height 21
type input "гор"
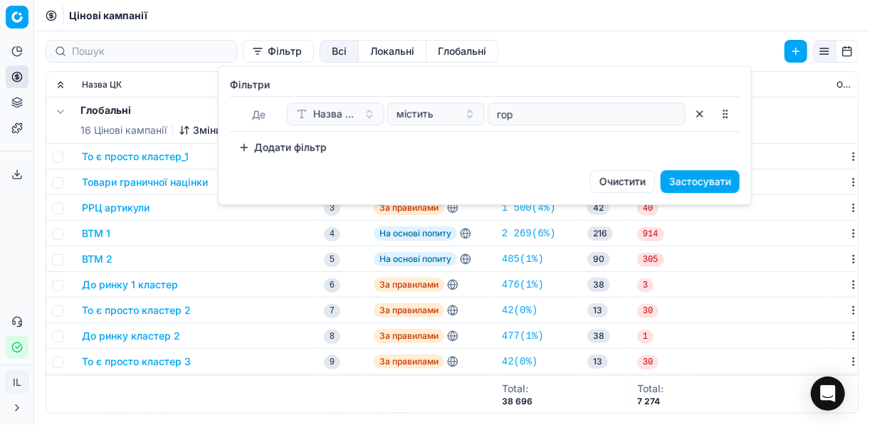
click at [722, 175] on button "Застосувати" at bounding box center [700, 181] width 79 height 23
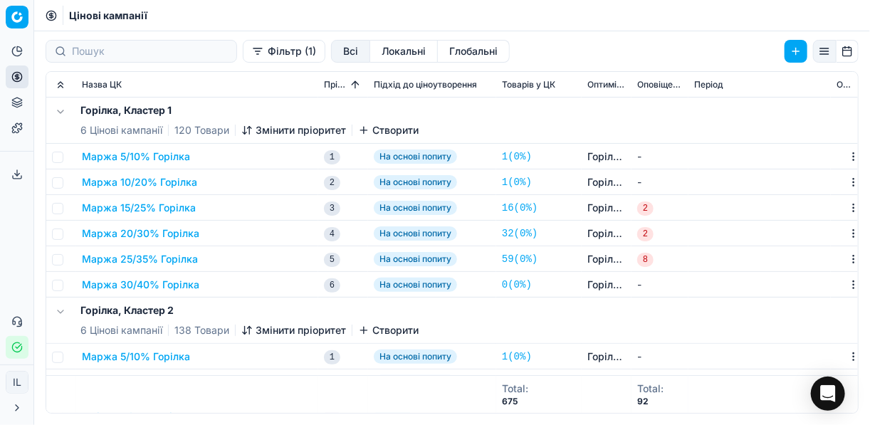
click at [149, 208] on button "Маржа 15/25% Горілка" at bounding box center [139, 208] width 114 height 14
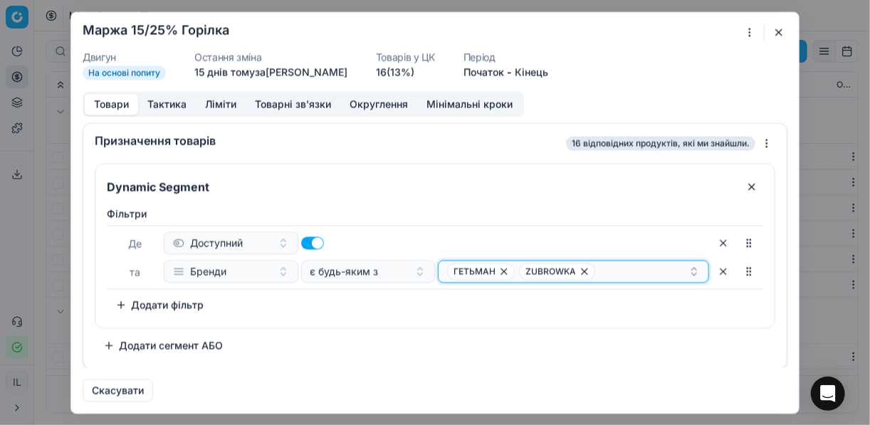
click at [628, 268] on div "ГЕТЬМАН ZUBROWKA" at bounding box center [567, 271] width 241 height 17
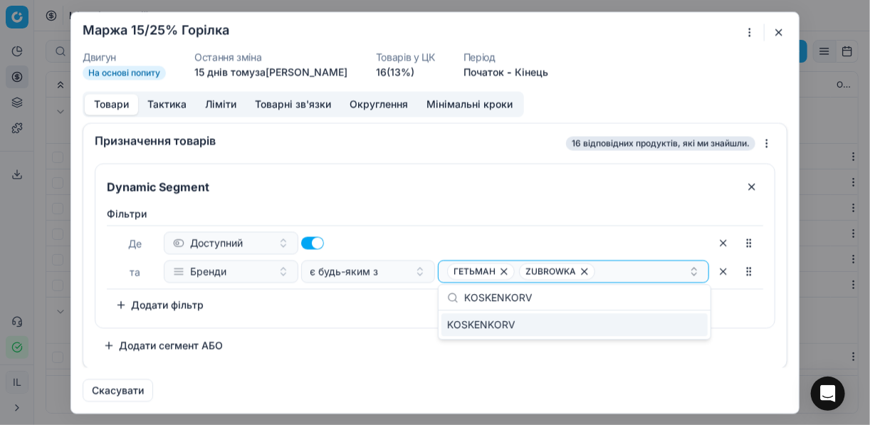
type input "KOSKENKORV"
click at [682, 328] on div "KOSKENKORV" at bounding box center [575, 324] width 266 height 23
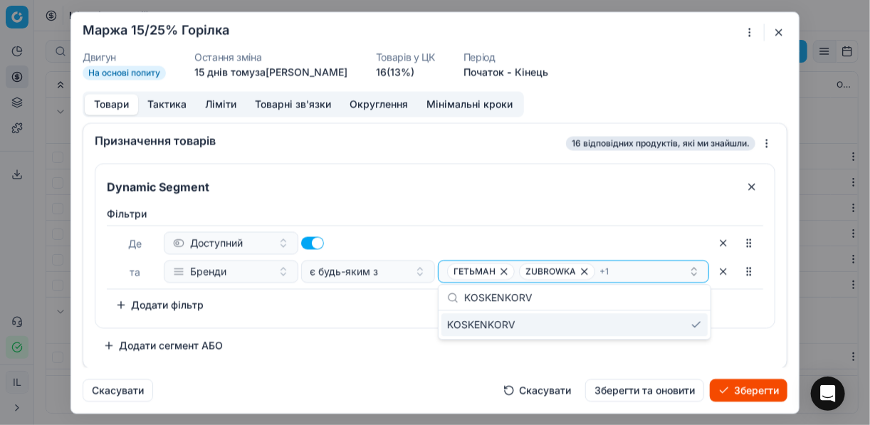
click at [734, 389] on button "Зберегти" at bounding box center [749, 390] width 78 height 23
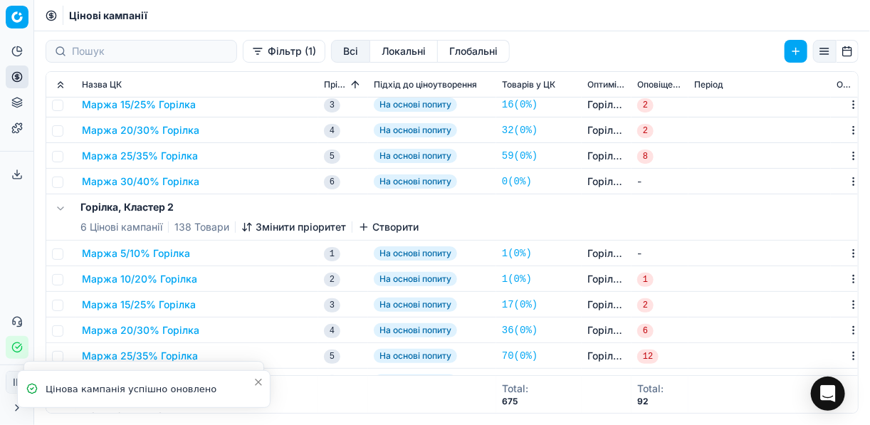
scroll to position [171, 0]
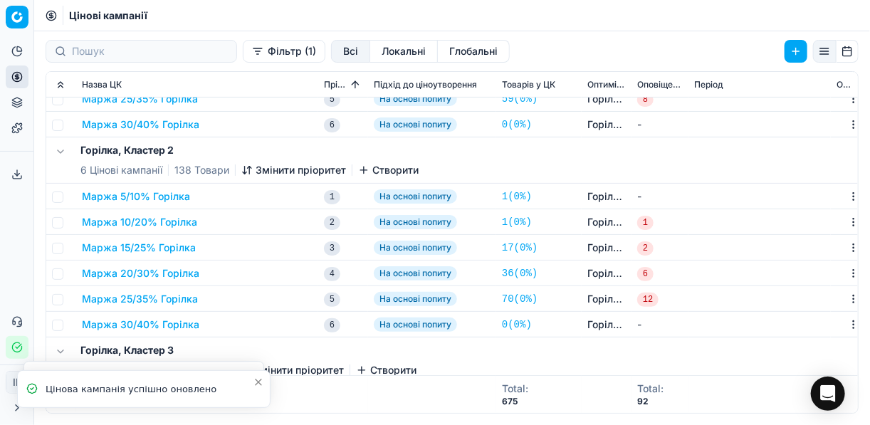
click at [179, 248] on button "Маржа 15/25% Горілка" at bounding box center [139, 248] width 114 height 14
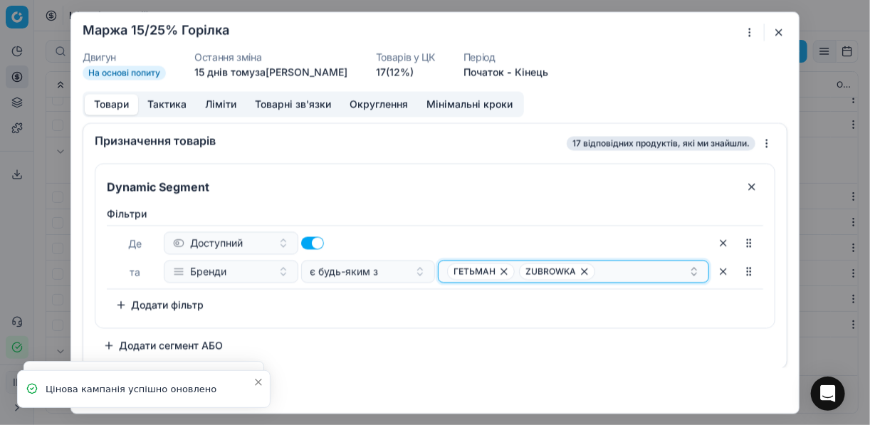
click at [644, 271] on div "ГЕТЬМАН ZUBROWKA" at bounding box center [567, 271] width 241 height 17
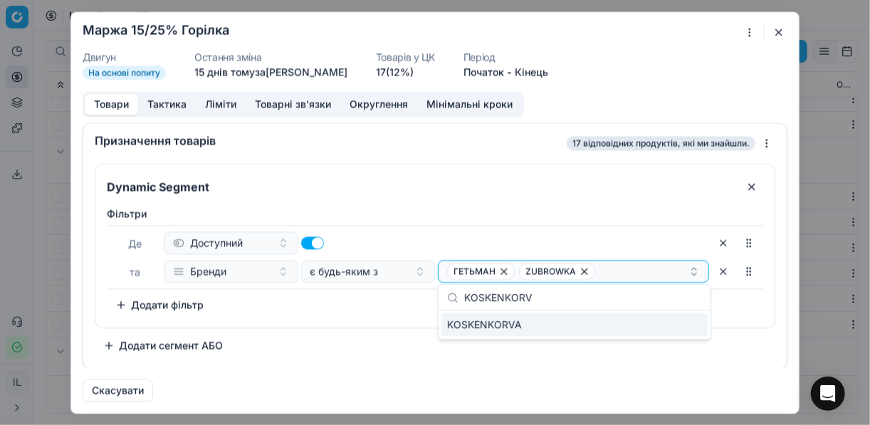
type input "KOSKENKORV"
click at [697, 327] on div "KOSKENKORVA" at bounding box center [575, 324] width 266 height 23
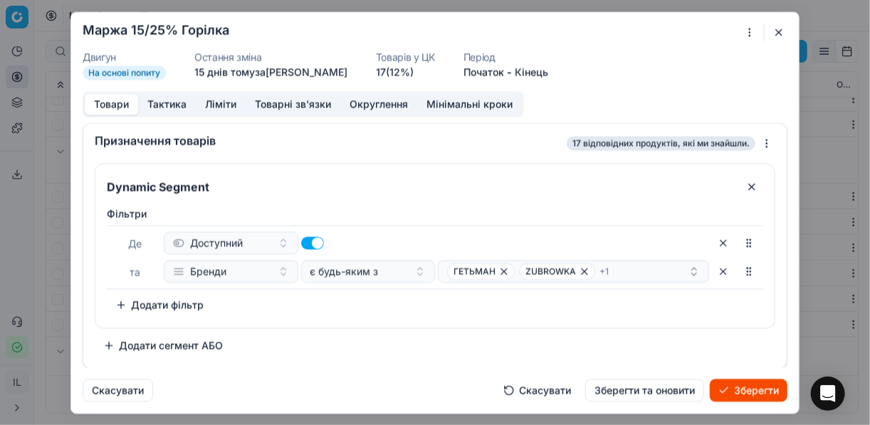
click at [730, 382] on button "Зберегти" at bounding box center [749, 390] width 78 height 23
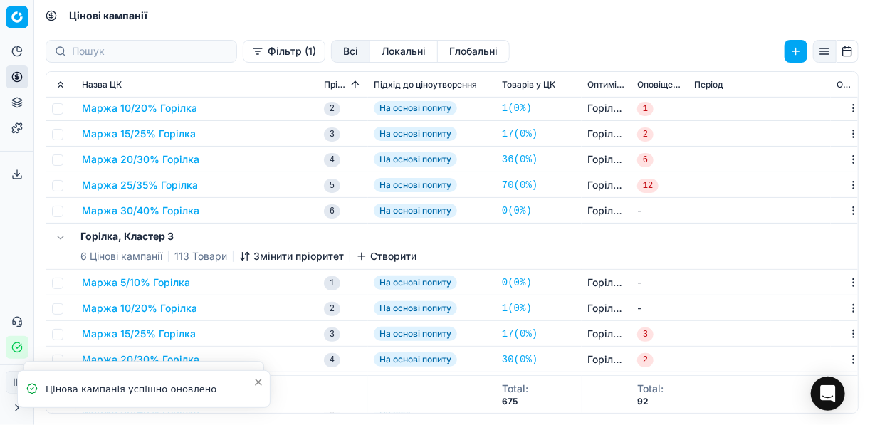
scroll to position [399, 0]
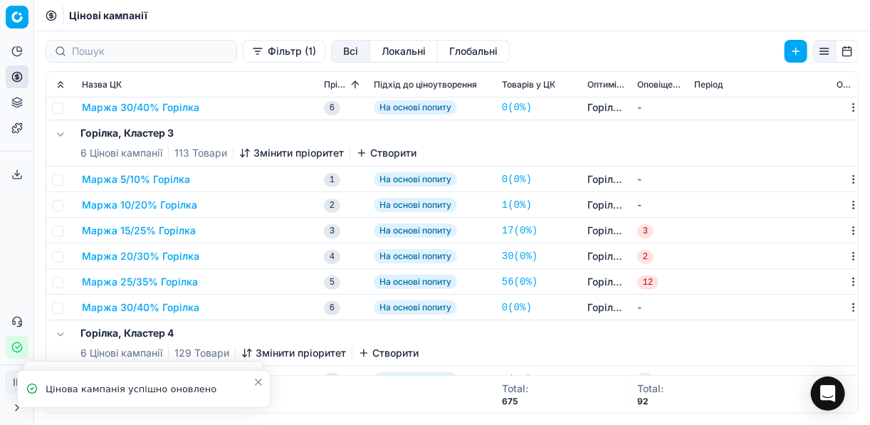
click at [167, 231] on button "Маржа 15/25% Горілка" at bounding box center [139, 231] width 114 height 14
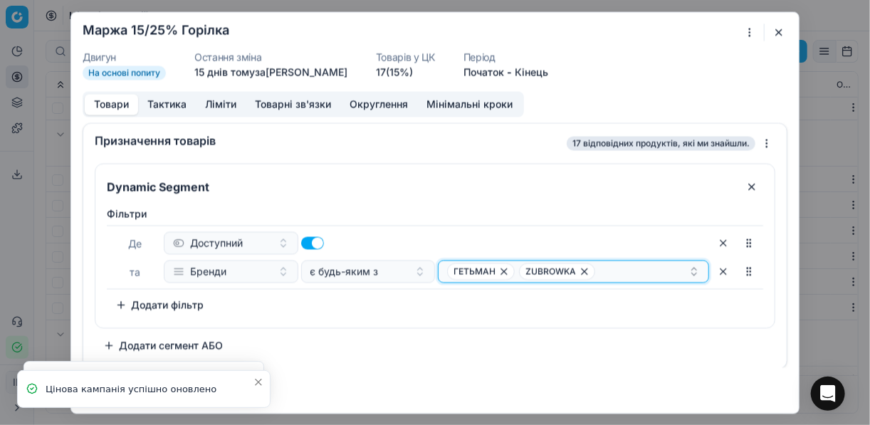
click at [653, 271] on div "ГЕТЬМАН ZUBROWKA" at bounding box center [567, 271] width 241 height 17
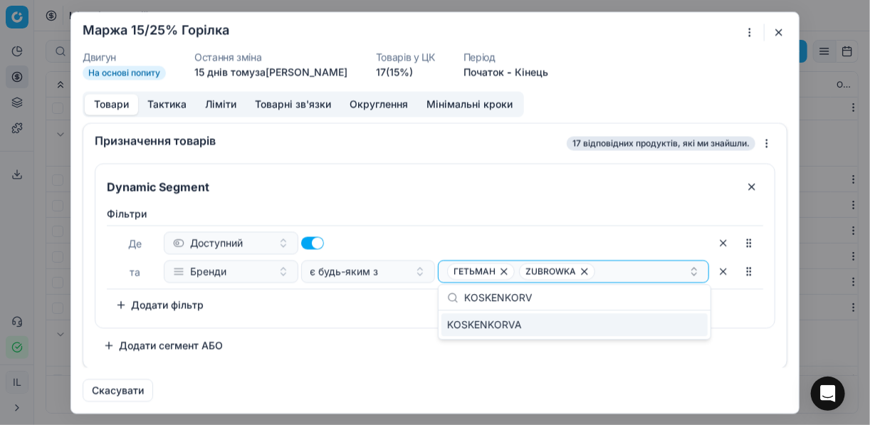
type input "KOSKENKORV"
click at [684, 326] on div "KOSKENKORVA" at bounding box center [575, 324] width 266 height 23
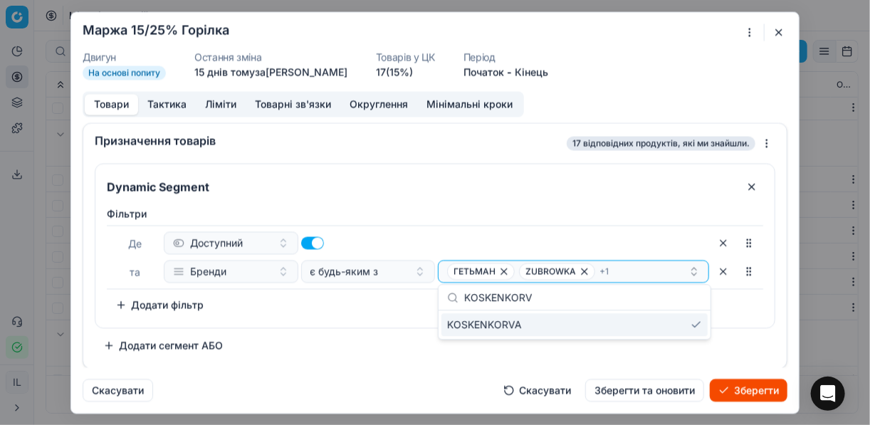
click at [746, 390] on button "Зберегти" at bounding box center [749, 390] width 78 height 23
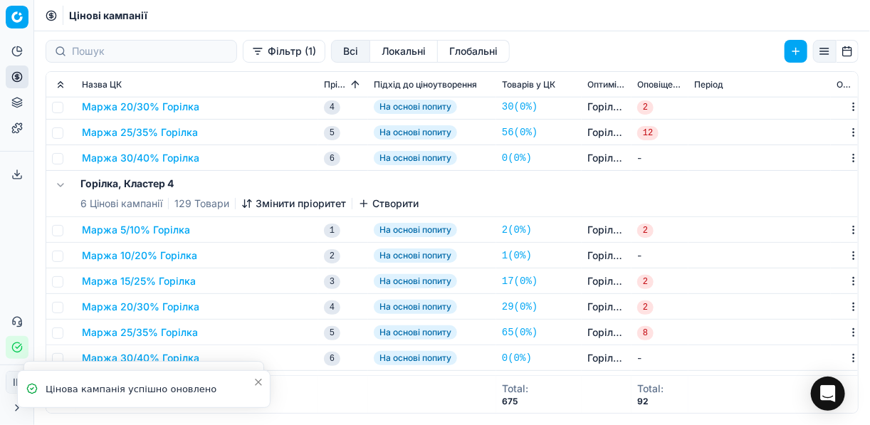
scroll to position [570, 0]
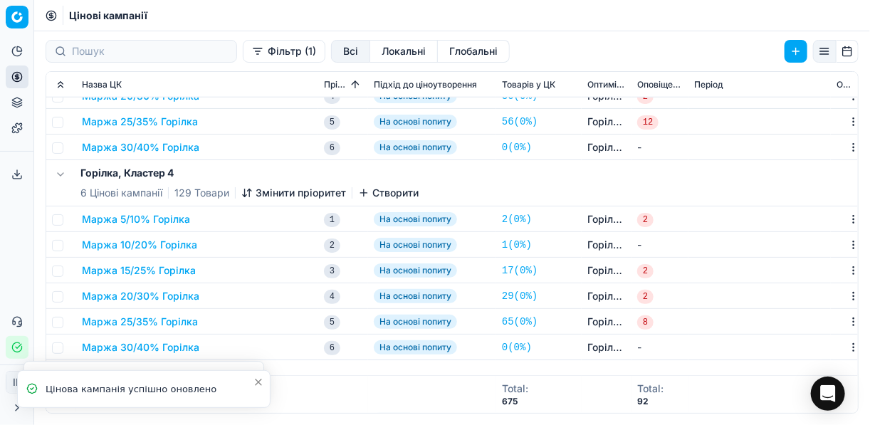
click at [156, 276] on button "Маржа 15/25% Горілка" at bounding box center [139, 271] width 114 height 14
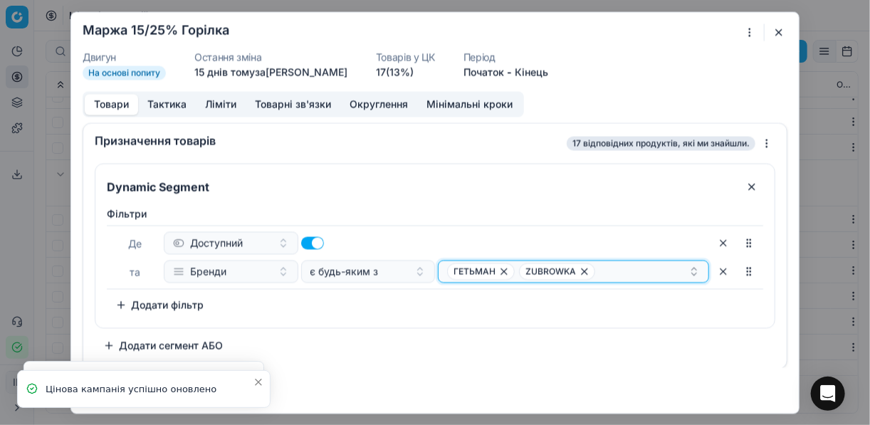
click at [650, 273] on div "ГЕТЬМАН ZUBROWKA" at bounding box center [567, 271] width 241 height 17
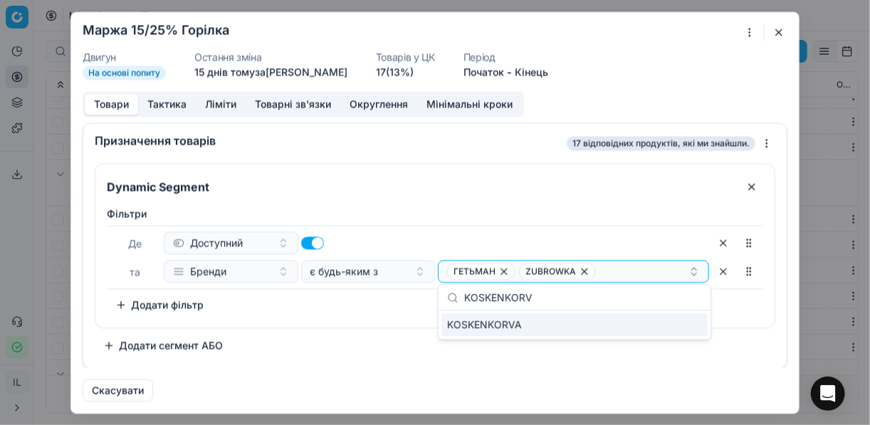
type input "KOSKENKORV"
click at [667, 322] on div "KOSKENKORVA" at bounding box center [575, 324] width 266 height 23
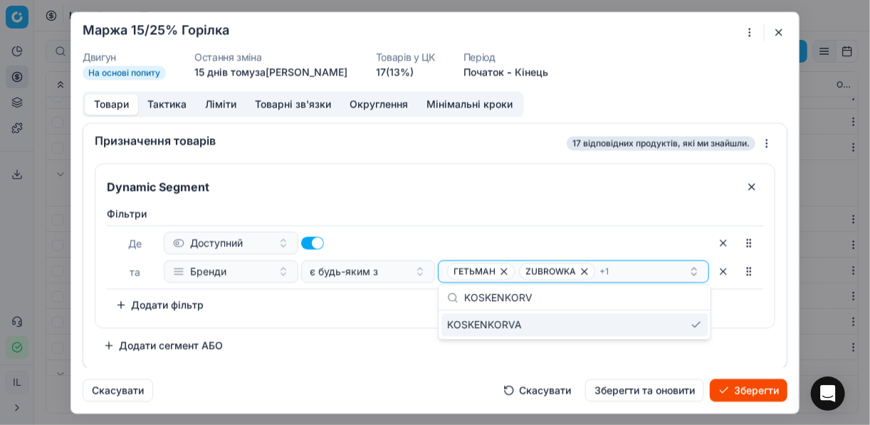
click at [729, 386] on button "Зберегти" at bounding box center [749, 390] width 78 height 23
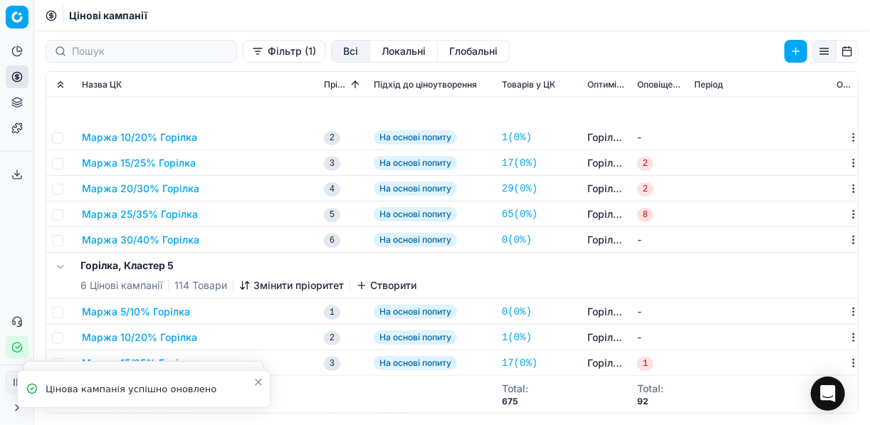
scroll to position [798, 0]
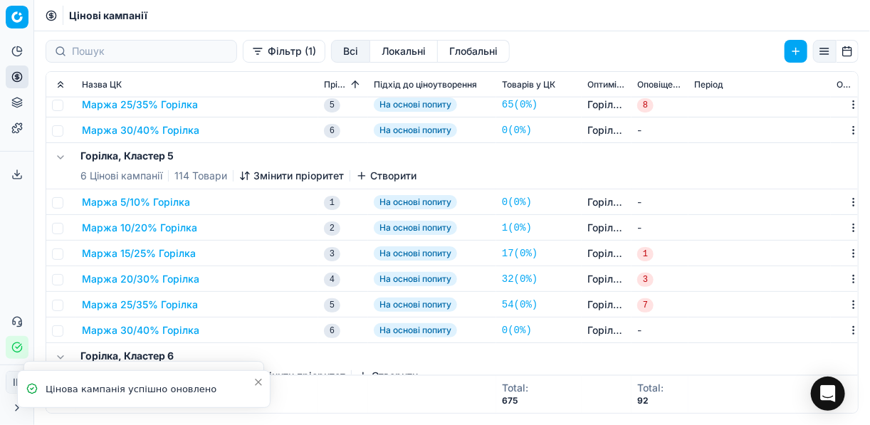
click at [188, 255] on button "Маржа 15/25% Горілка" at bounding box center [139, 253] width 114 height 14
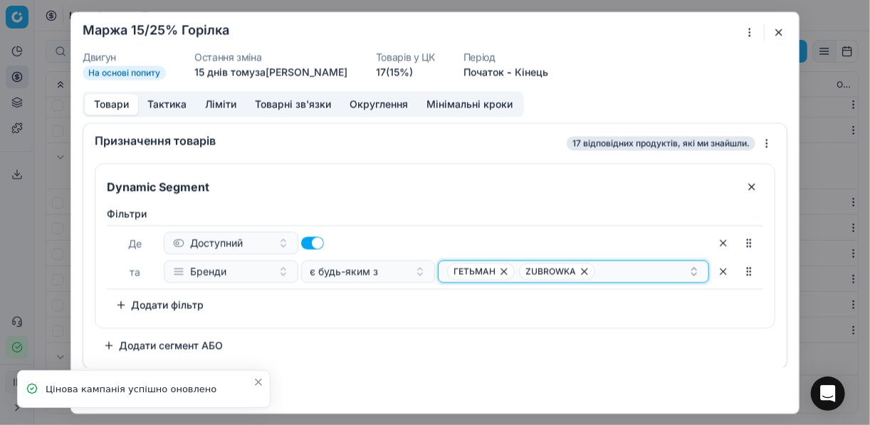
click at [644, 275] on div "ГЕТЬМАН ZUBROWKA" at bounding box center [567, 271] width 241 height 17
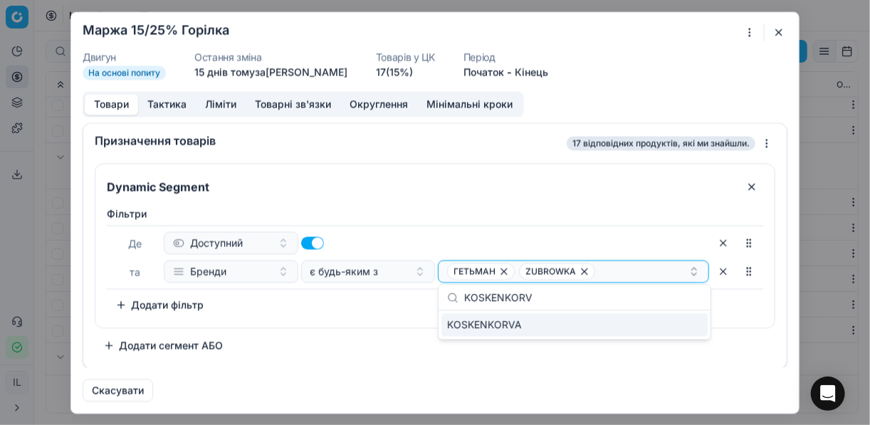
type input "KOSKENKORV"
click at [680, 321] on div "KOSKENKORVA" at bounding box center [575, 324] width 266 height 23
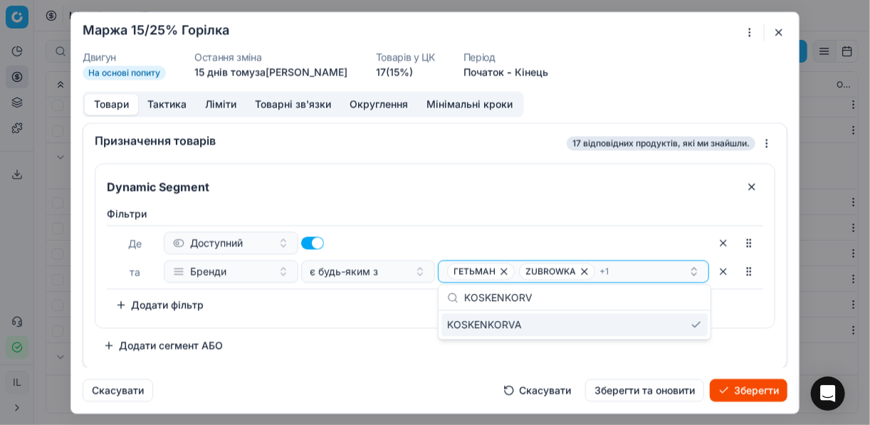
click at [729, 388] on button "Зберегти" at bounding box center [749, 390] width 78 height 23
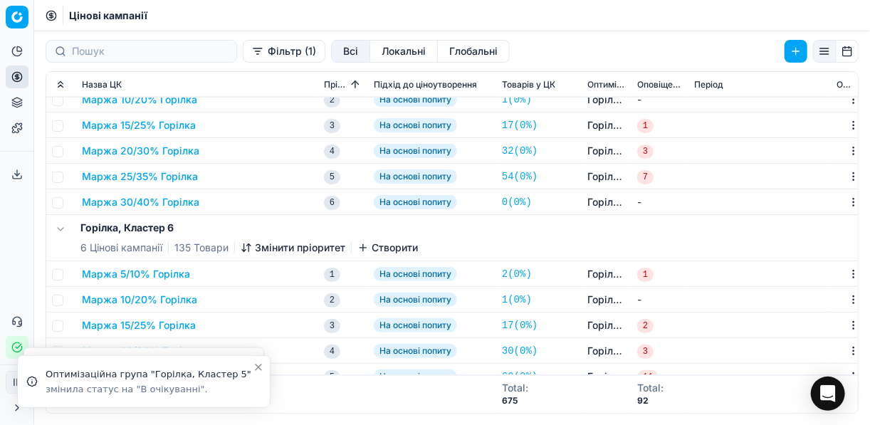
scroll to position [964, 0]
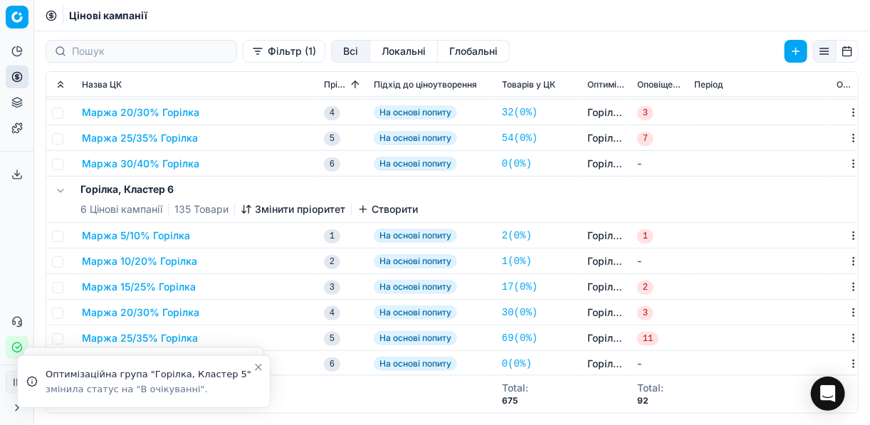
click at [151, 291] on button "Маржа 15/25% Горілка" at bounding box center [139, 287] width 114 height 14
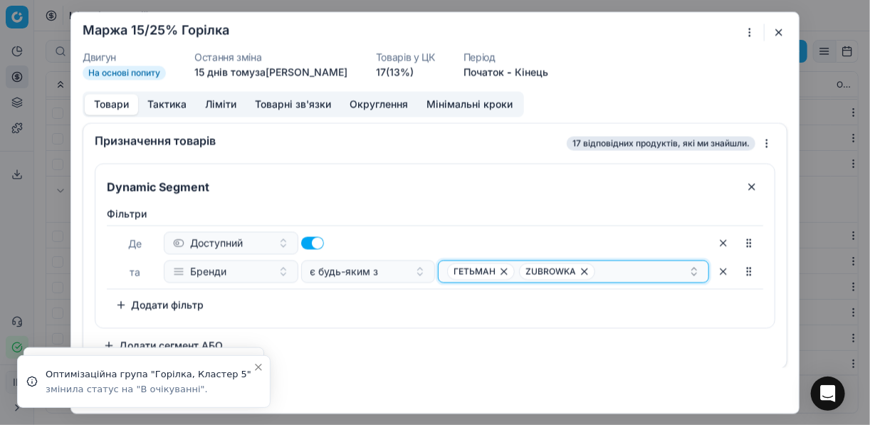
click at [631, 274] on div "ГЕТЬМАН ZUBROWKA" at bounding box center [567, 271] width 241 height 17
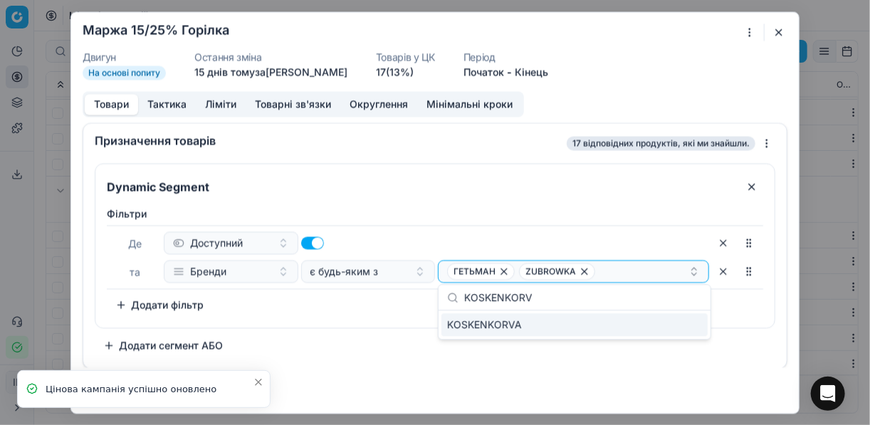
type input "KOSKENKORV"
click at [682, 322] on div "KOSKENKORVA" at bounding box center [575, 324] width 266 height 23
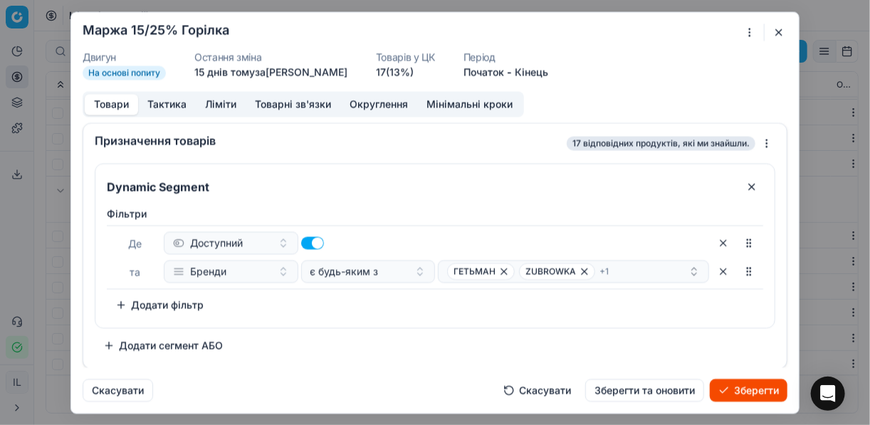
click at [736, 387] on button "Зберегти" at bounding box center [749, 390] width 78 height 23
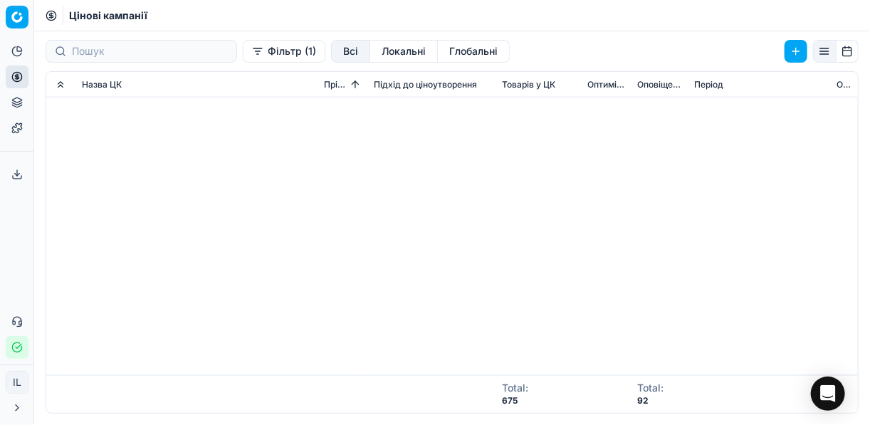
scroll to position [0, 0]
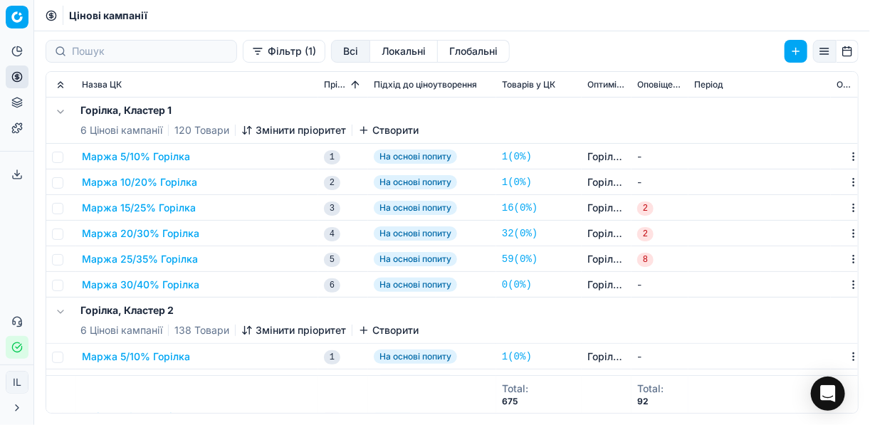
click at [165, 257] on button "Маржа 25/35% Горілка" at bounding box center [140, 259] width 116 height 14
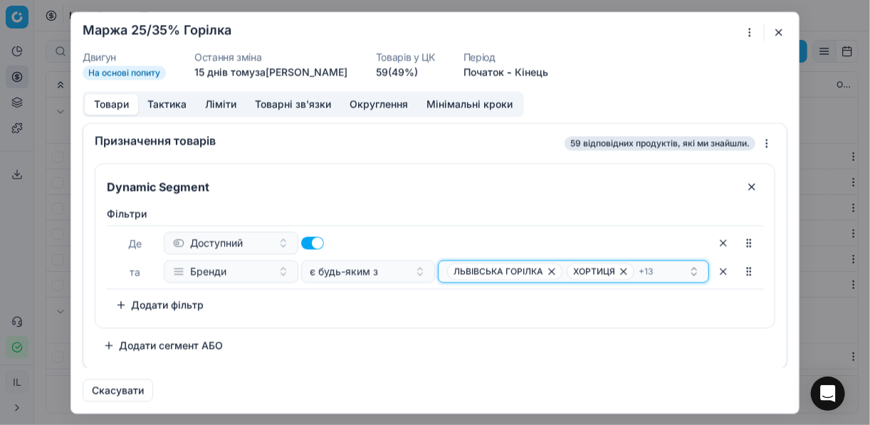
click at [663, 266] on div "ЛЬВІВСЬКА ГОРІЛКА ХОРТИЦЯ + 13" at bounding box center [567, 271] width 241 height 17
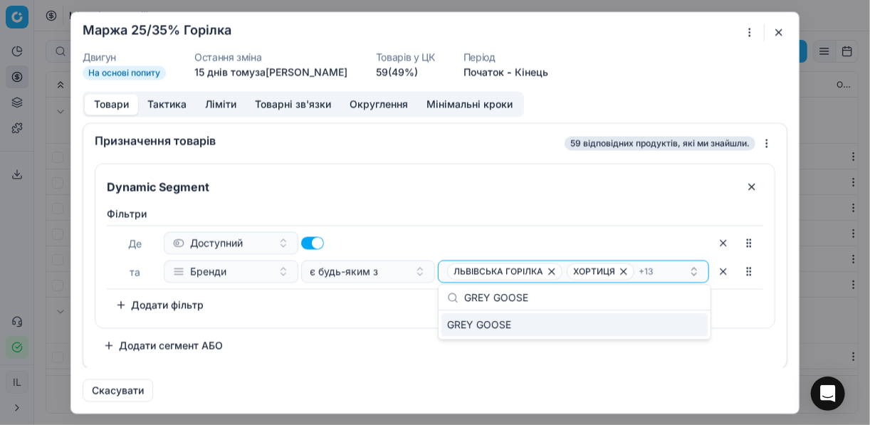
type input "GREY GOOSE"
click at [697, 327] on div "GREY GOOSE" at bounding box center [575, 324] width 266 height 23
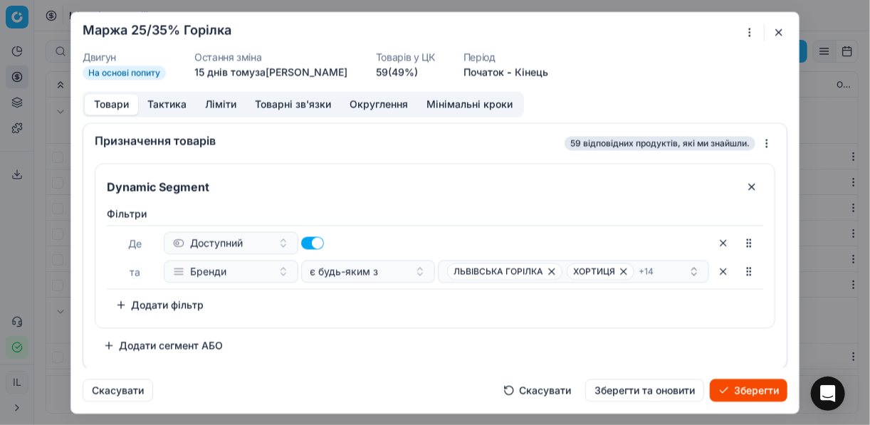
click at [744, 387] on button "Зберегти" at bounding box center [749, 390] width 78 height 23
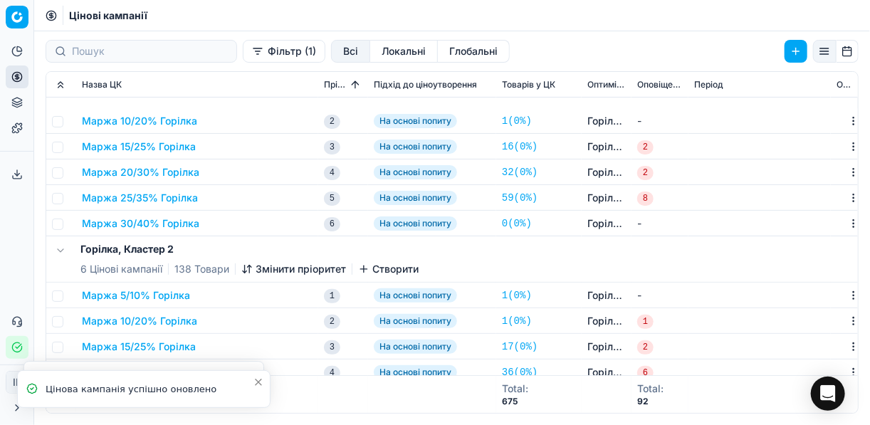
scroll to position [171, 0]
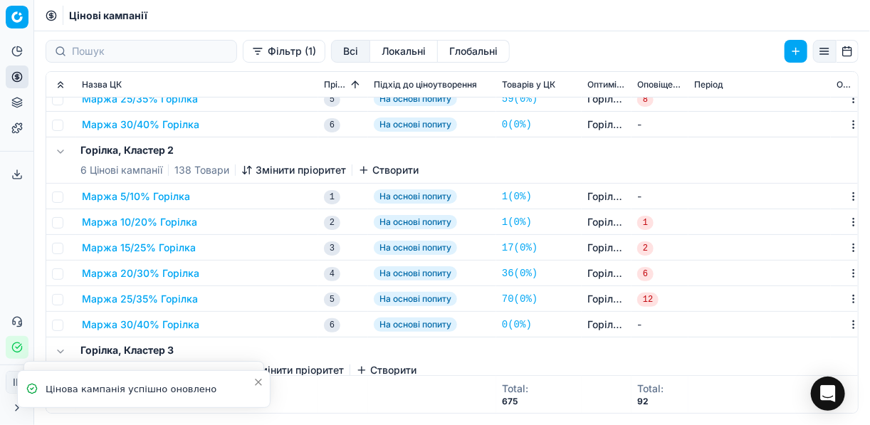
click at [150, 299] on button "Маржа 25/35% Горілка" at bounding box center [140, 299] width 116 height 14
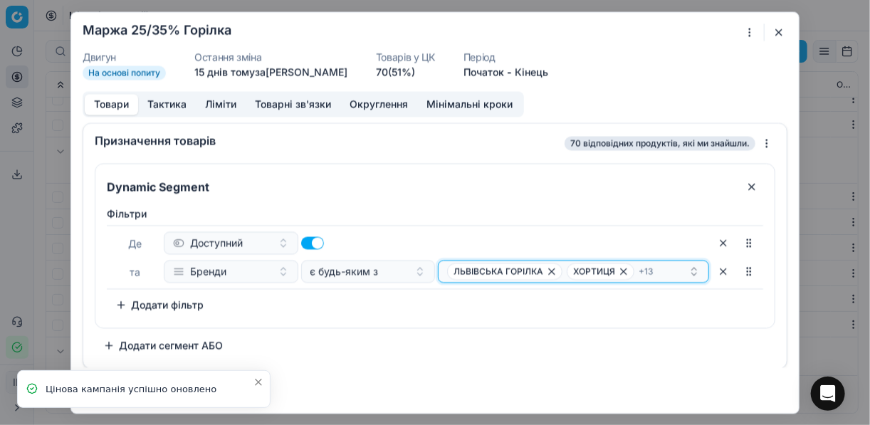
click at [679, 270] on div "ЛЬВІВСЬКА ГОРІЛКА ХОРТИЦЯ + 13" at bounding box center [567, 271] width 241 height 17
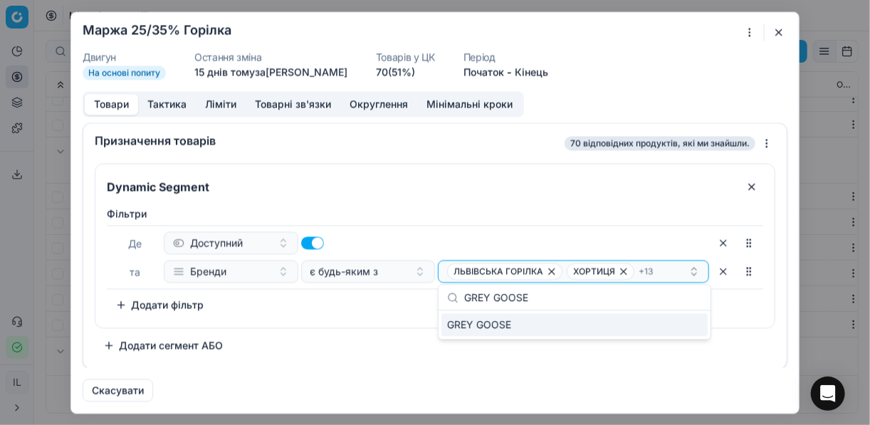
type input "GREY GOOSE"
click at [694, 330] on div "GREY GOOSE" at bounding box center [575, 324] width 266 height 23
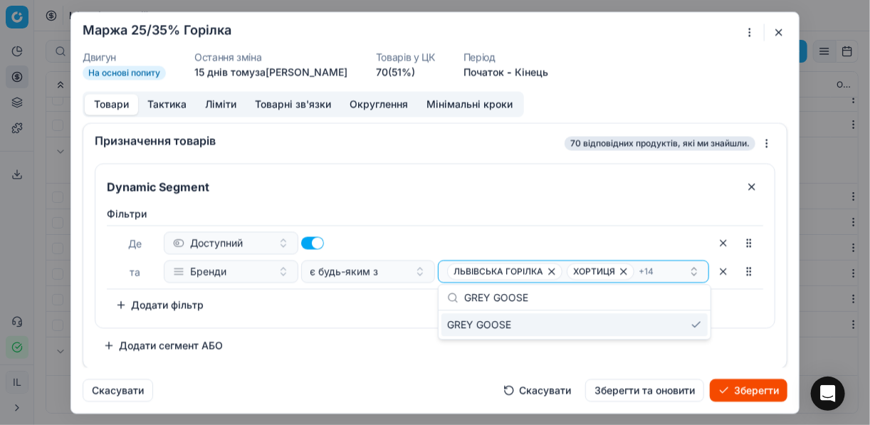
click at [759, 391] on button "Зберегти" at bounding box center [749, 390] width 78 height 23
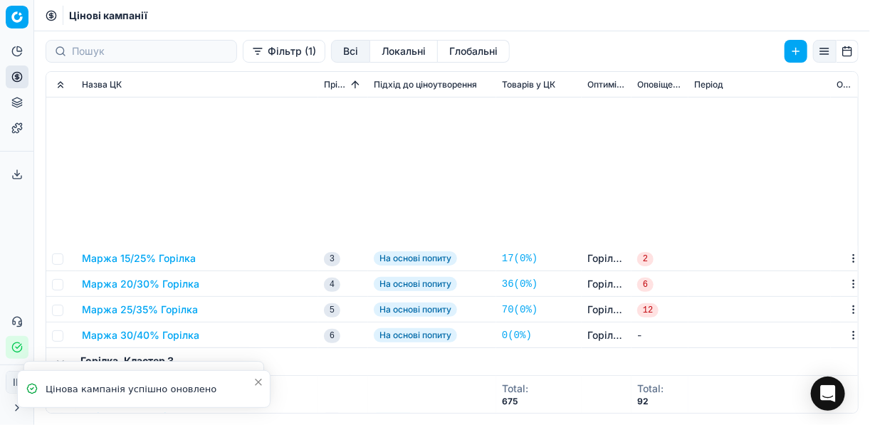
scroll to position [399, 0]
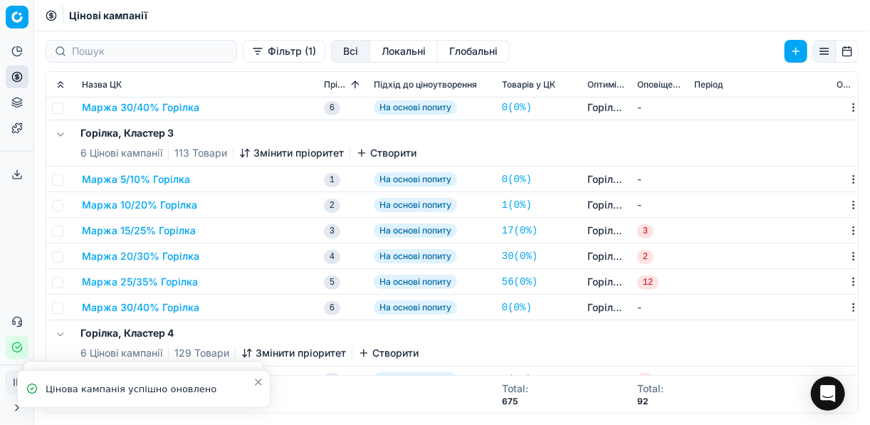
click at [172, 285] on button "Маржа 25/35% Горілка" at bounding box center [140, 282] width 116 height 14
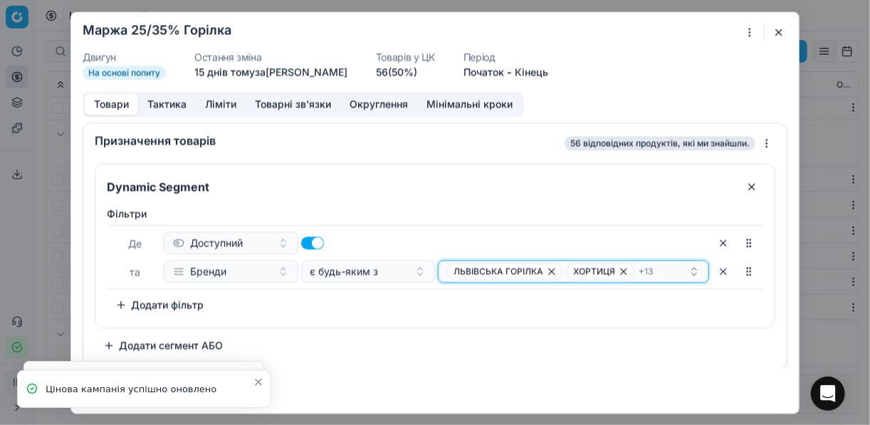
click at [663, 271] on div "ЛЬВІВСЬКА ГОРІЛКА ХОРТИЦЯ + 13" at bounding box center [567, 271] width 241 height 17
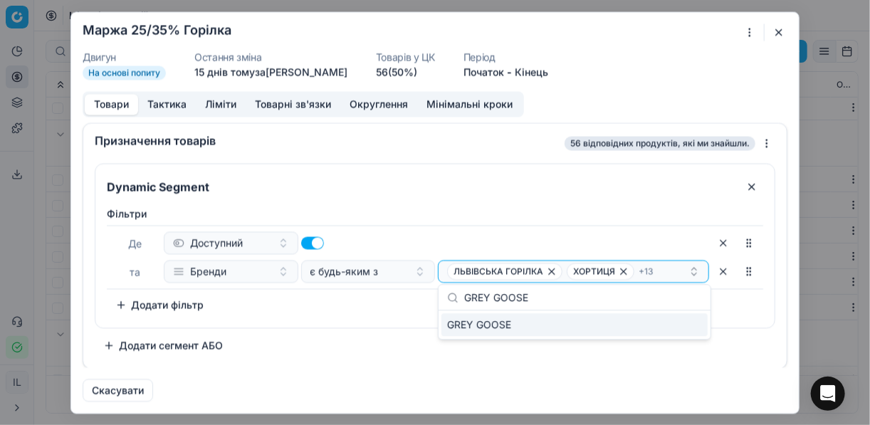
type input "GREY GOOSE"
click at [684, 326] on div "GREY GOOSE" at bounding box center [575, 324] width 266 height 23
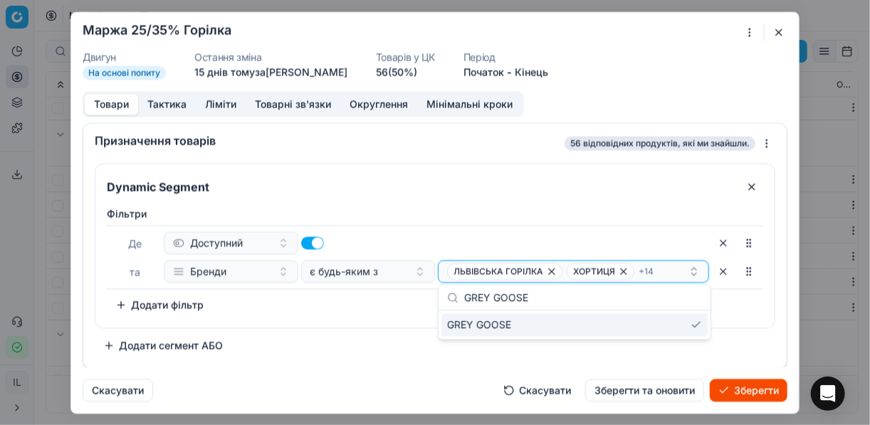
click at [755, 390] on button "Зберегти" at bounding box center [749, 390] width 78 height 23
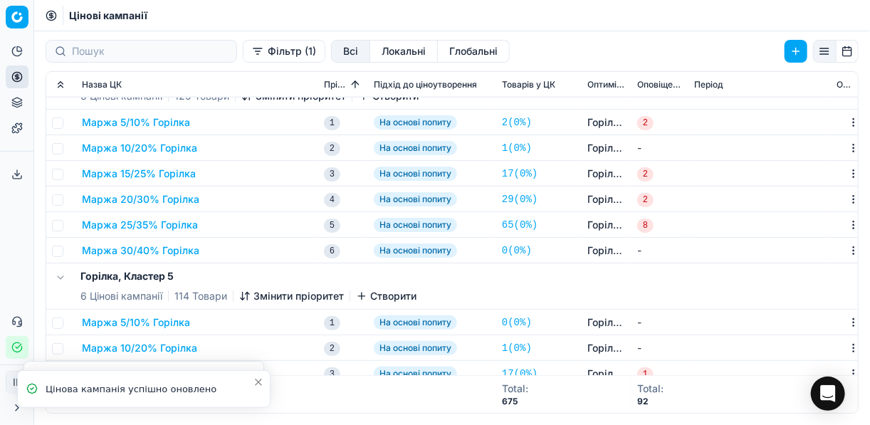
scroll to position [684, 0]
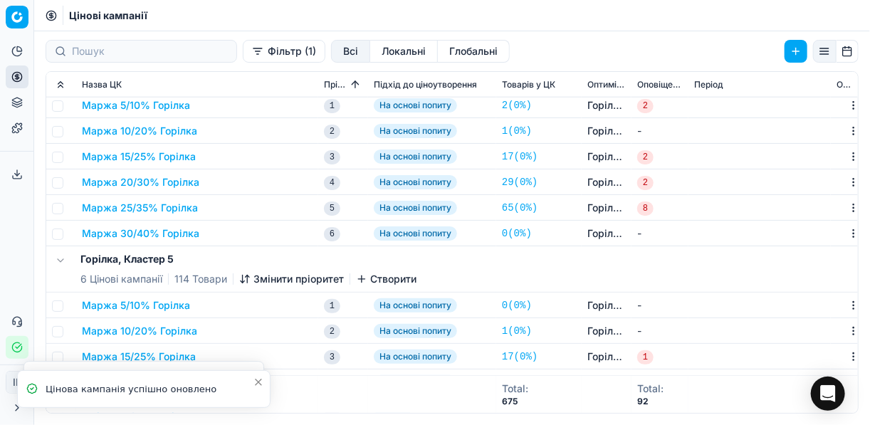
click at [154, 203] on button "Маржа 25/35% Горілка" at bounding box center [140, 208] width 116 height 14
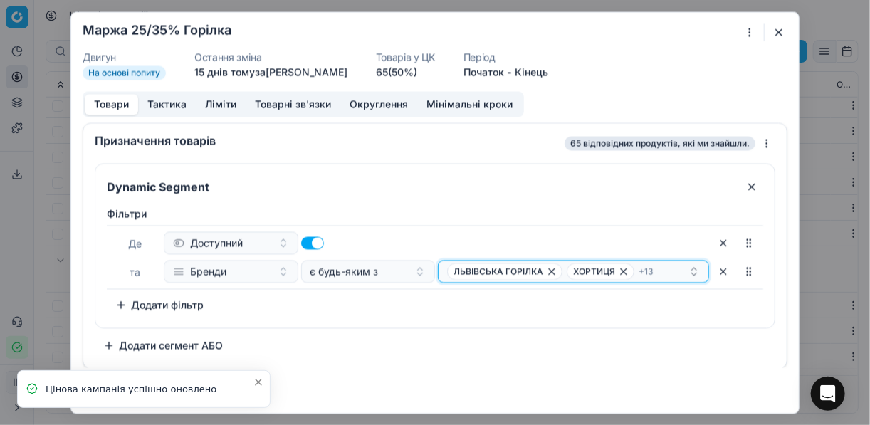
click at [663, 270] on div "ЛЬВІВСЬКА ГОРІЛКА ХОРТИЦЯ + 13" at bounding box center [567, 271] width 241 height 17
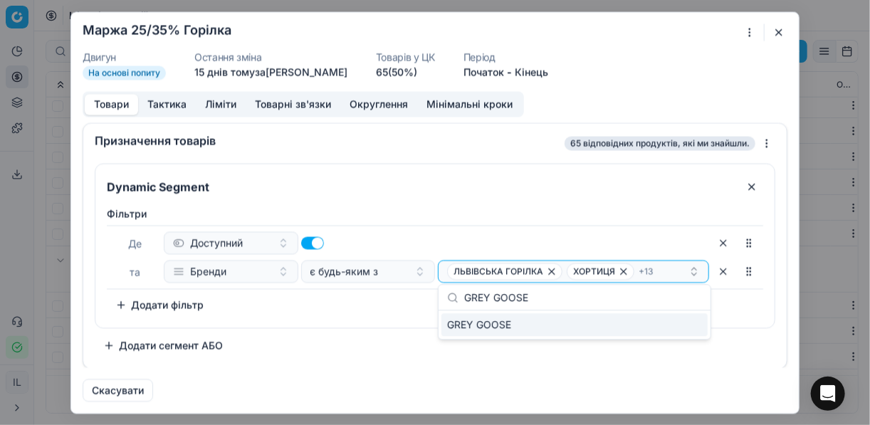
type input "GREY GOOSE"
click at [681, 326] on div "GREY GOOSE" at bounding box center [575, 324] width 266 height 23
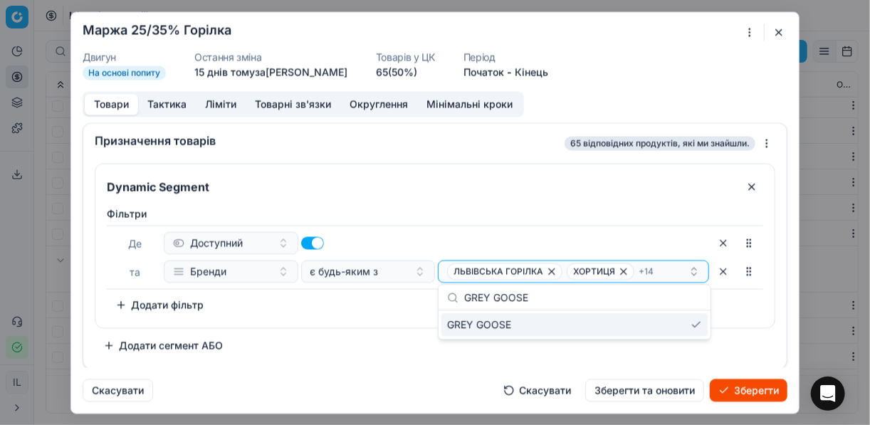
click at [754, 390] on button "Зберегти" at bounding box center [749, 390] width 78 height 23
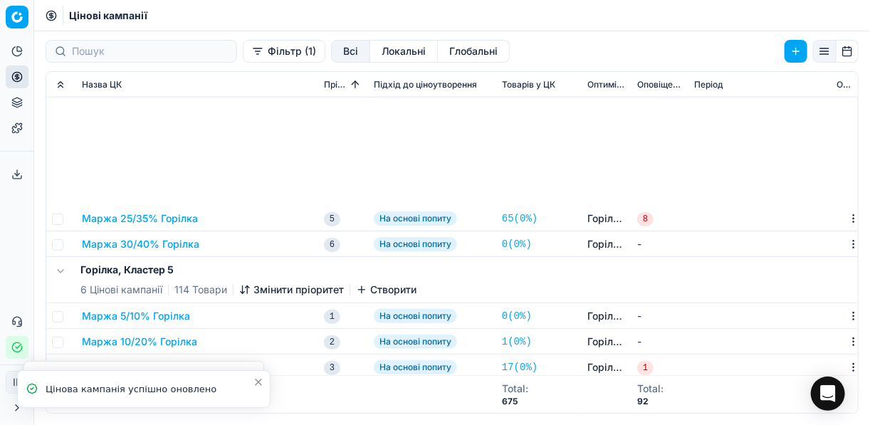
scroll to position [912, 0]
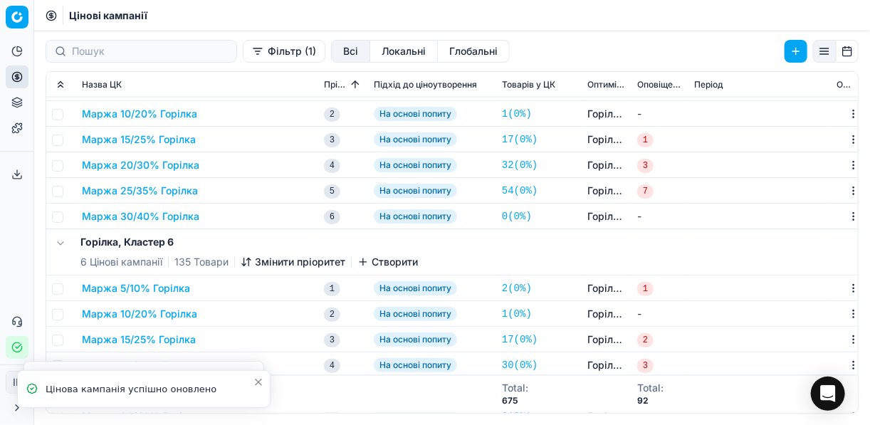
click at [186, 192] on button "Маржа 25/35% Горілка" at bounding box center [140, 191] width 116 height 14
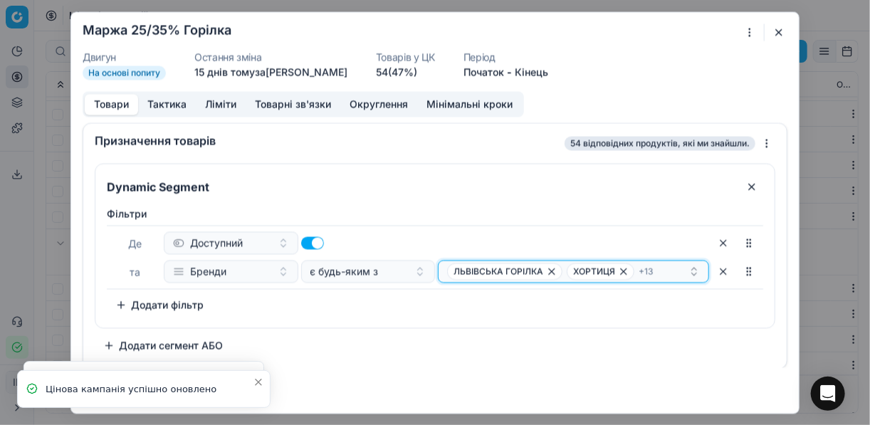
click at [672, 267] on div "ЛЬВІВСЬКА ГОРІЛКА ХОРТИЦЯ + 13" at bounding box center [567, 271] width 241 height 17
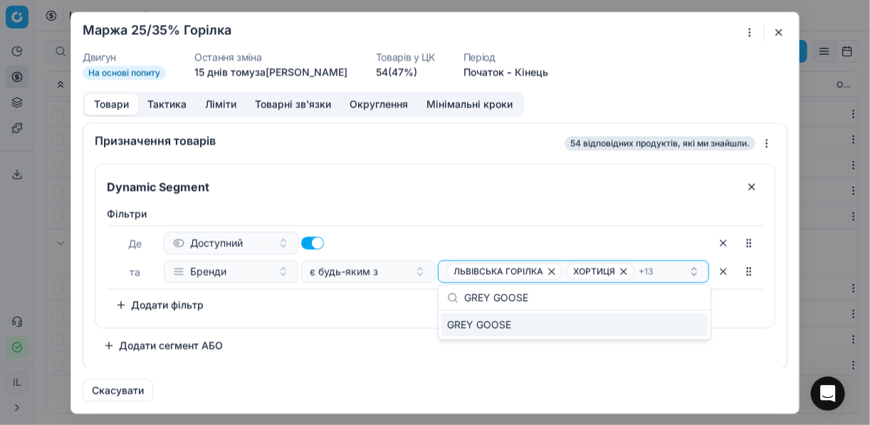
type input "GREY GOOSE"
click at [697, 325] on div "GREY GOOSE" at bounding box center [575, 324] width 266 height 23
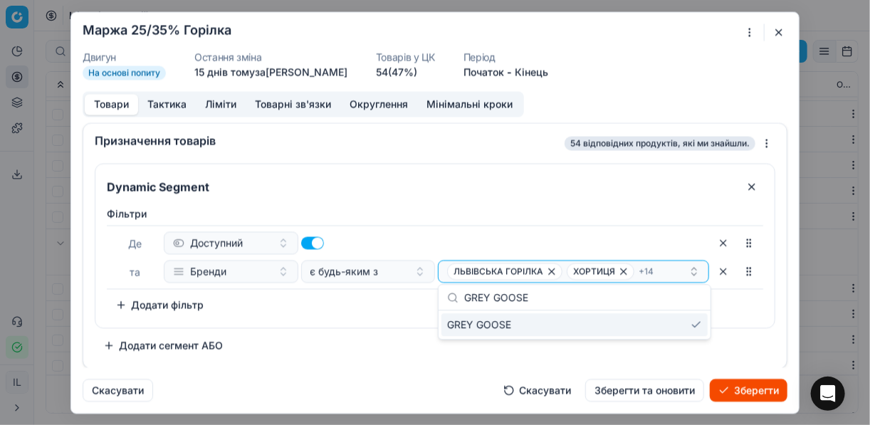
click at [746, 382] on button "Зберегти" at bounding box center [749, 390] width 78 height 23
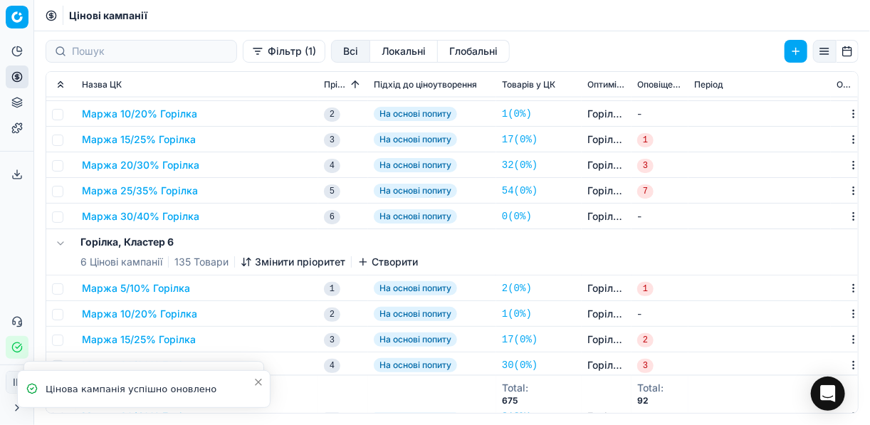
scroll to position [964, 0]
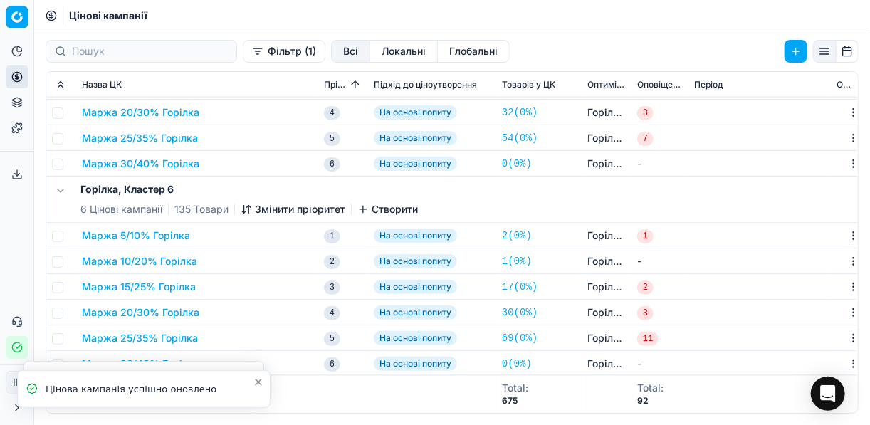
click at [164, 338] on button "Маржа 25/35% Горілка" at bounding box center [140, 338] width 116 height 14
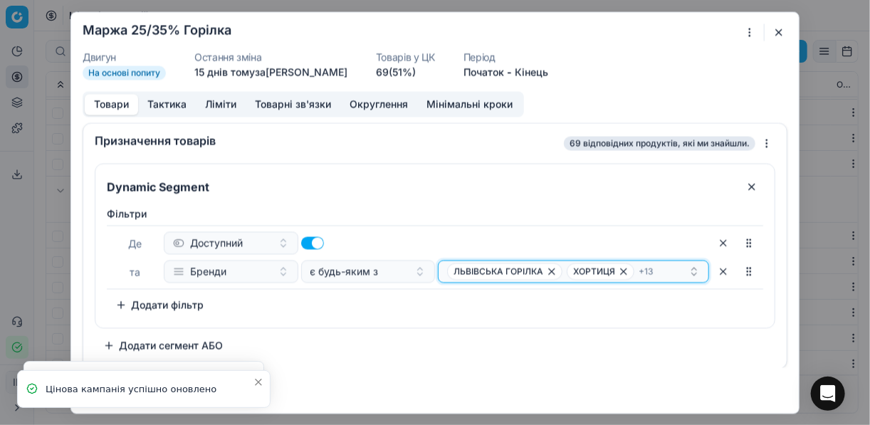
click at [672, 271] on div "ЛЬВІВСЬКА ГОРІЛКА ХОРТИЦЯ + 13" at bounding box center [567, 271] width 241 height 17
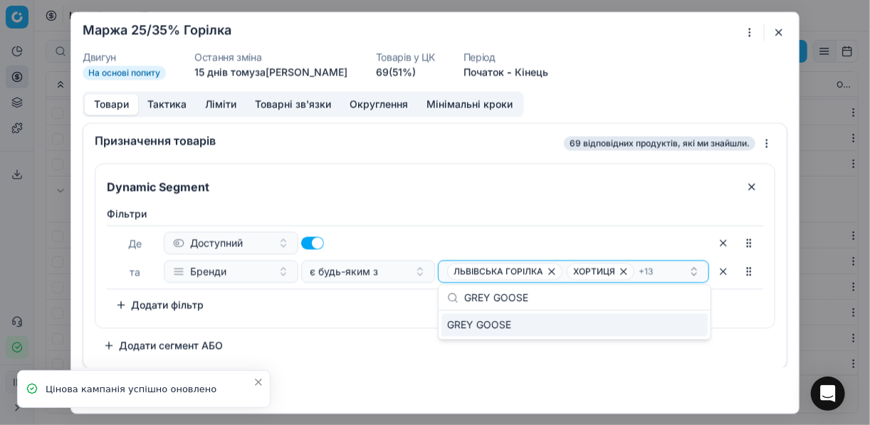
type input "GREY GOOSE"
click at [682, 319] on div "GREY GOOSE" at bounding box center [575, 324] width 266 height 23
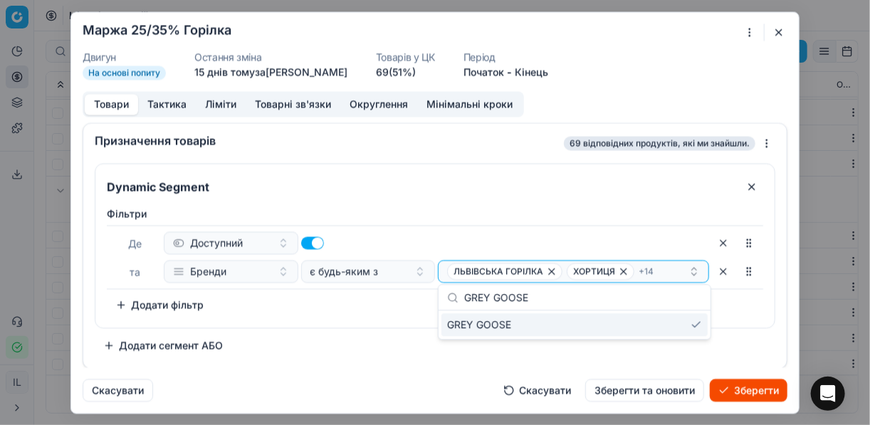
click at [754, 392] on button "Зберегти" at bounding box center [749, 390] width 78 height 23
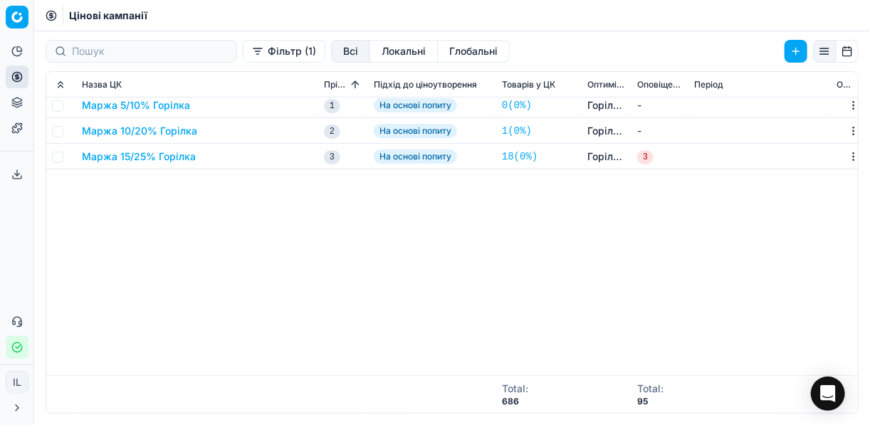
scroll to position [0, 0]
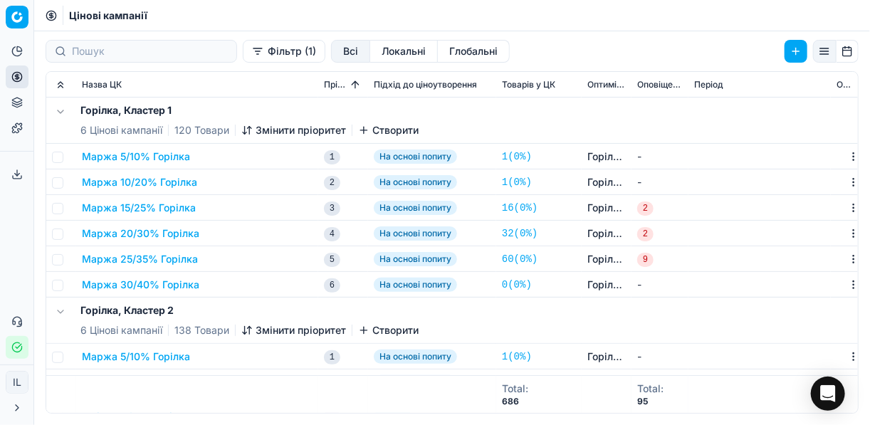
click at [177, 207] on button "Маржа 15/25% Горілка" at bounding box center [139, 208] width 114 height 14
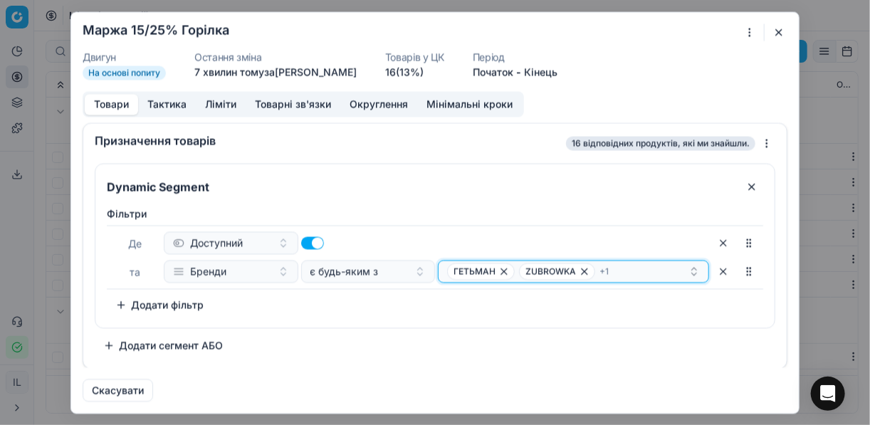
click at [640, 270] on div "ГЕТЬМАН ZUBROWKA + 1" at bounding box center [567, 271] width 241 height 17
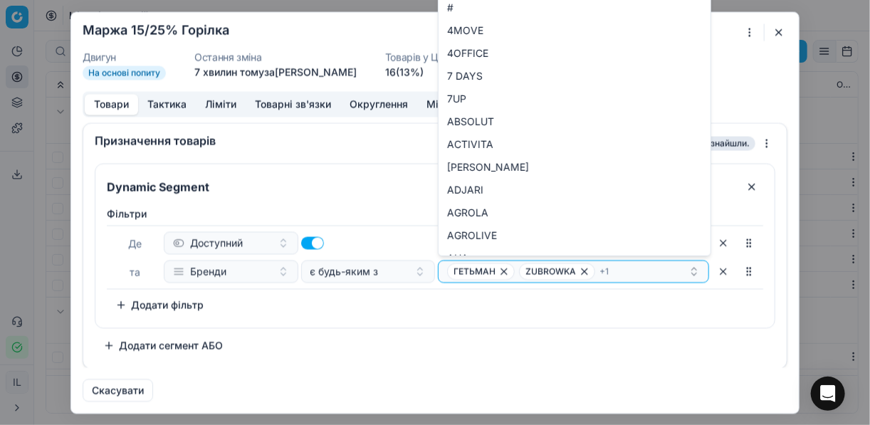
type input "KOSKENKORV"
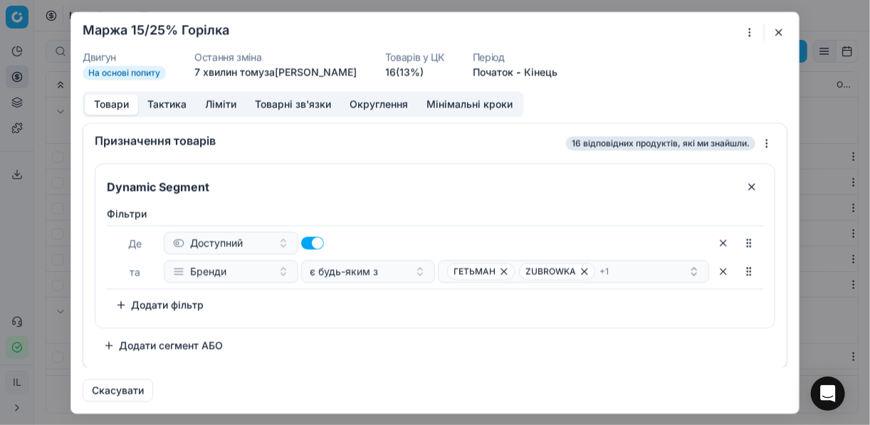
click at [414, 323] on div "Фiльтри Де Доступний та Бренди є будь-яким з ГЕТЬМАН ZUBROWKA + 1 To pick up a …" at bounding box center [434, 264] width 679 height 127
click at [651, 269] on div "ГЕТЬМАН ZUBROWKA + 1" at bounding box center [567, 271] width 241 height 17
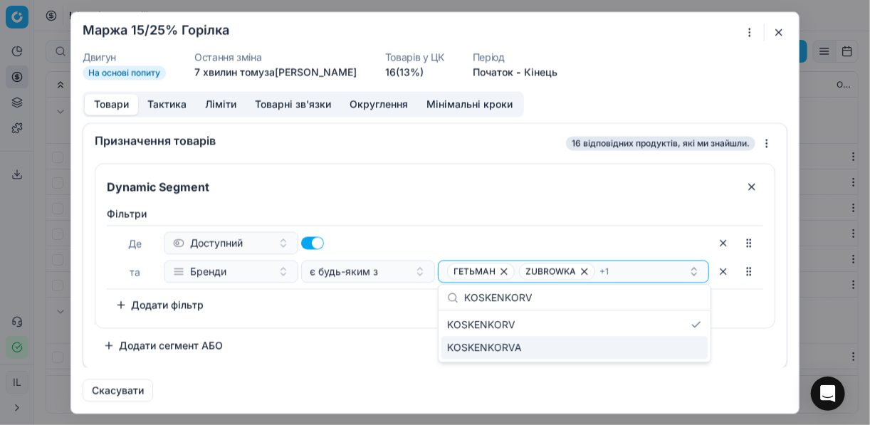
type input "KOSKENKORV"
click at [618, 351] on div "KOSKENKORVA" at bounding box center [575, 347] width 266 height 23
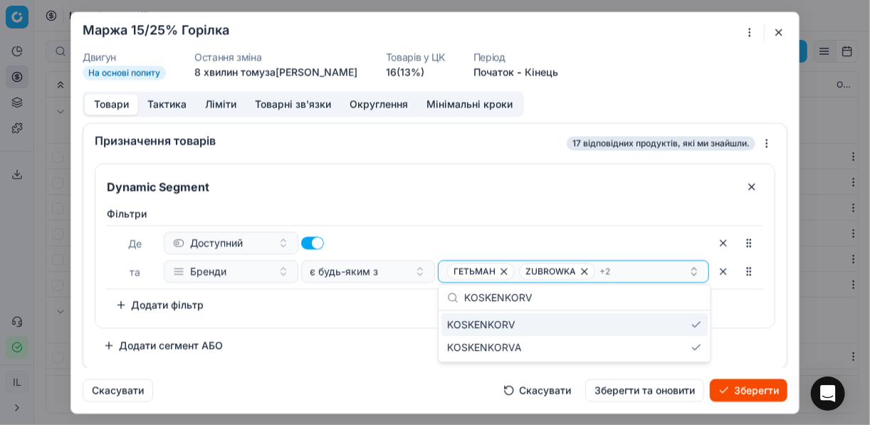
click at [695, 325] on div "KOSKENKORV" at bounding box center [575, 324] width 266 height 23
click at [752, 390] on button "Зберегти" at bounding box center [749, 390] width 78 height 23
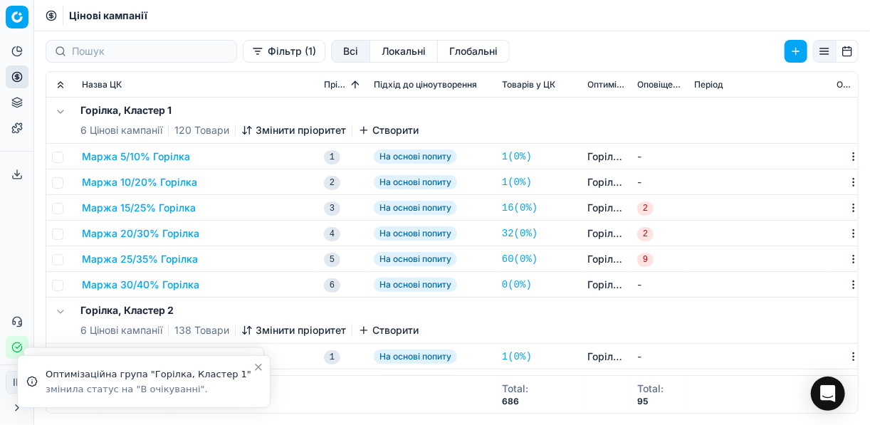
click at [243, 55] on button "Фільтр (1)" at bounding box center [284, 51] width 83 height 23
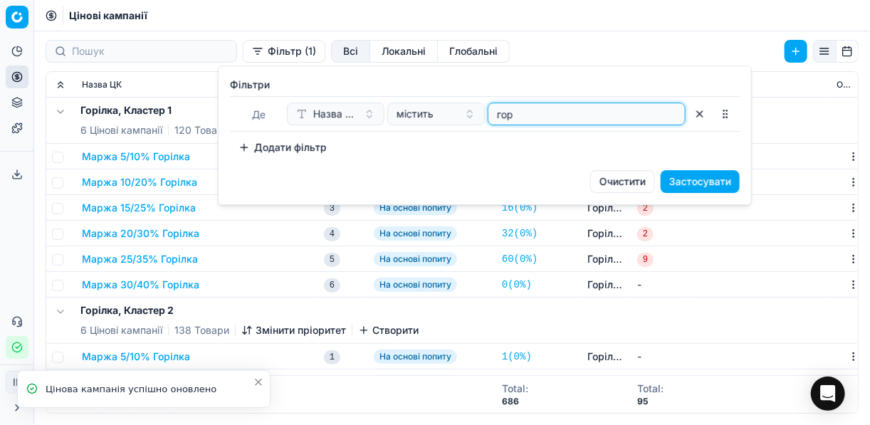
drag, startPoint x: 516, startPoint y: 115, endPoint x: 494, endPoint y: 112, distance: 23.1
click at [494, 112] on input "гор" at bounding box center [586, 113] width 185 height 21
type input "вино"
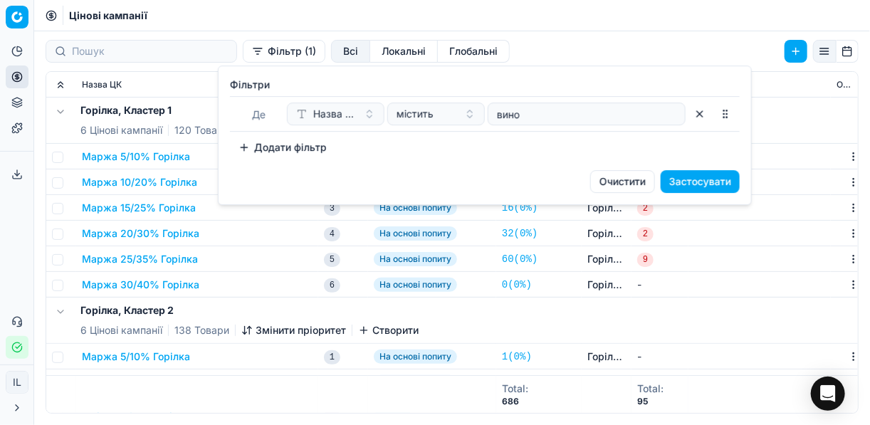
click at [707, 183] on button "Застосувати" at bounding box center [700, 181] width 79 height 23
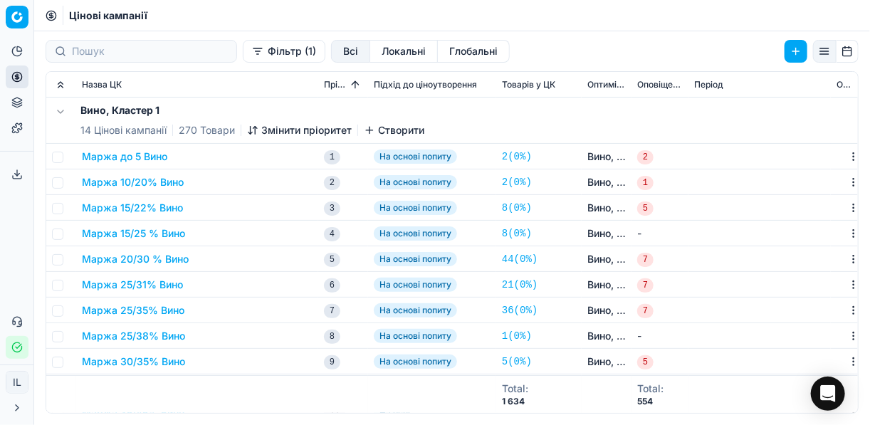
click at [121, 210] on button "Маржа 15/22% Вино" at bounding box center [132, 208] width 101 height 14
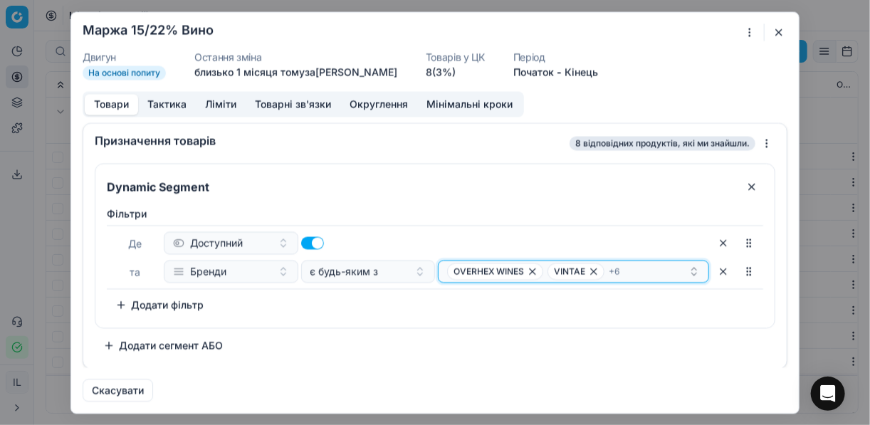
click at [660, 266] on div "OVERHEX WINES VINTAE + 6" at bounding box center [567, 271] width 241 height 17
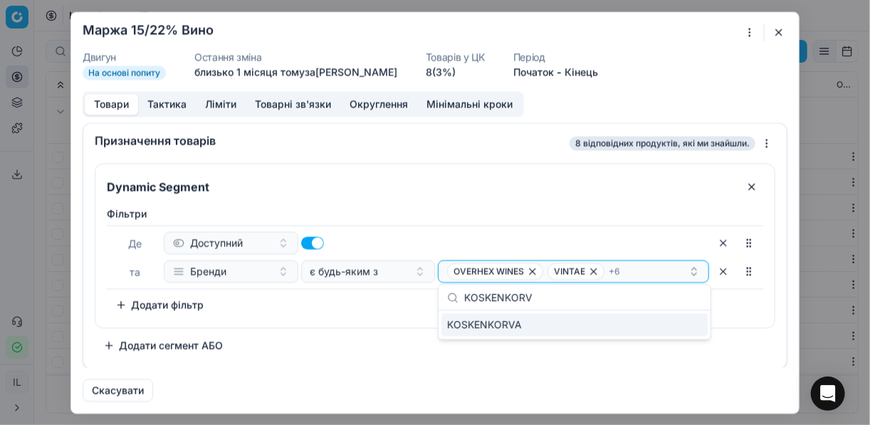
type input "KOSKENKORV"
click at [696, 328] on div "KOSKENKORVA" at bounding box center [575, 324] width 266 height 23
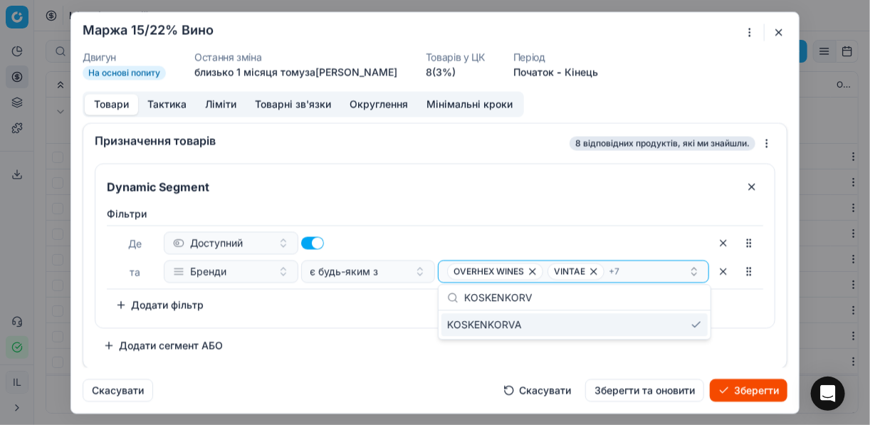
click at [690, 328] on div "KOSKENKORVA" at bounding box center [575, 324] width 266 height 23
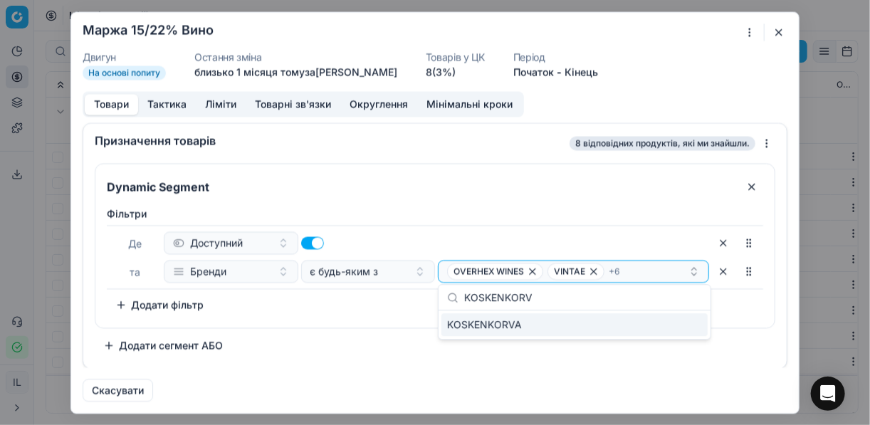
click at [829, 208] on div "Ми зберігаємо налаштування ЦК. Будь ласка, зачекайте, це може зайняти декілька …" at bounding box center [435, 212] width 870 height 425
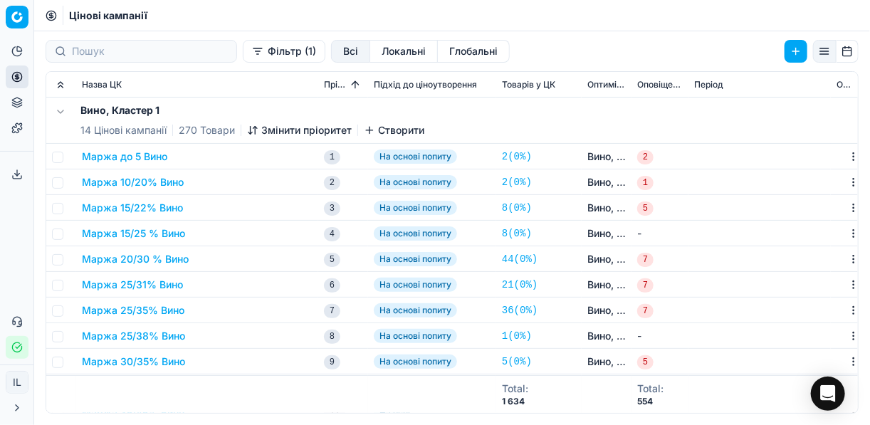
click at [154, 235] on button "Маржа 15/25 % Вино" at bounding box center [133, 233] width 103 height 14
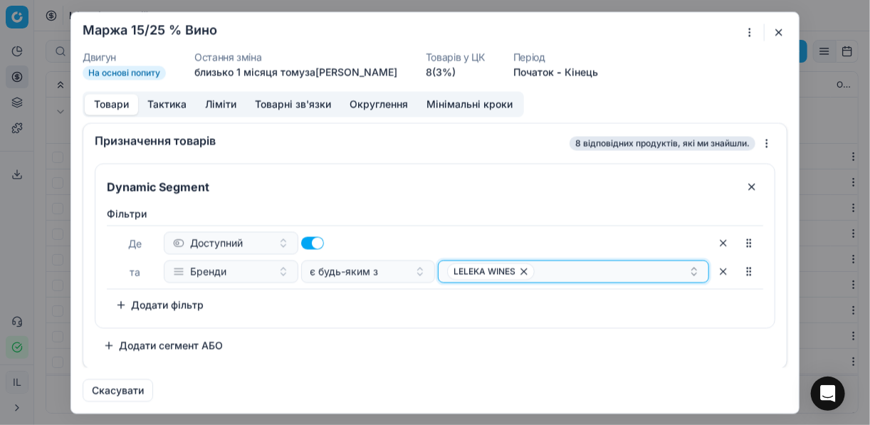
click at [556, 273] on div "LELEKA WINES" at bounding box center [567, 271] width 241 height 17
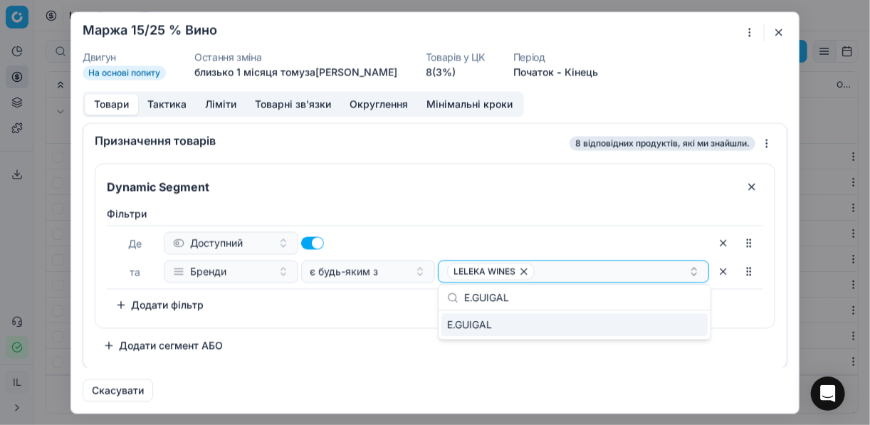
type input "E.GUIGAL"
click at [662, 328] on div "E.GUIGAL" at bounding box center [575, 324] width 266 height 23
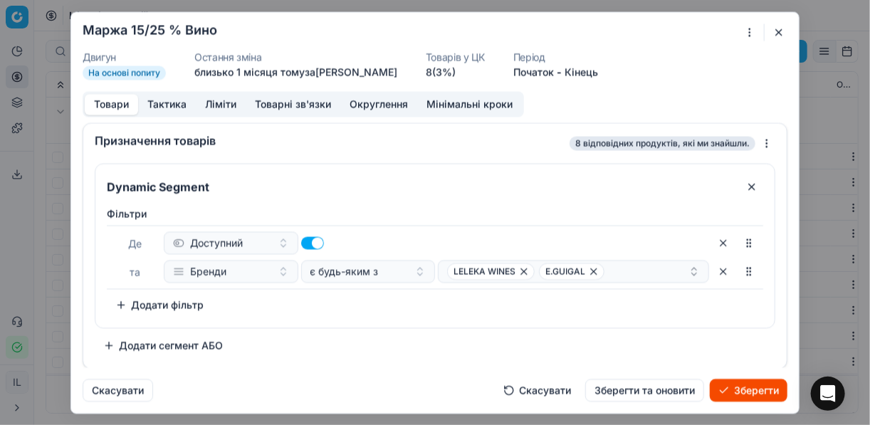
click at [741, 387] on button "Зберегти" at bounding box center [749, 390] width 78 height 23
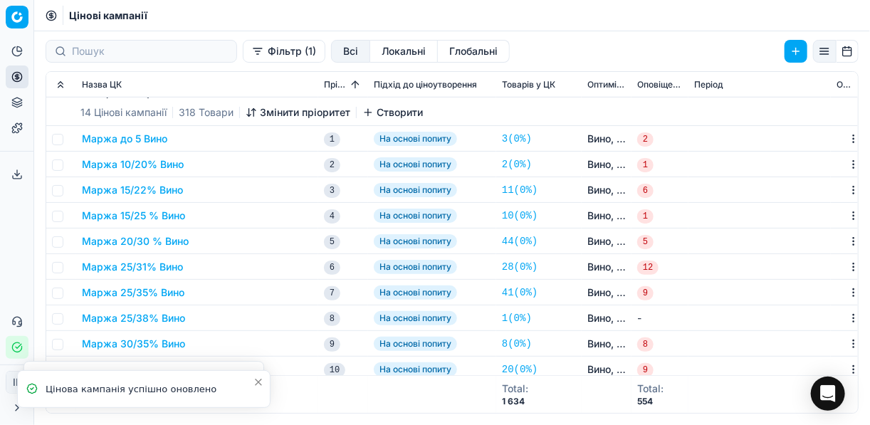
scroll to position [456, 0]
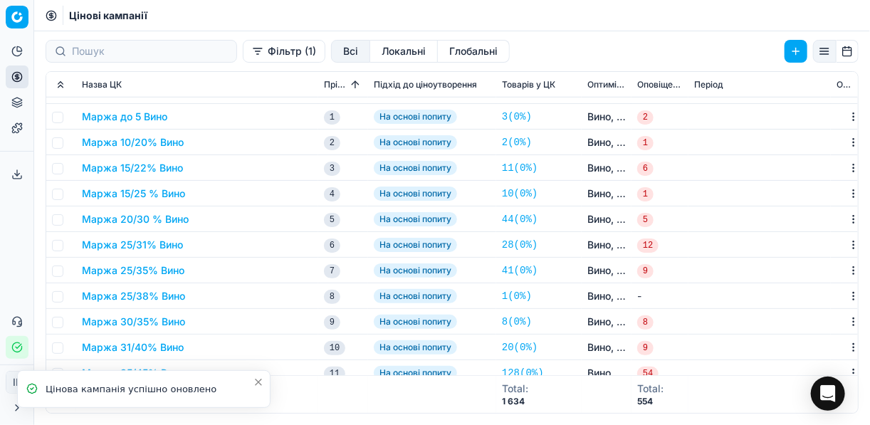
click at [155, 198] on button "Маржа 15/25 % Вино" at bounding box center [133, 194] width 103 height 14
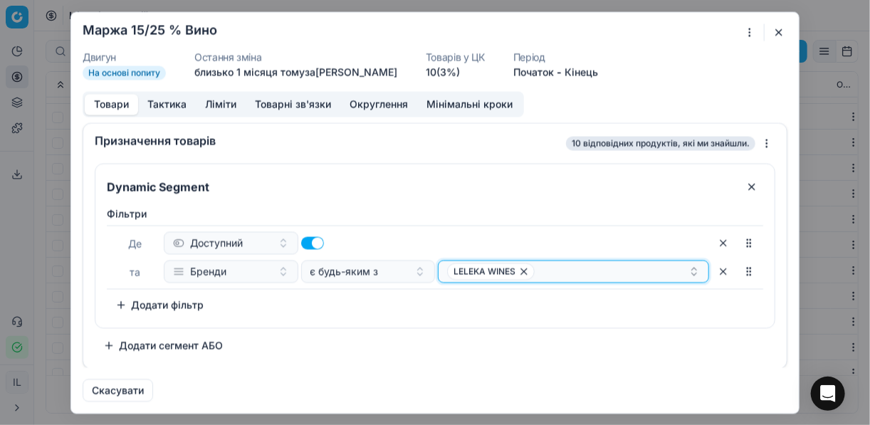
click at [585, 264] on div "LELEKA WINES" at bounding box center [567, 271] width 241 height 17
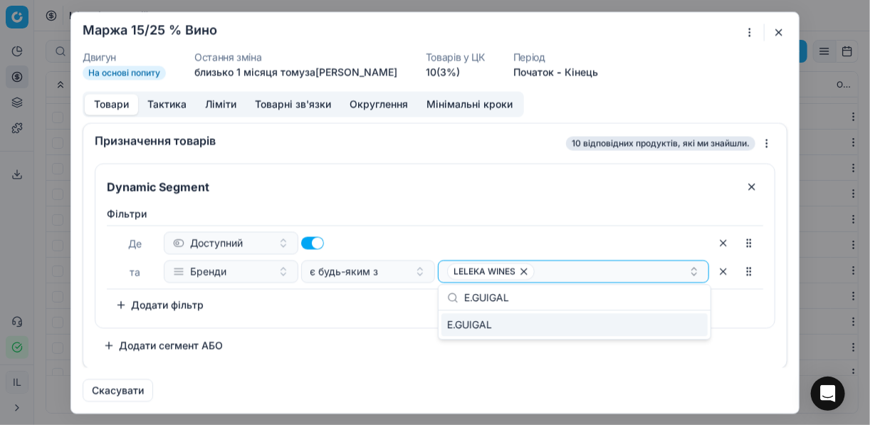
type input "E.GUIGAL"
click at [680, 330] on div "E.GUIGAL" at bounding box center [575, 324] width 266 height 23
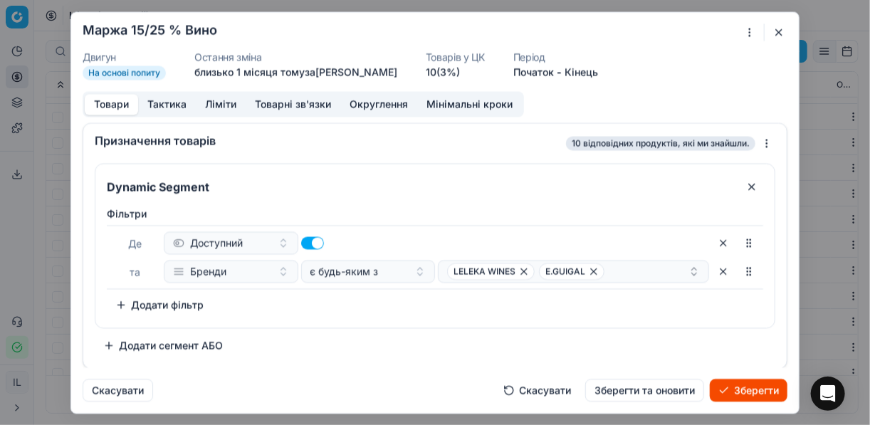
click at [760, 384] on button "Зберегти" at bounding box center [749, 390] width 78 height 23
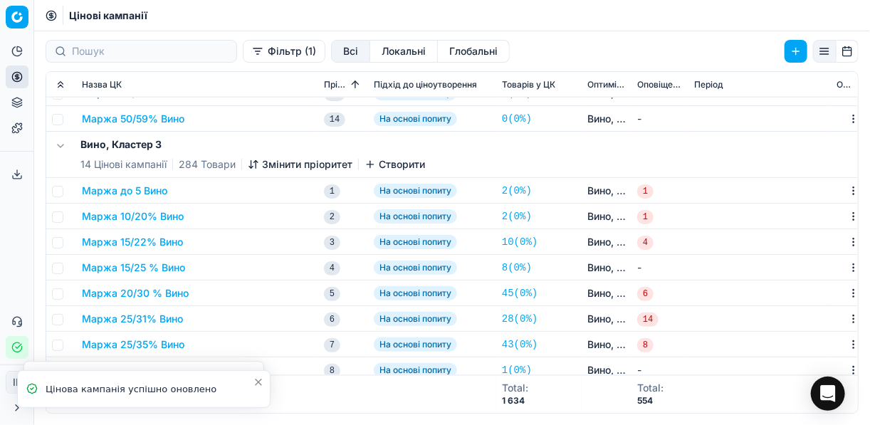
scroll to position [855, 0]
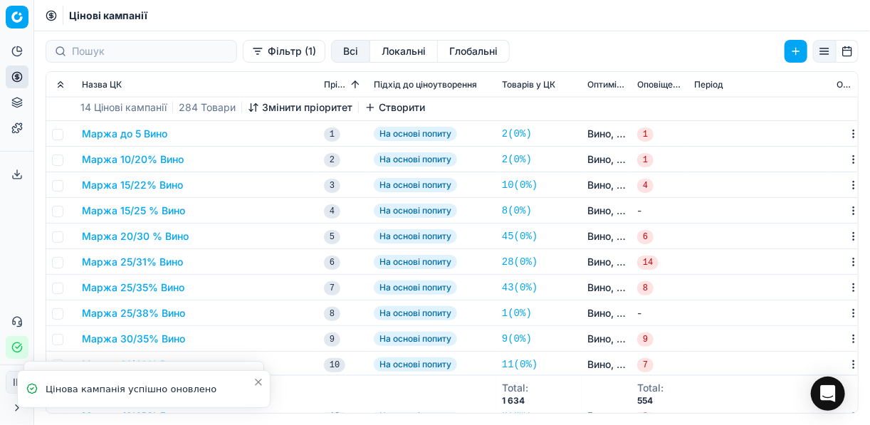
click at [135, 215] on button "Маржа 15/25 % Вино" at bounding box center [133, 211] width 103 height 14
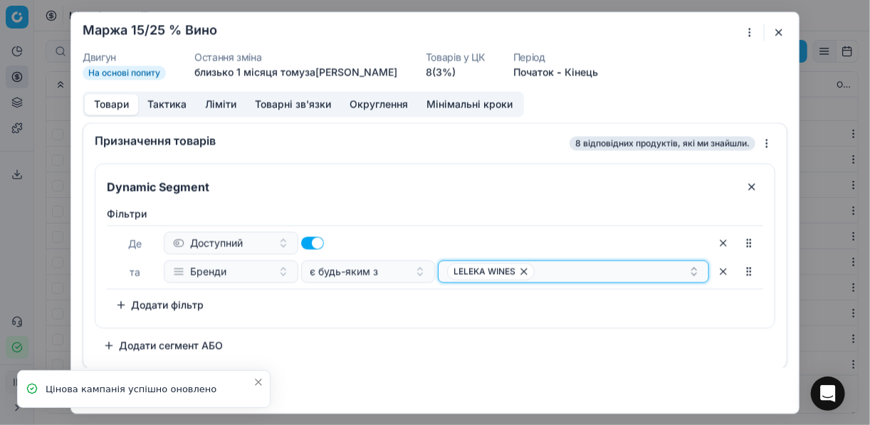
click at [605, 269] on div "LELEKA WINES" at bounding box center [567, 271] width 241 height 17
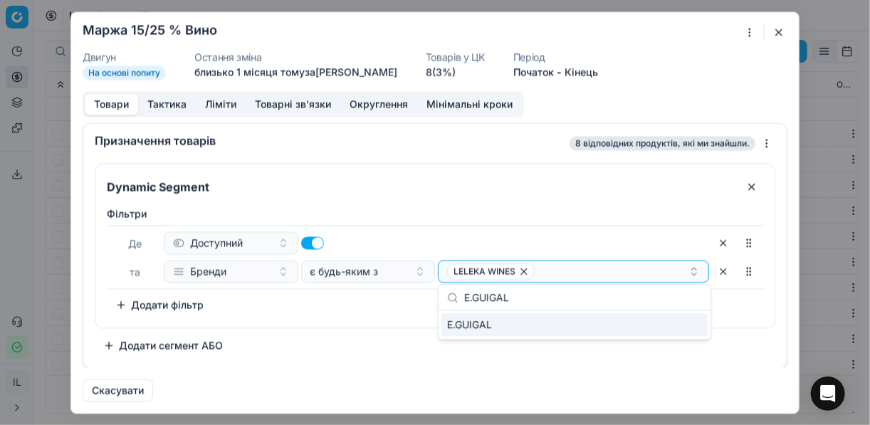
type input "E.GUIGAL"
click at [694, 326] on div "E.GUIGAL" at bounding box center [575, 324] width 266 height 23
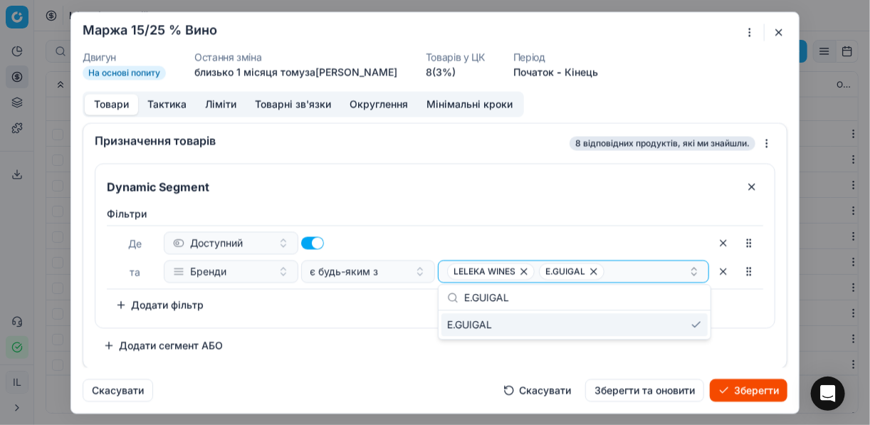
click at [737, 392] on button "Зберегти" at bounding box center [749, 390] width 78 height 23
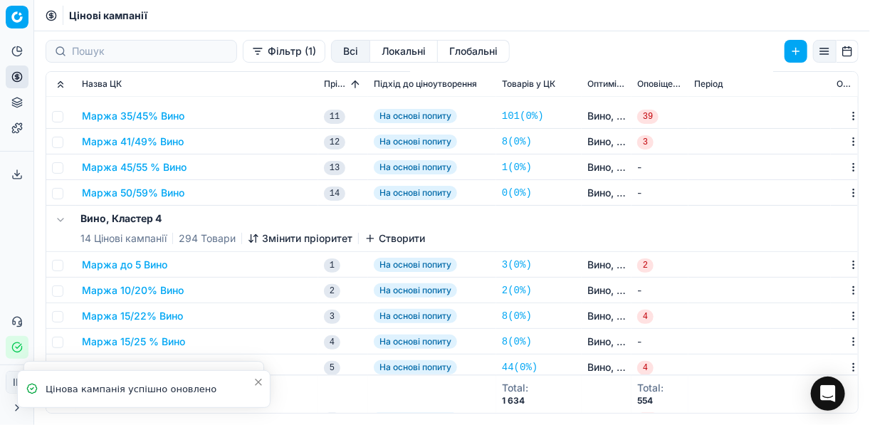
scroll to position [1254, 0]
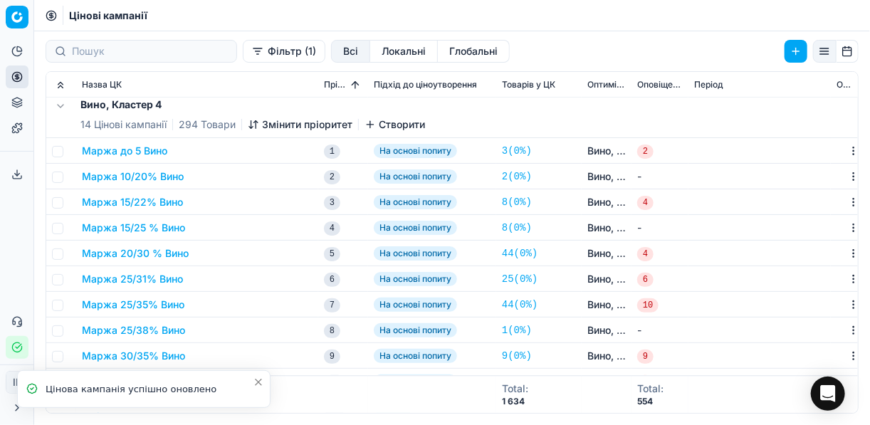
click at [137, 236] on td "Маржа 15/25 % Вино" at bounding box center [197, 228] width 242 height 26
click at [157, 226] on button "Маржа 15/25 % Вино" at bounding box center [133, 228] width 103 height 14
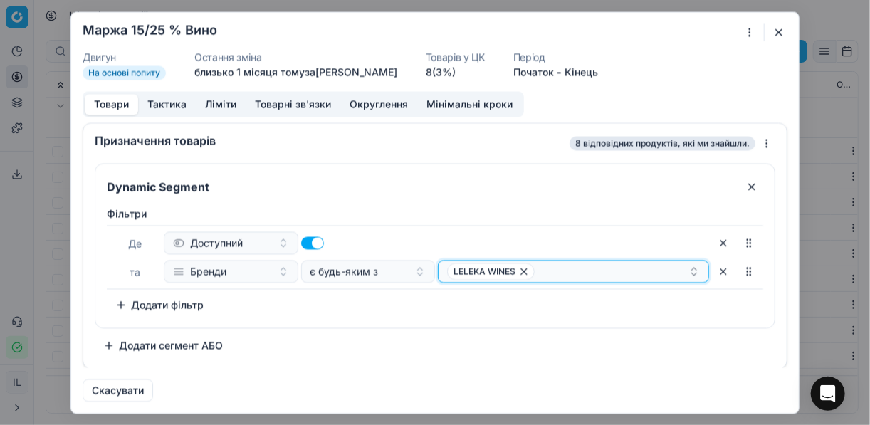
click at [549, 268] on div "LELEKA WINES" at bounding box center [567, 271] width 241 height 17
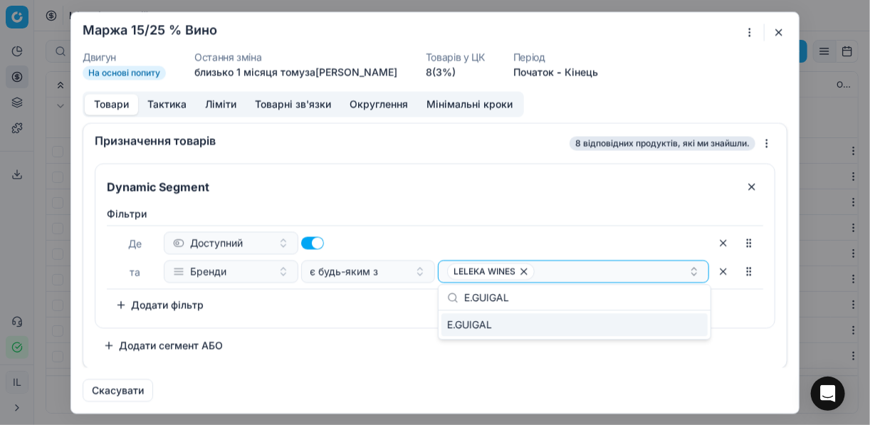
type input "E.GUIGAL"
click at [646, 318] on div "E.GUIGAL" at bounding box center [575, 324] width 266 height 23
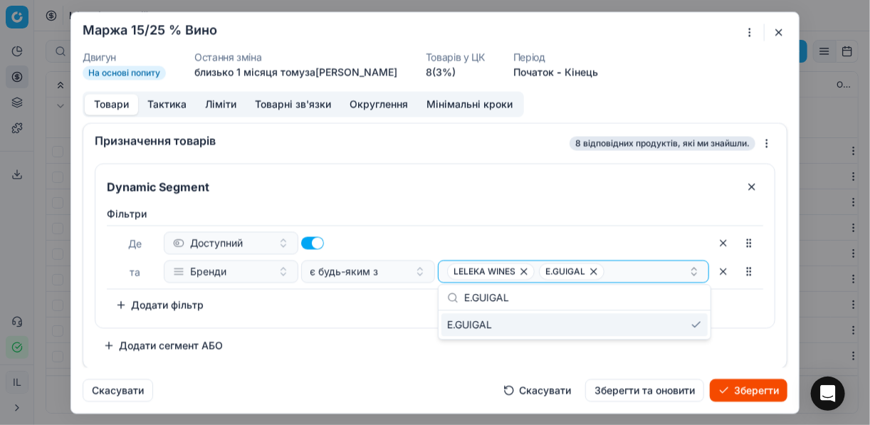
click at [766, 390] on button "Зберегти" at bounding box center [749, 390] width 78 height 23
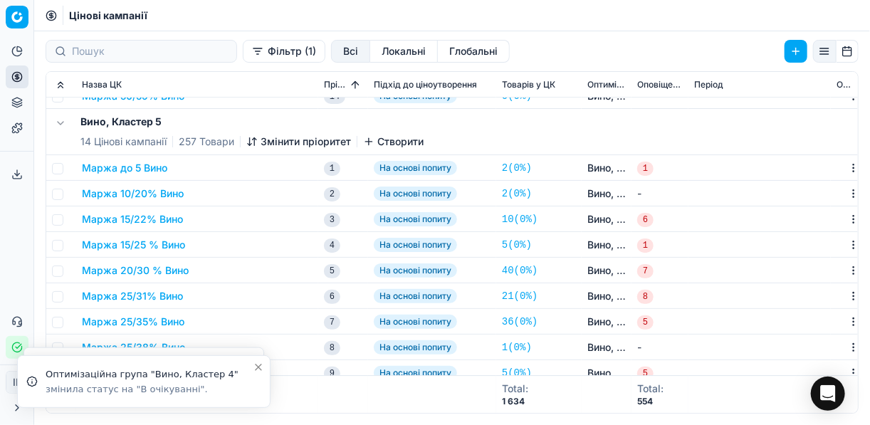
scroll to position [1709, 0]
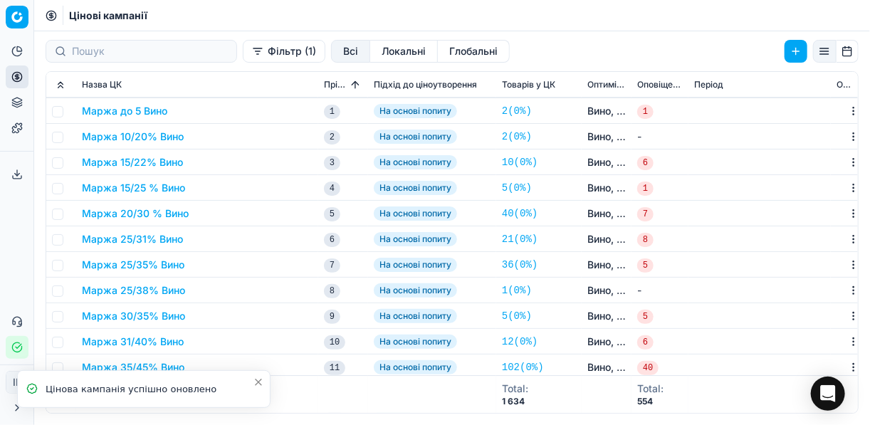
click at [157, 189] on button "Маржа 15/25 % Вино" at bounding box center [133, 188] width 103 height 14
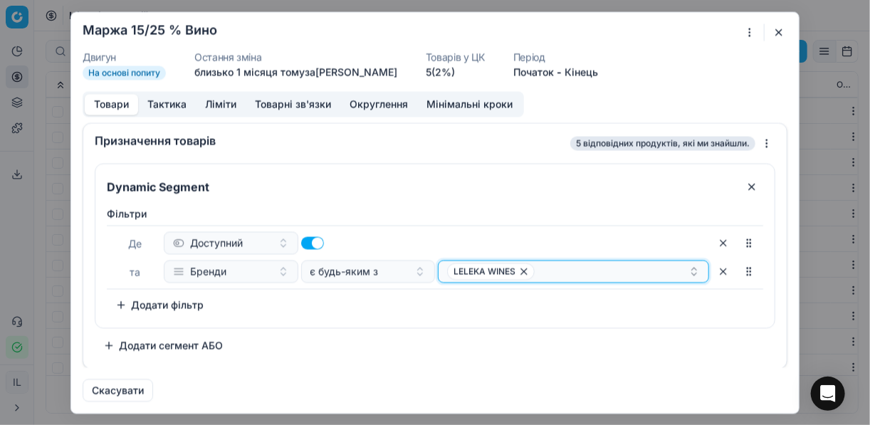
click at [584, 264] on div "LELEKA WINES" at bounding box center [567, 271] width 241 height 17
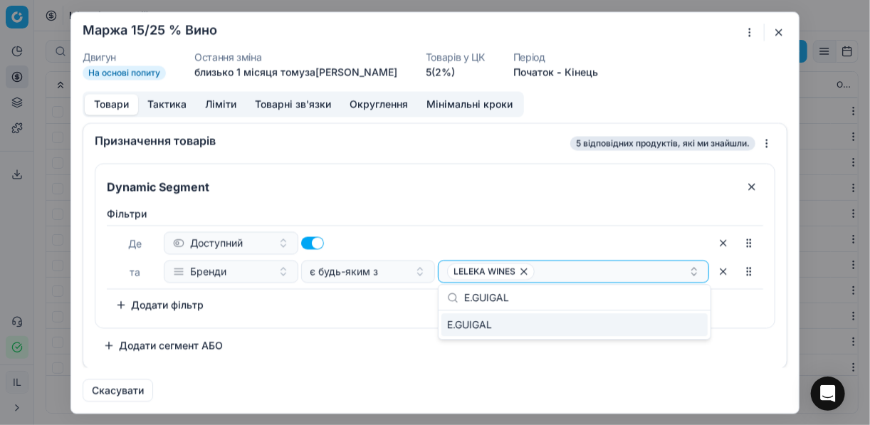
type input "E.GUIGAL"
click at [700, 330] on div "E.GUIGAL" at bounding box center [575, 324] width 266 height 23
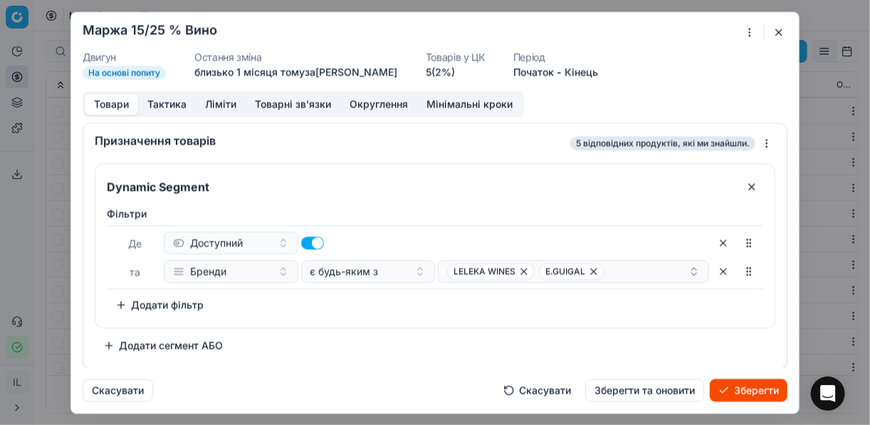
click at [738, 390] on button "Зберегти" at bounding box center [749, 390] width 78 height 23
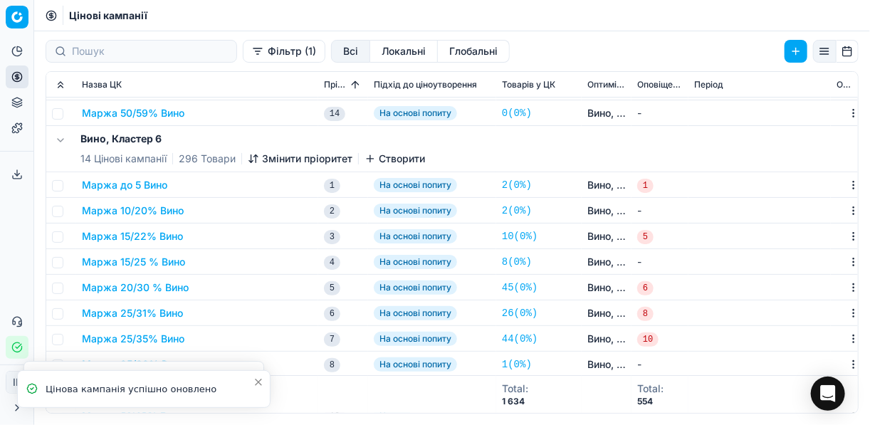
scroll to position [2108, 0]
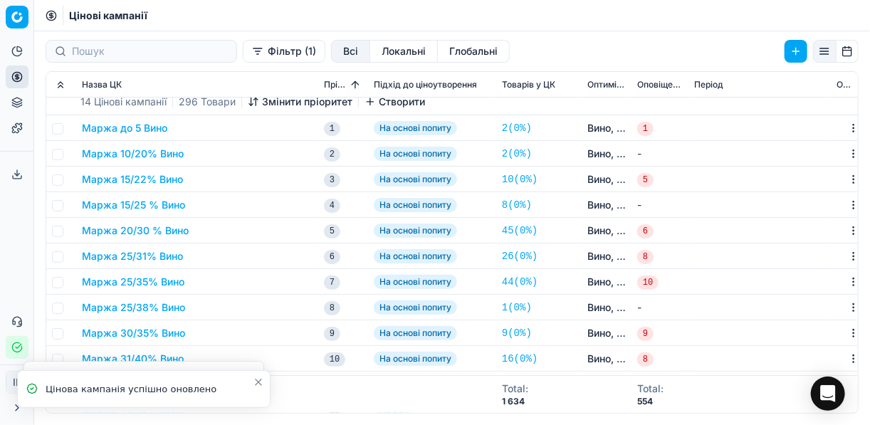
click at [113, 199] on button "Маржа 15/25 % Вино" at bounding box center [133, 205] width 103 height 14
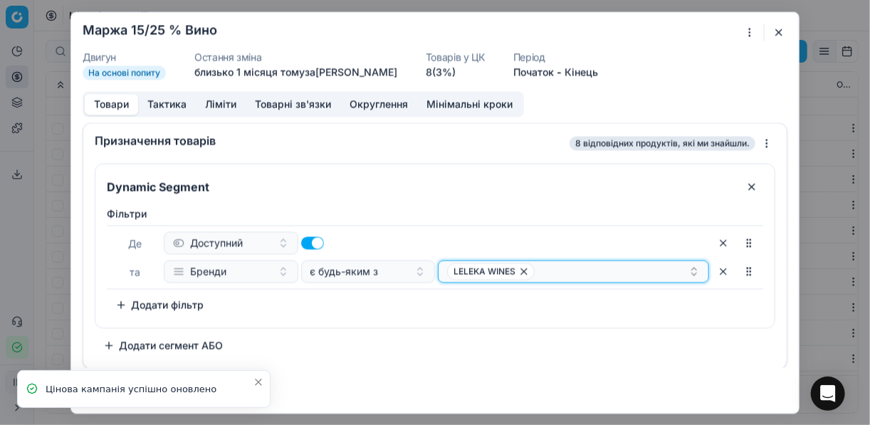
click at [578, 266] on div "LELEKA WINES" at bounding box center [567, 271] width 241 height 17
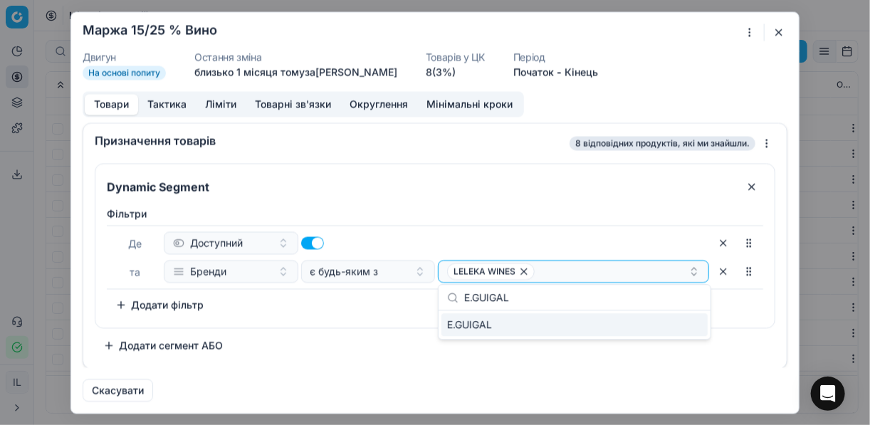
type input "E.GUIGAL"
click at [688, 331] on div "E.GUIGAL" at bounding box center [575, 324] width 266 height 23
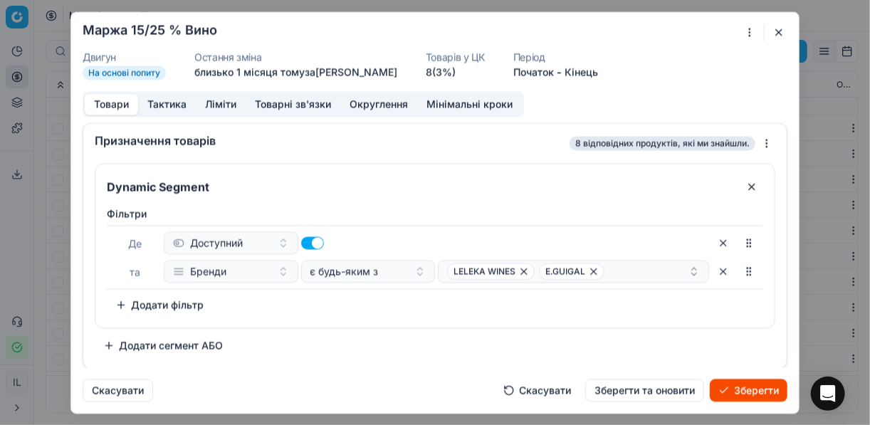
click at [728, 387] on button "Зберегти" at bounding box center [749, 390] width 78 height 23
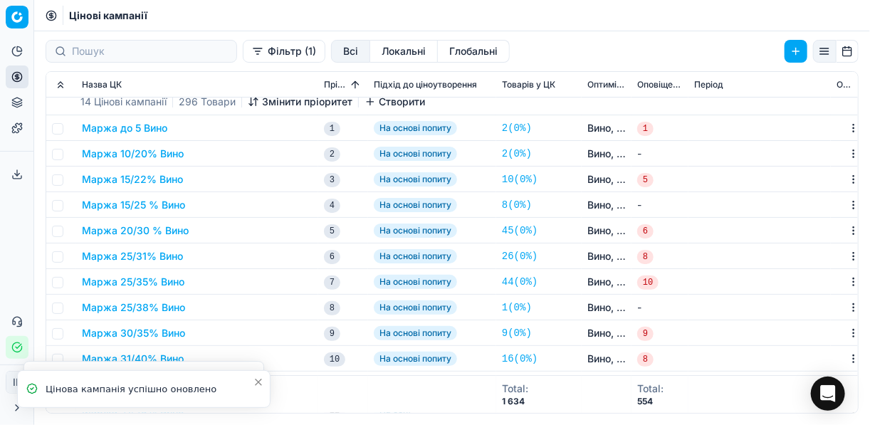
scroll to position [2206, 0]
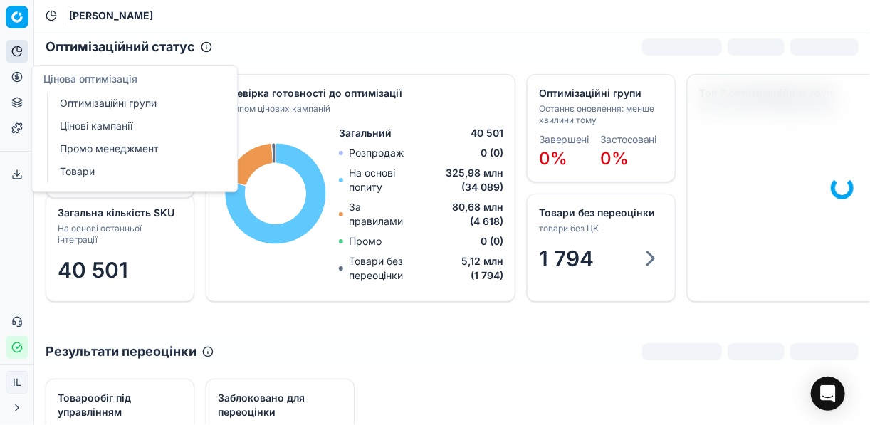
click at [103, 125] on link "Цінові кампанії" at bounding box center [137, 126] width 166 height 20
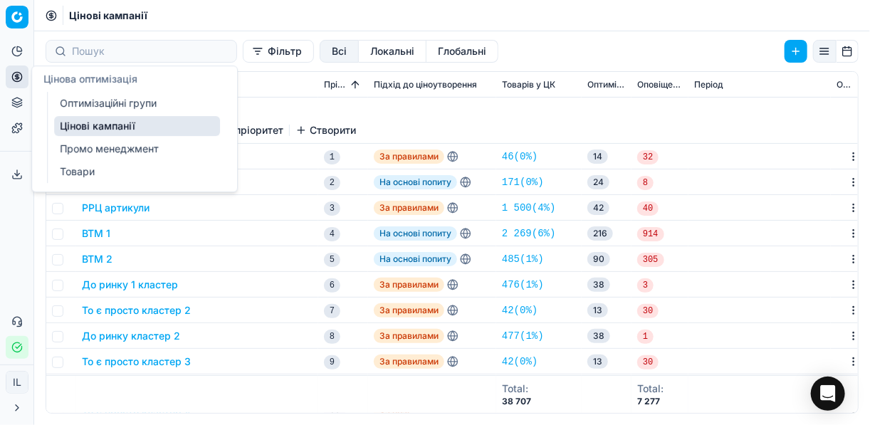
click at [103, 107] on link "Оптимізаційні групи" at bounding box center [137, 103] width 166 height 20
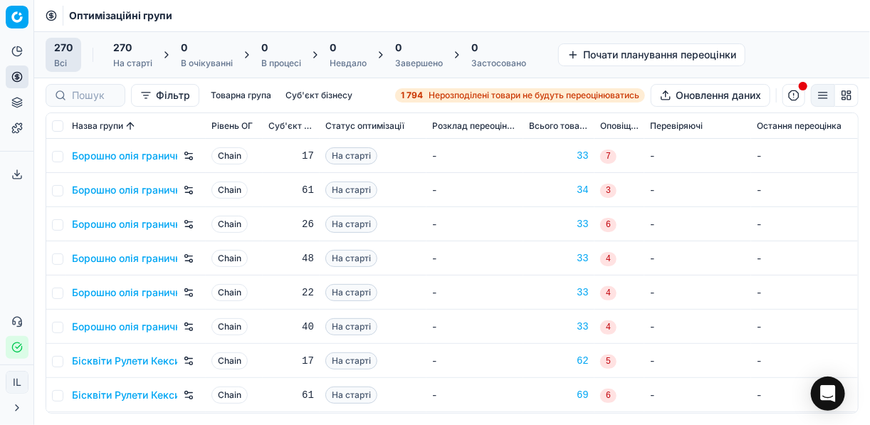
click at [412, 93] on strong "1 794" at bounding box center [412, 95] width 22 height 11
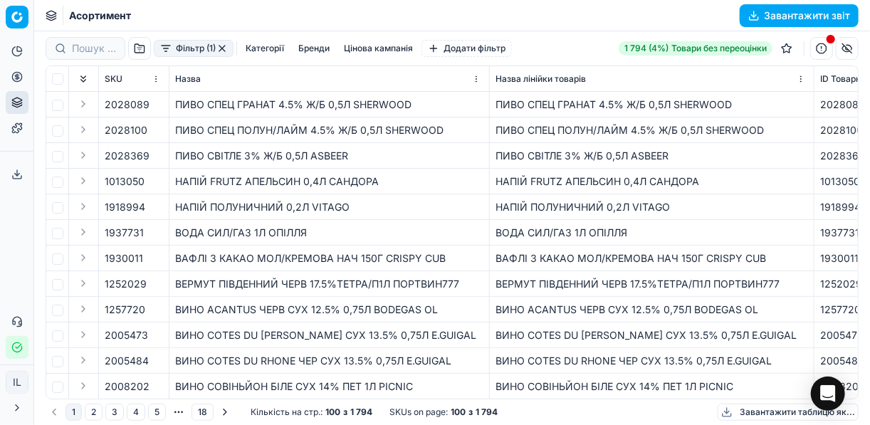
click at [160, 56] on button "Фільтр (1)" at bounding box center [194, 48] width 80 height 17
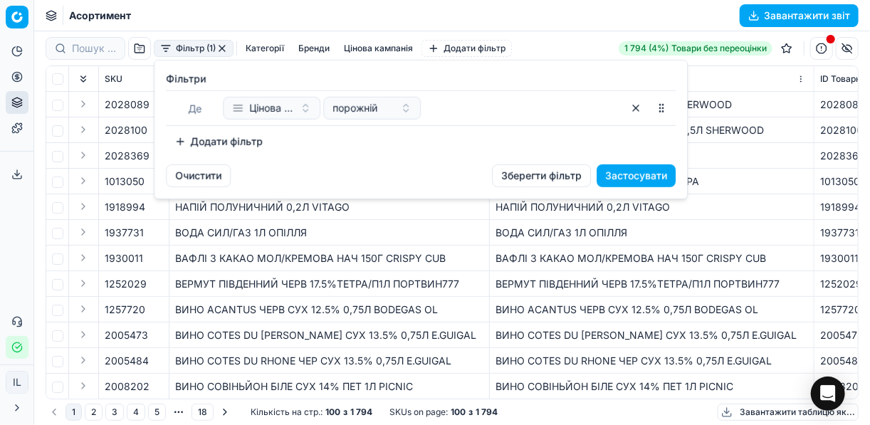
click at [187, 138] on button "Додати фільтр" at bounding box center [218, 141] width 105 height 23
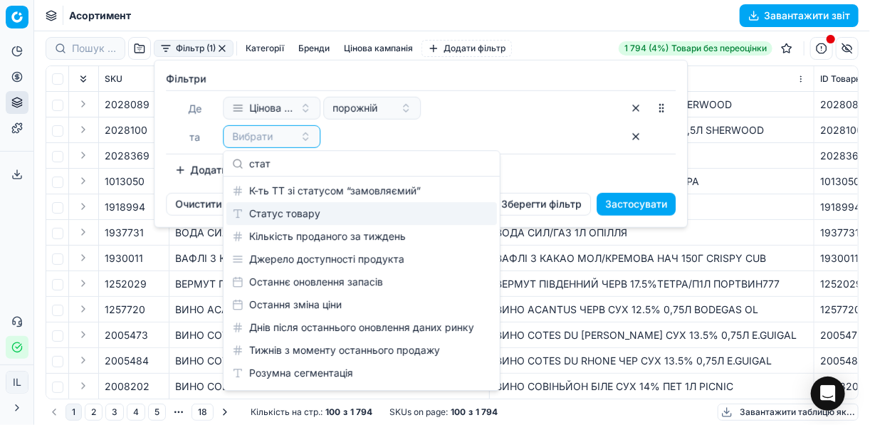
type input "стат"
click at [266, 205] on div "Статус товару" at bounding box center [361, 213] width 271 height 23
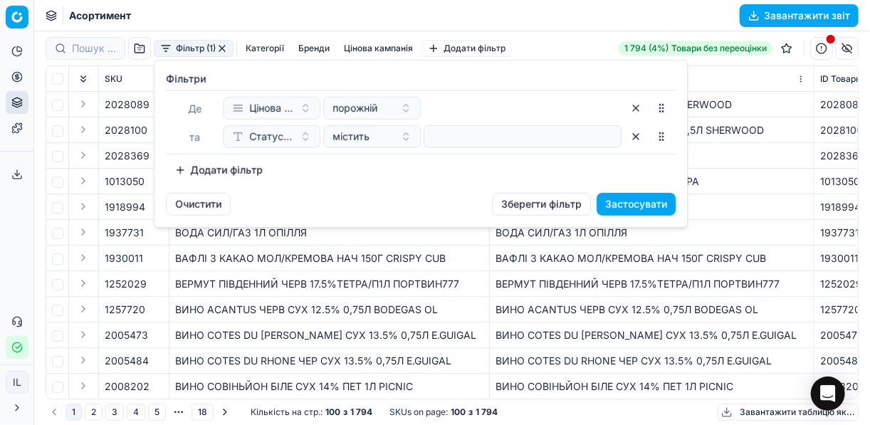
click at [197, 167] on button "Додати фільтр" at bounding box center [218, 170] width 105 height 23
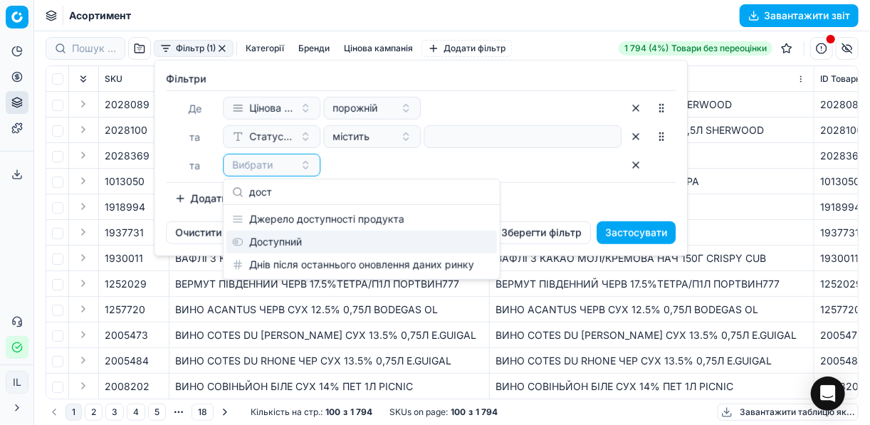
type input "дост"
click at [287, 250] on div "Доступний" at bounding box center [361, 242] width 271 height 23
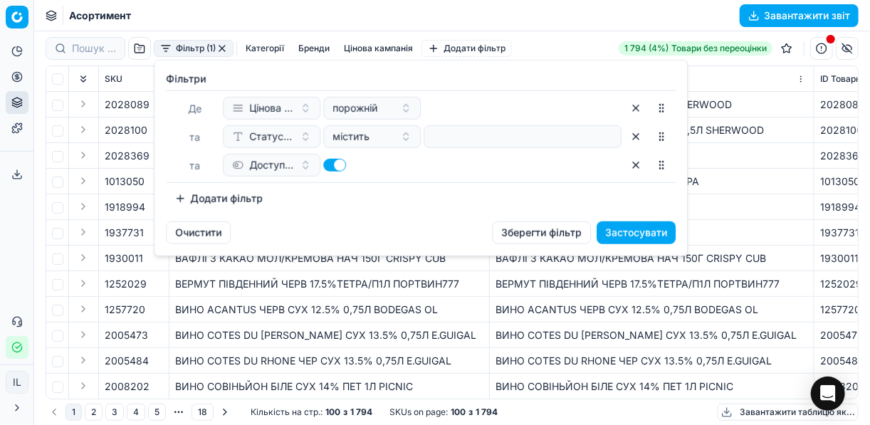
click at [179, 196] on button "Додати фільтр" at bounding box center [218, 198] width 105 height 23
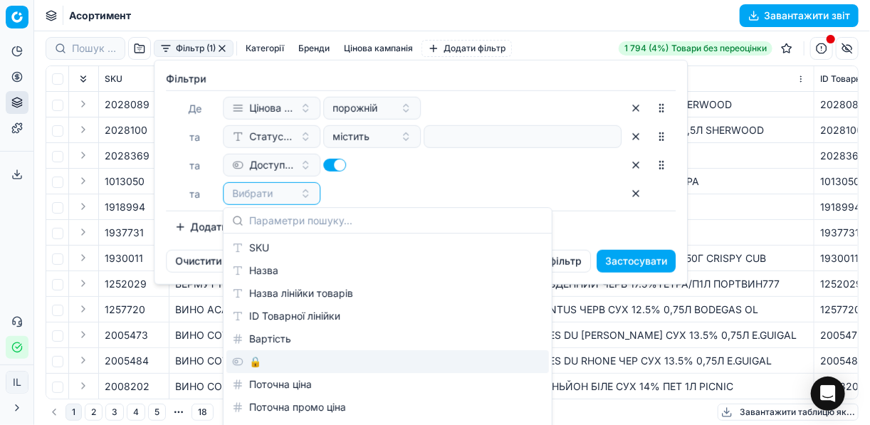
click at [270, 360] on div "🔒" at bounding box center [387, 361] width 323 height 23
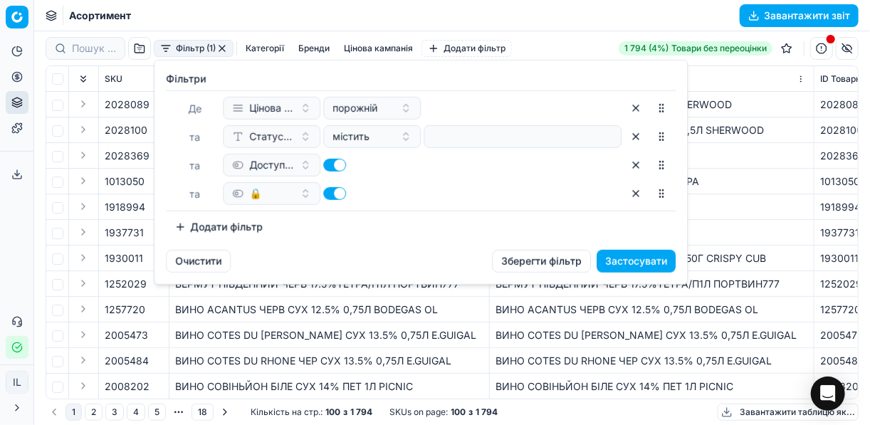
click at [329, 194] on button "button" at bounding box center [334, 193] width 23 height 13
checkbox input "false"
click at [635, 264] on button "Застосувати" at bounding box center [636, 261] width 79 height 23
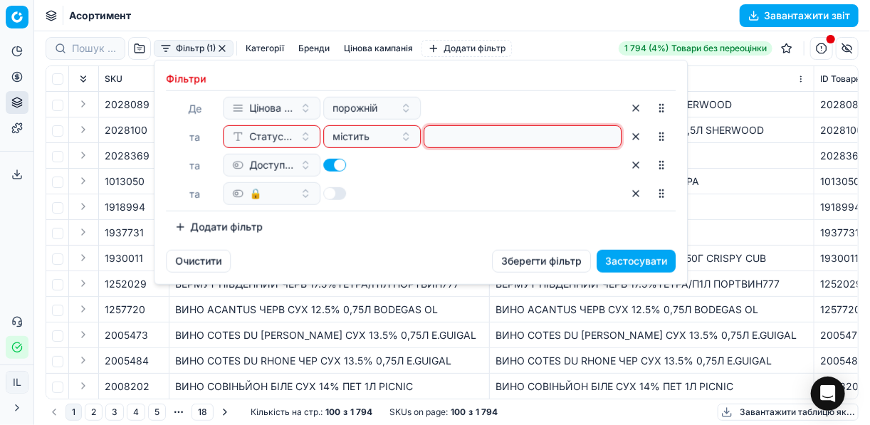
click at [526, 133] on input at bounding box center [522, 136] width 185 height 21
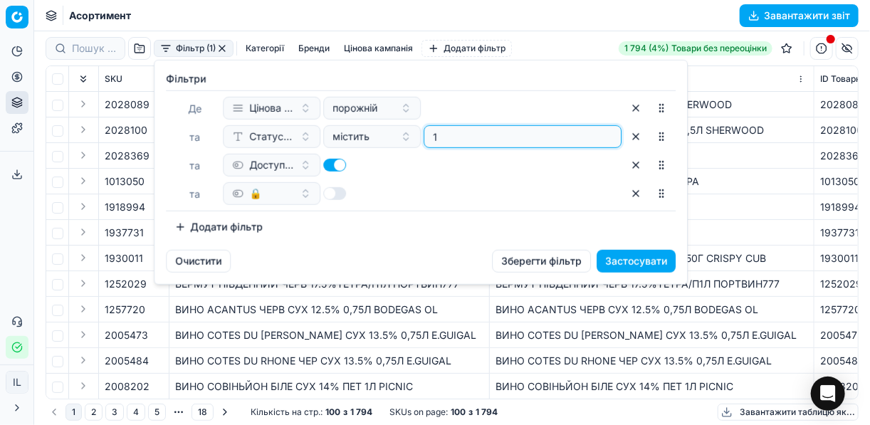
type input "1"
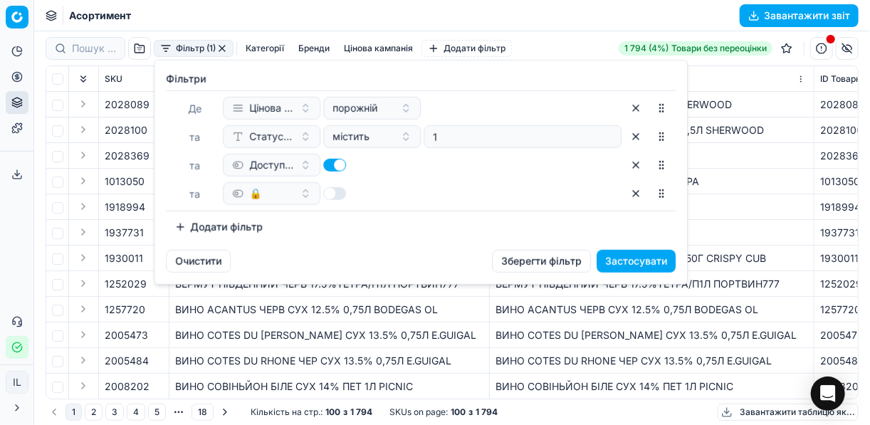
click at [624, 254] on button "Застосувати" at bounding box center [636, 261] width 79 height 23
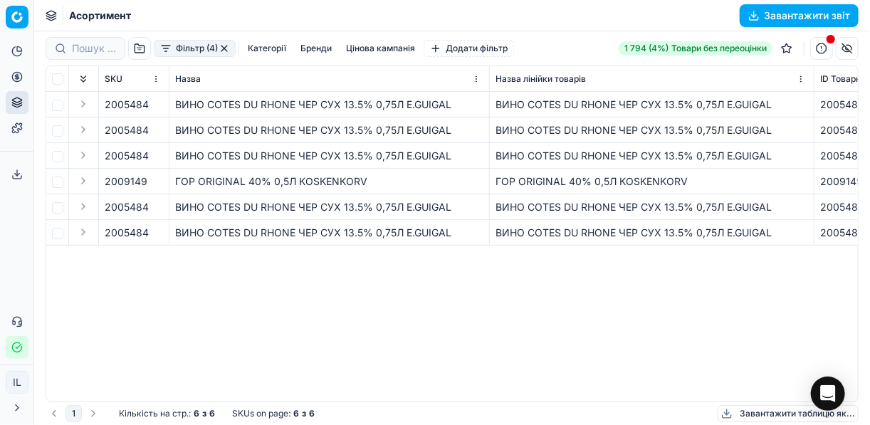
click at [365, 177] on div "ГОР ORIGINAL 40% 0,5Л KOSKENKORV" at bounding box center [329, 182] width 308 height 14
drag, startPoint x: 365, startPoint y: 184, endPoint x: 298, endPoint y: 182, distance: 66.3
click at [298, 182] on div "ГОР ORIGINAL 40% 0,5Л KOSKENKORV" at bounding box center [329, 182] width 308 height 14
copy div "KOSKENKORV"
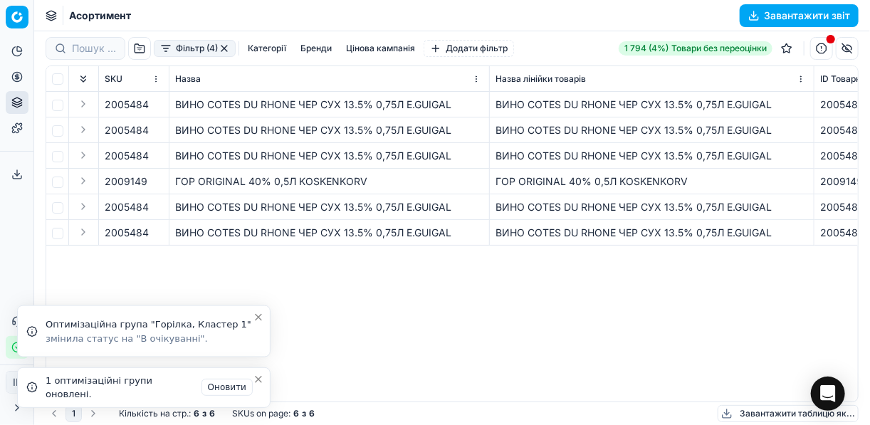
click at [255, 319] on icon "Close toast" at bounding box center [258, 317] width 11 height 11
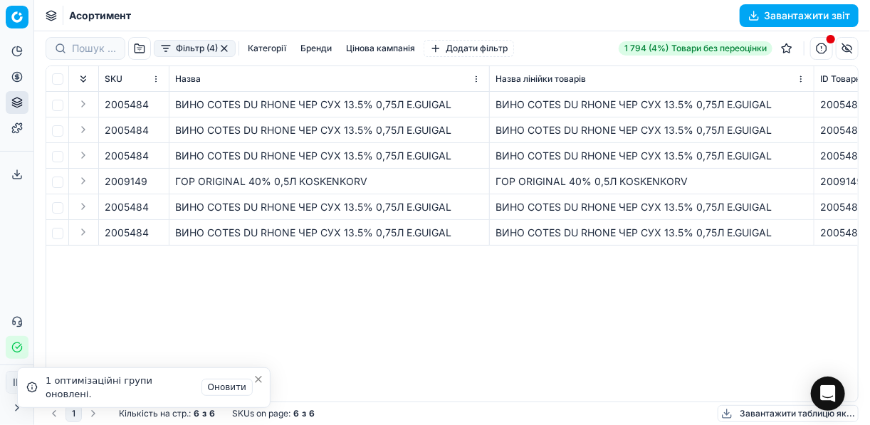
click at [259, 382] on icon "Close toast" at bounding box center [258, 379] width 11 height 11
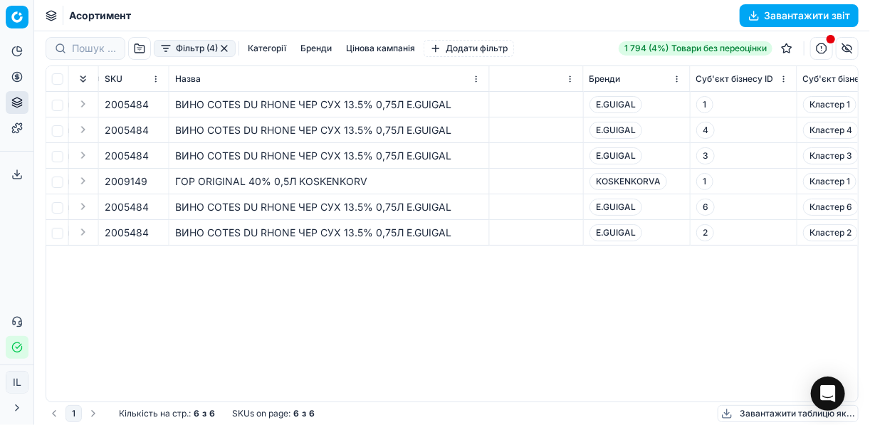
scroll to position [0, 2875]
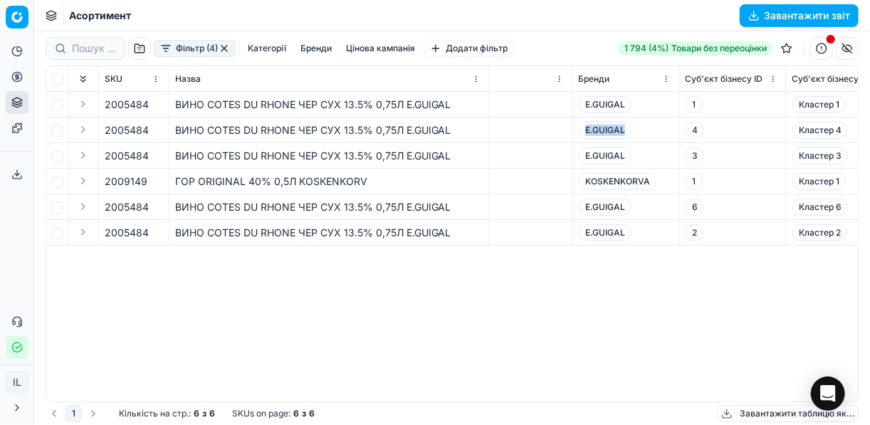
drag, startPoint x: 623, startPoint y: 131, endPoint x: 581, endPoint y: 131, distance: 41.3
click at [581, 131] on span "E.GUIGAL" at bounding box center [605, 130] width 53 height 17
copy span "E.GUIGAL"
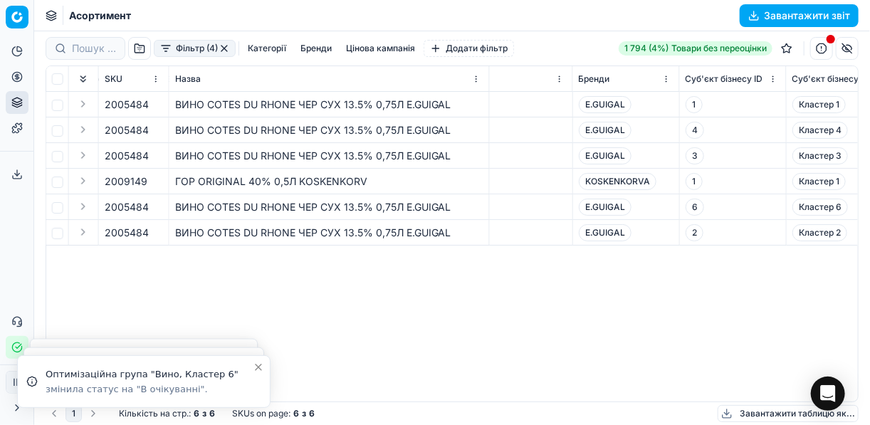
click at [220, 51] on button "button" at bounding box center [224, 48] width 11 height 11
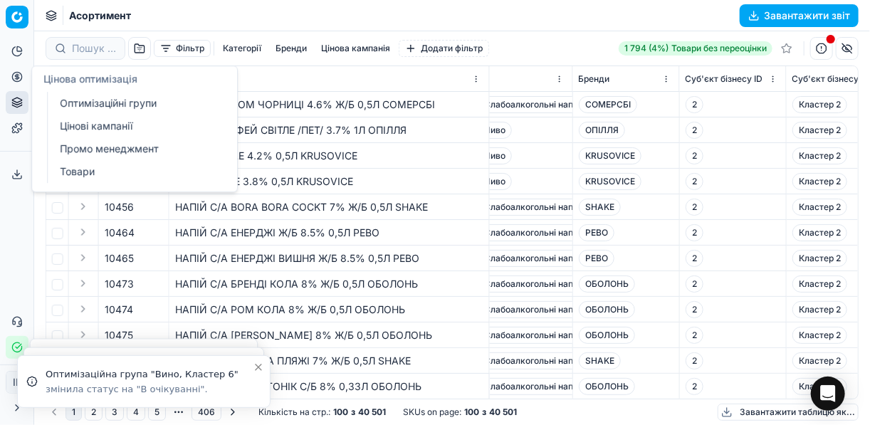
click at [19, 78] on icon at bounding box center [17, 77] width 4 height 4
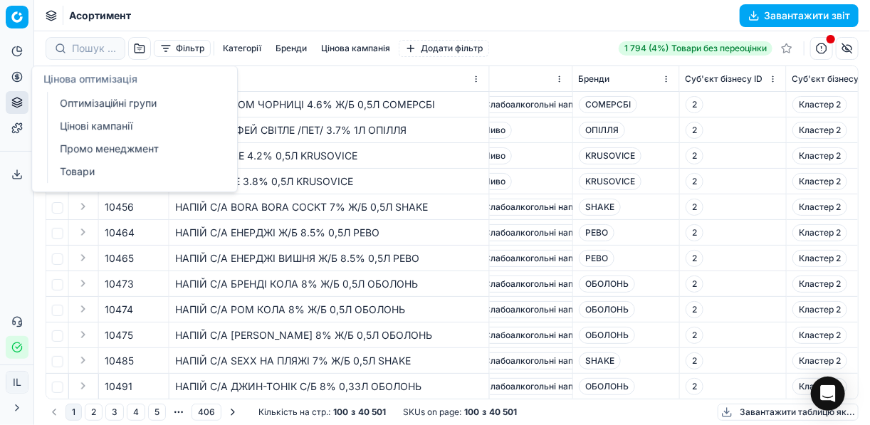
click at [98, 101] on link "Оптимізаційні групи" at bounding box center [137, 103] width 166 height 20
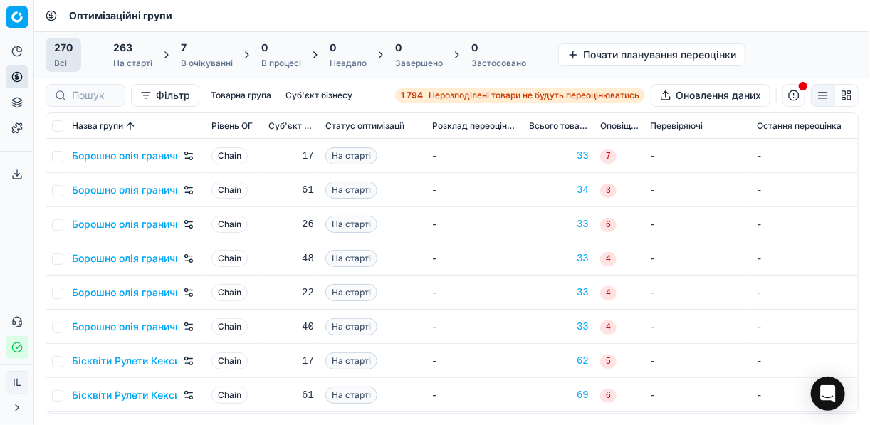
click at [429, 93] on span "Нерозподілені товари не будуть переоцінюватись" at bounding box center [534, 95] width 211 height 11
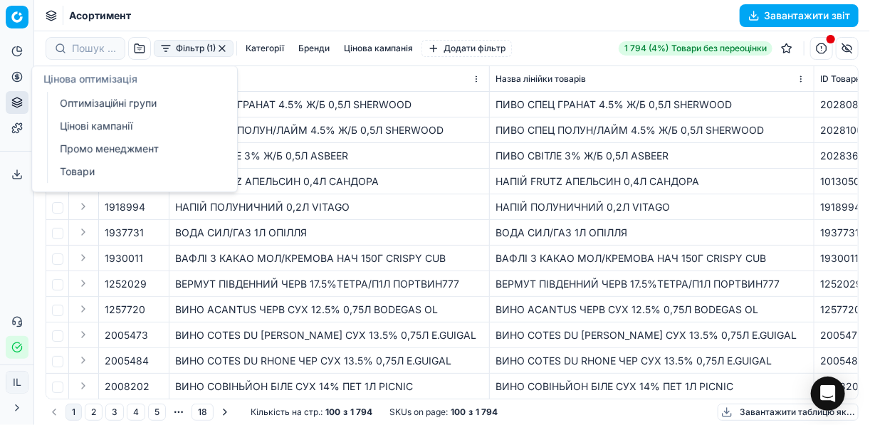
click at [78, 98] on link "Оптимізаційні групи" at bounding box center [137, 103] width 166 height 20
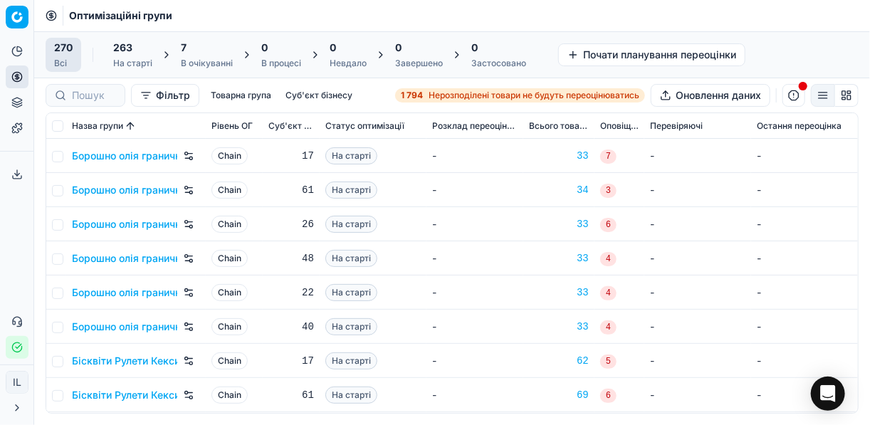
click at [207, 55] on div "7 В очікуванні" at bounding box center [207, 55] width 52 height 28
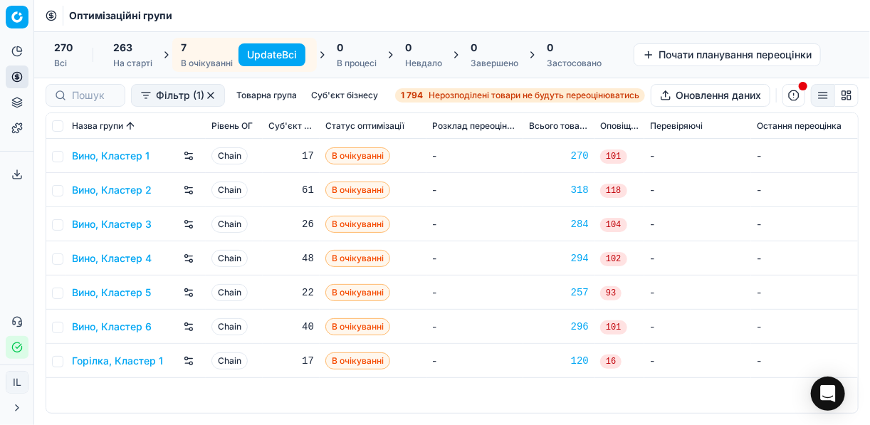
click at [256, 55] on button "Update Всі" at bounding box center [272, 54] width 67 height 23
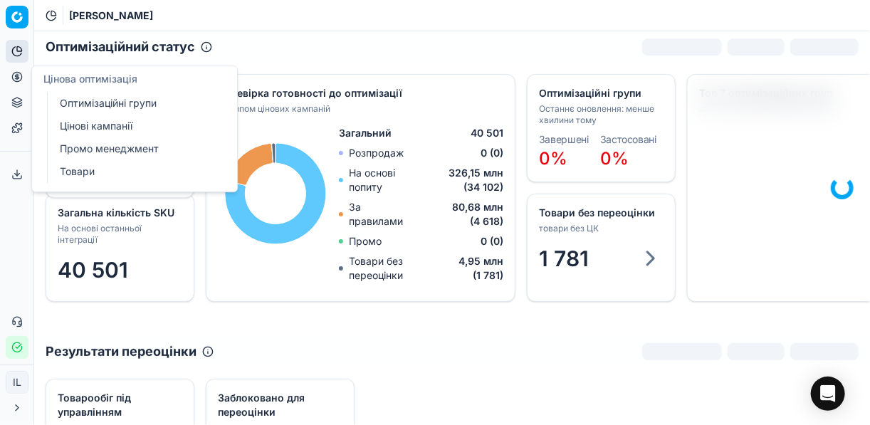
click at [102, 108] on link "Оптимізаційні групи" at bounding box center [137, 103] width 166 height 20
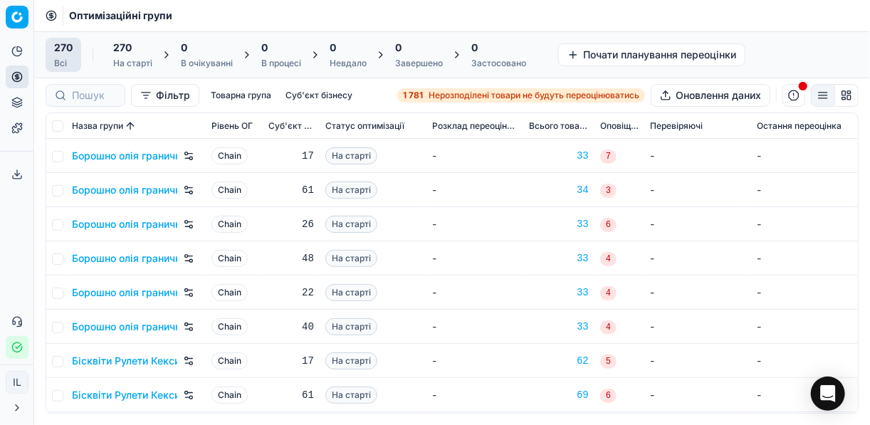
click at [464, 97] on span "Нерозподілені товари не будуть переоцінюватись" at bounding box center [534, 95] width 211 height 11
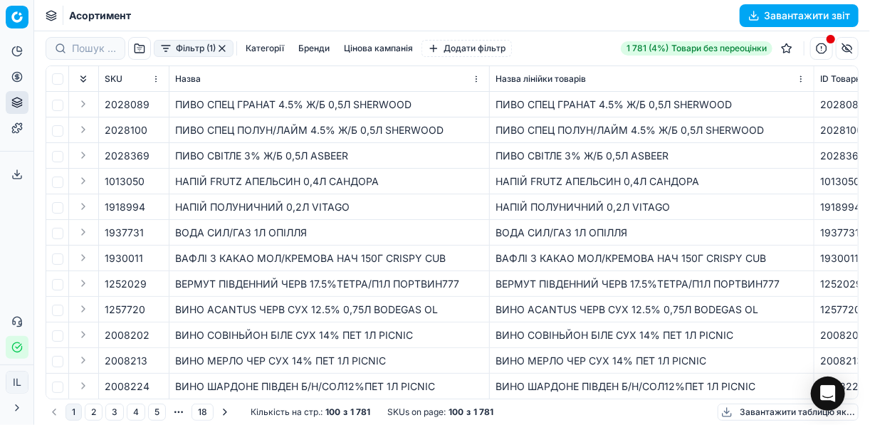
click at [168, 56] on button "Фільтр (1)" at bounding box center [194, 48] width 80 height 17
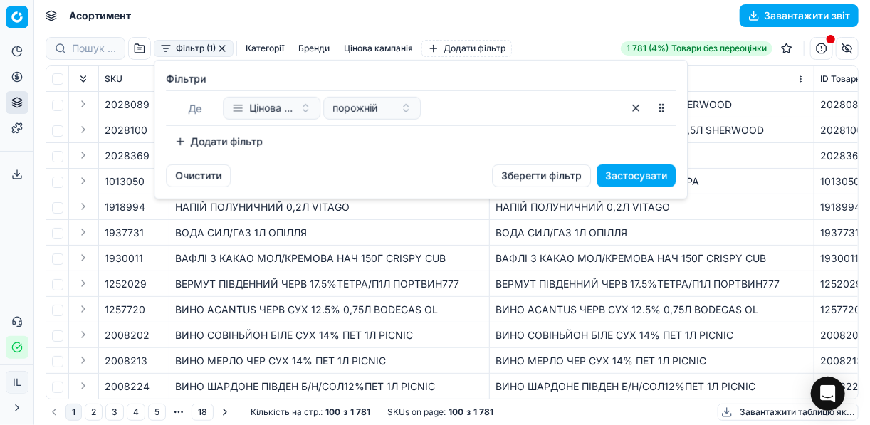
click at [179, 140] on button "Додати фільтр" at bounding box center [218, 141] width 105 height 23
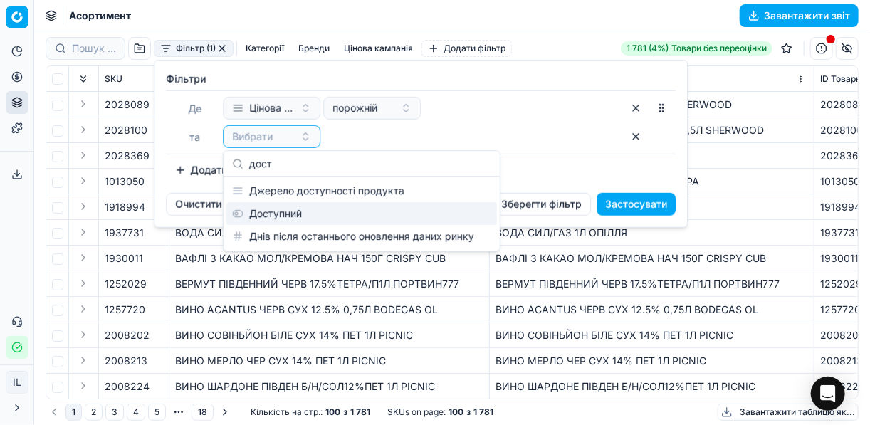
type input "дост"
click at [298, 207] on div "Доступний" at bounding box center [361, 213] width 271 height 23
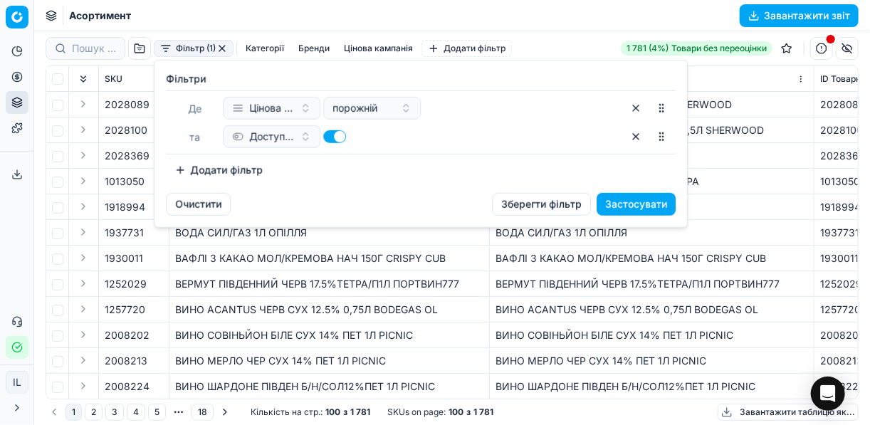
click at [178, 169] on button "Додати фільтр" at bounding box center [218, 170] width 105 height 23
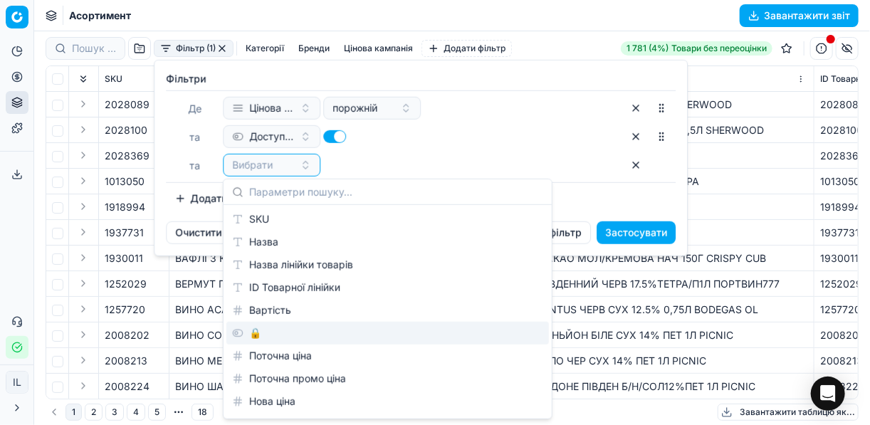
click at [271, 329] on div "🔒" at bounding box center [387, 333] width 323 height 23
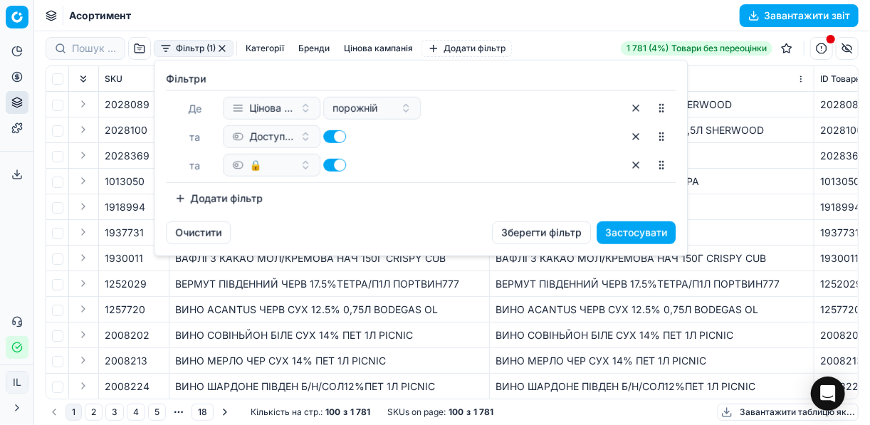
click at [328, 173] on div at bounding box center [372, 165] width 98 height 23
click at [330, 164] on button "button" at bounding box center [334, 165] width 23 height 13
checkbox input "false"
click at [176, 198] on button "Додати фільтр" at bounding box center [218, 198] width 105 height 23
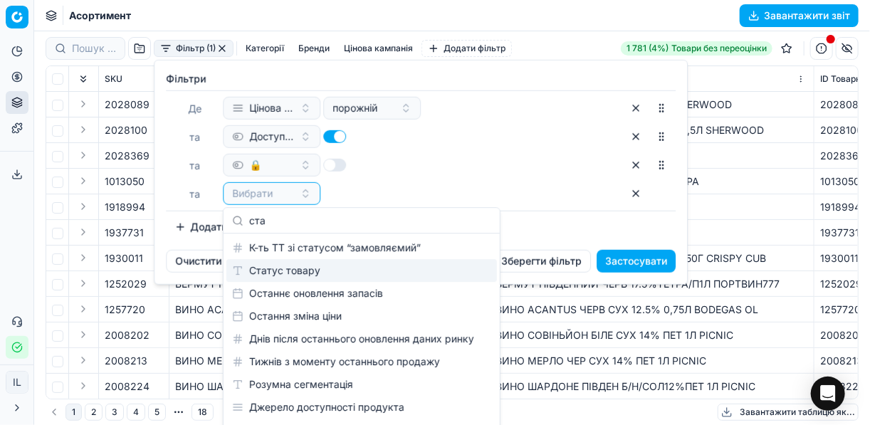
type input "ста"
click at [290, 270] on div "Статус товару" at bounding box center [361, 270] width 271 height 23
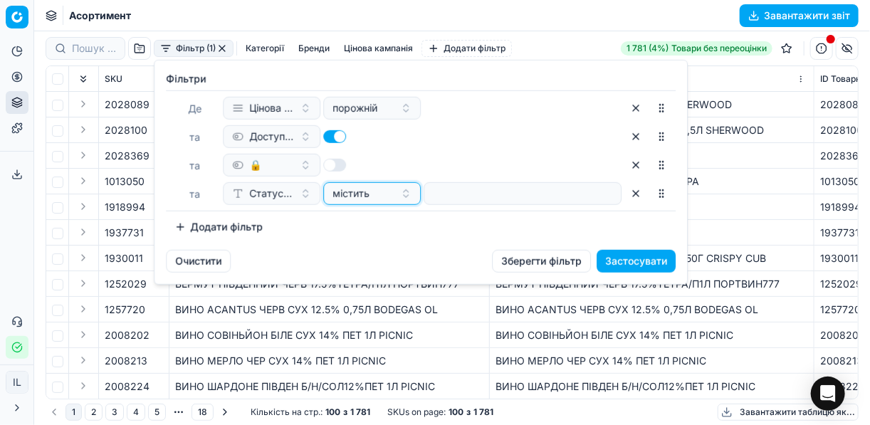
click at [419, 194] on button "містить" at bounding box center [372, 193] width 98 height 23
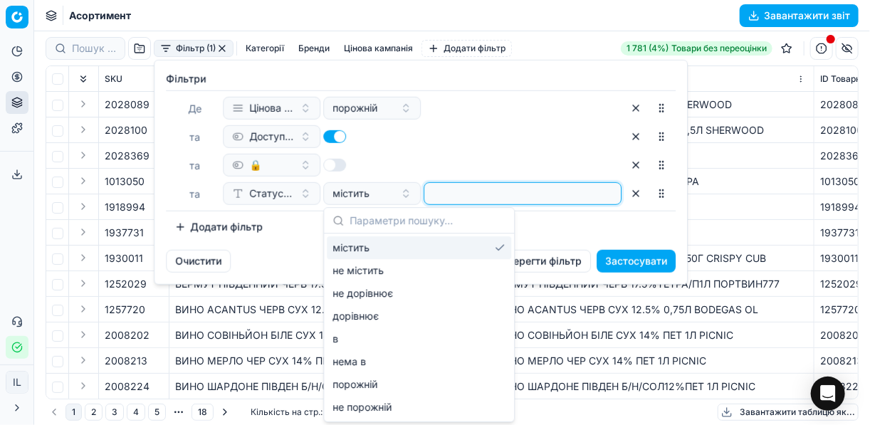
click at [437, 189] on input at bounding box center [522, 193] width 185 height 21
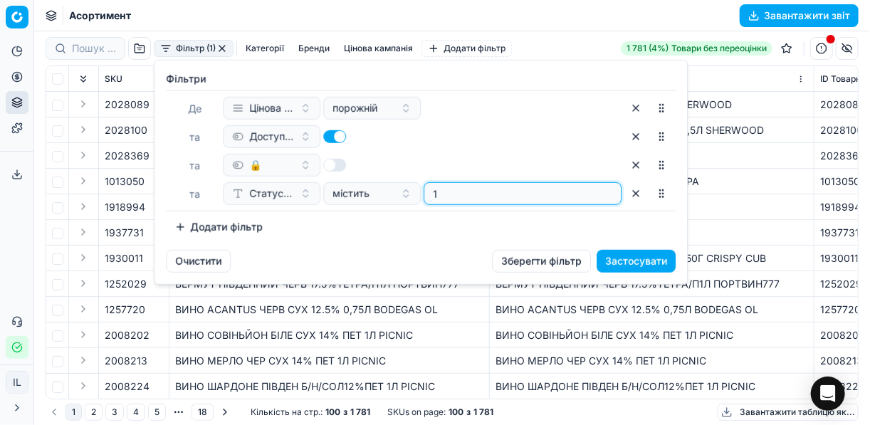
type input "1"
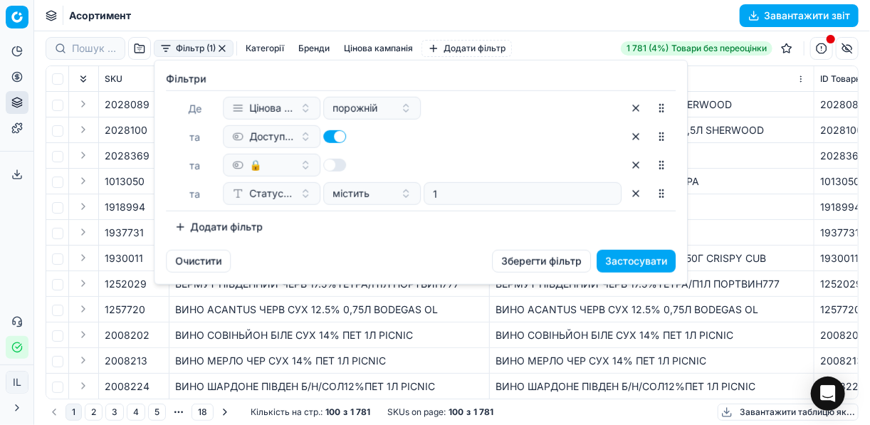
click at [648, 262] on button "Застосувати" at bounding box center [636, 261] width 79 height 23
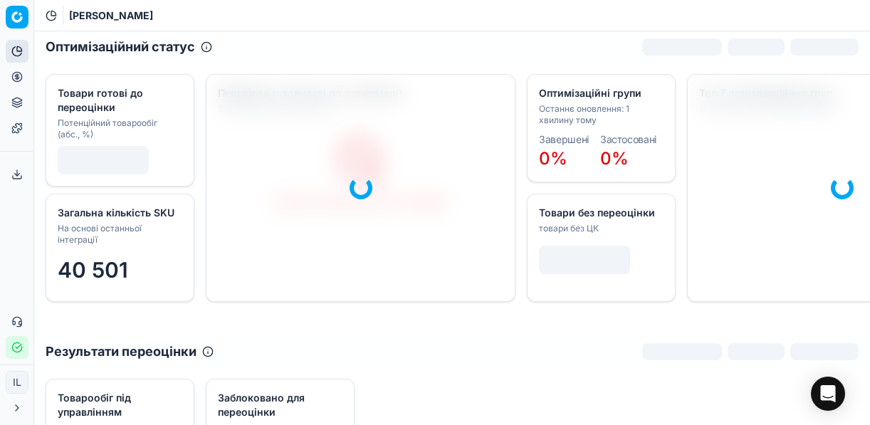
click at [19, 73] on circle at bounding box center [16, 76] width 9 height 9
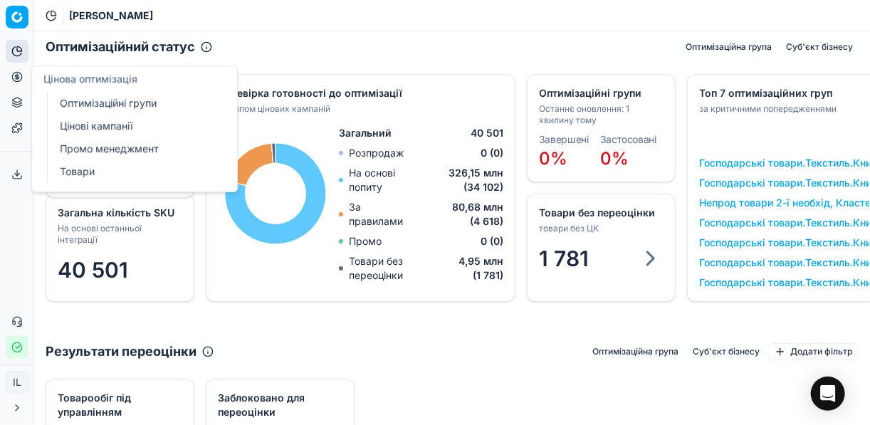
click at [116, 97] on link "Оптимізаційні групи" at bounding box center [137, 103] width 166 height 20
click at [106, 128] on link "Цінові кампанії" at bounding box center [137, 126] width 166 height 20
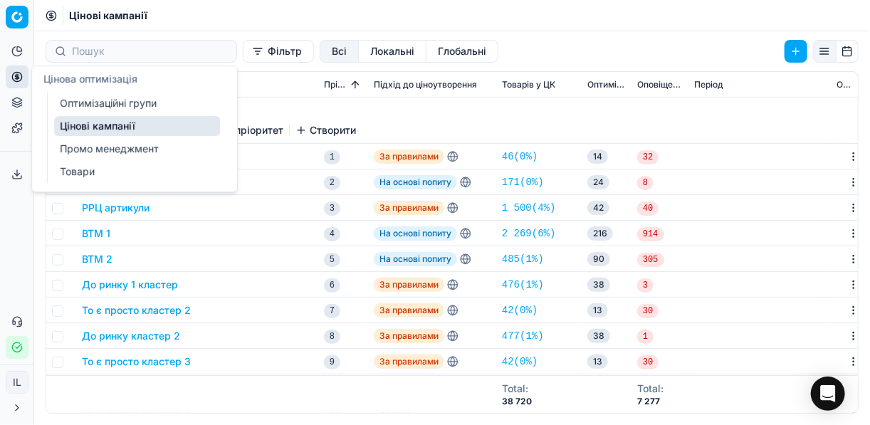
click at [178, 103] on link "Оптимізаційні групи" at bounding box center [137, 103] width 166 height 20
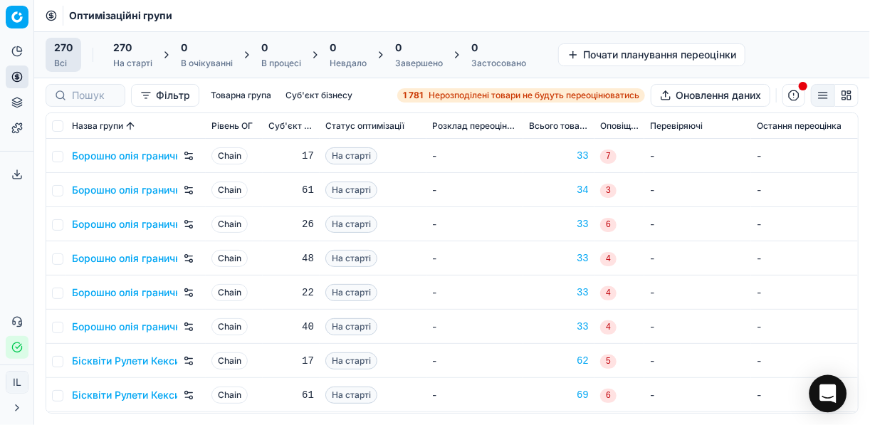
click at [829, 390] on icon "Open Intercom Messenger" at bounding box center [828, 394] width 16 height 19
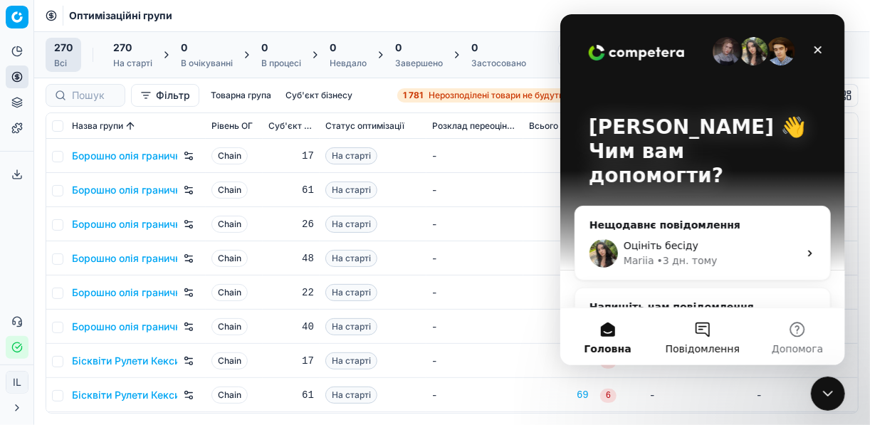
click at [701, 334] on button "Повідомлення" at bounding box center [702, 336] width 95 height 57
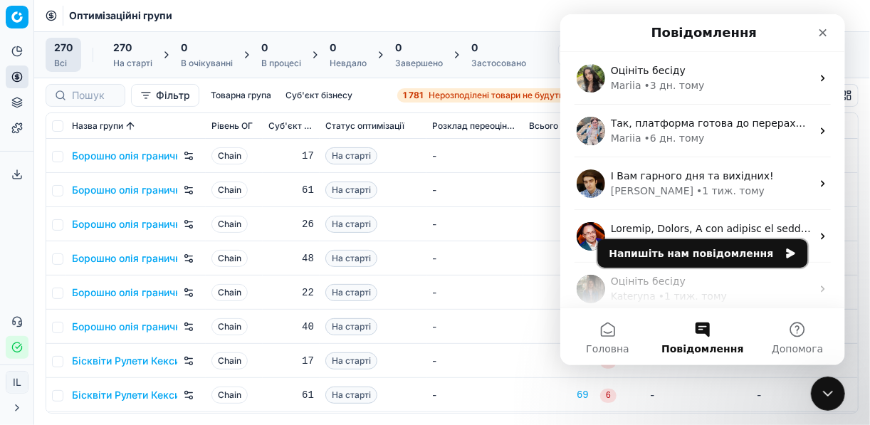
click at [786, 254] on icon "Напишіть нам повідомлення" at bounding box center [790, 254] width 9 height 10
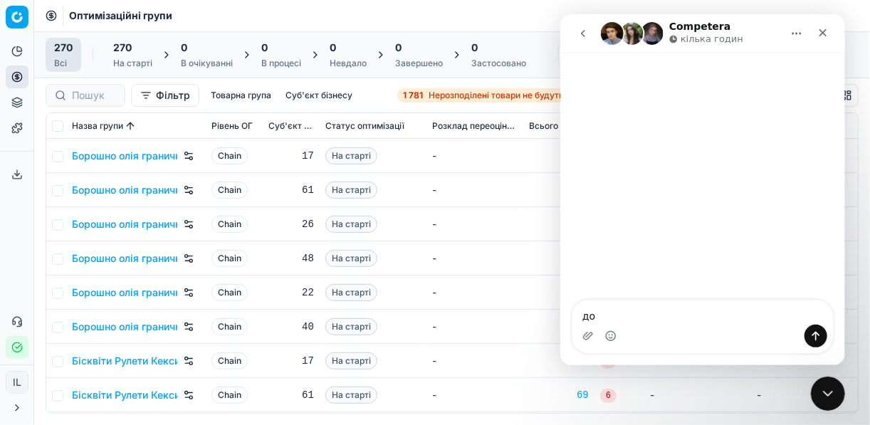
type textarea "д"
type textarea "Добрий день. Чи готова платформа до перерахунку?"
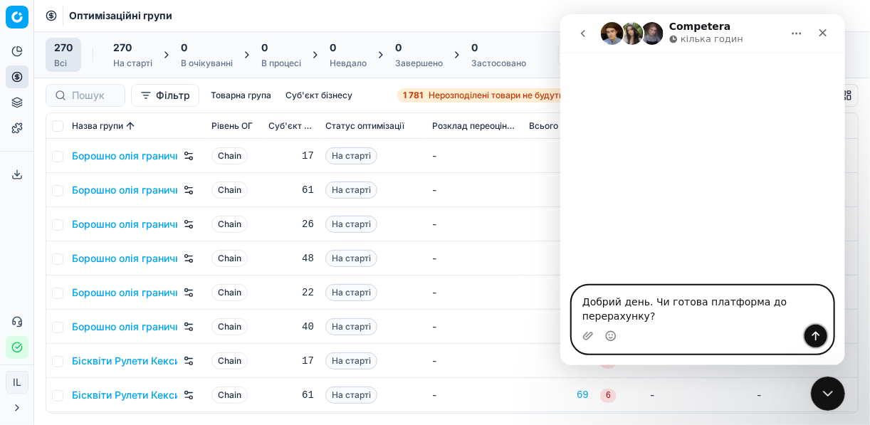
click at [815, 334] on icon "Надіслати повідомлення…" at bounding box center [816, 336] width 8 height 9
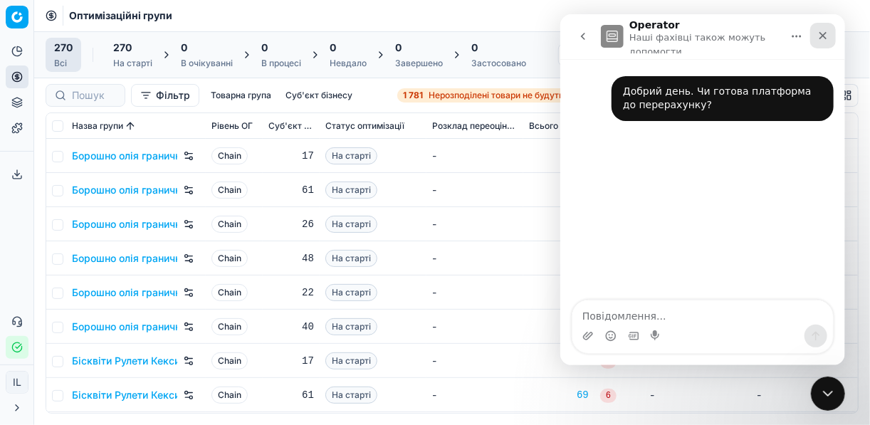
click at [822, 33] on icon "Закрити" at bounding box center [822, 35] width 11 height 11
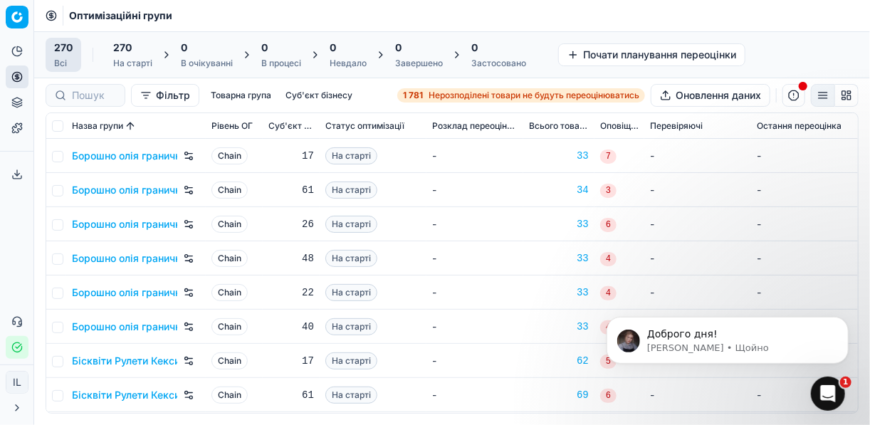
scroll to position [24, 0]
click at [821, 390] on icon "Відкрити програму для спілкування Intercom" at bounding box center [827, 392] width 24 height 24
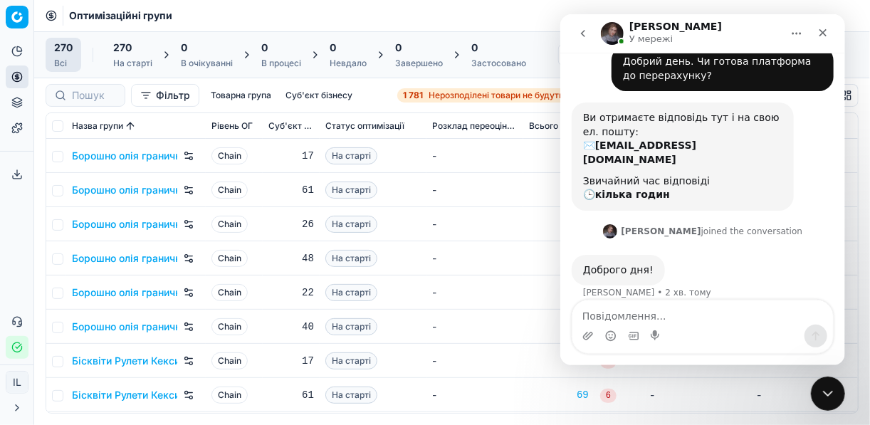
click at [757, 255] on div "Доброго дня! [PERSON_NAME] • 2 хв. тому" at bounding box center [702, 286] width 262 height 63
